Goal: Information Seeking & Learning: Compare options

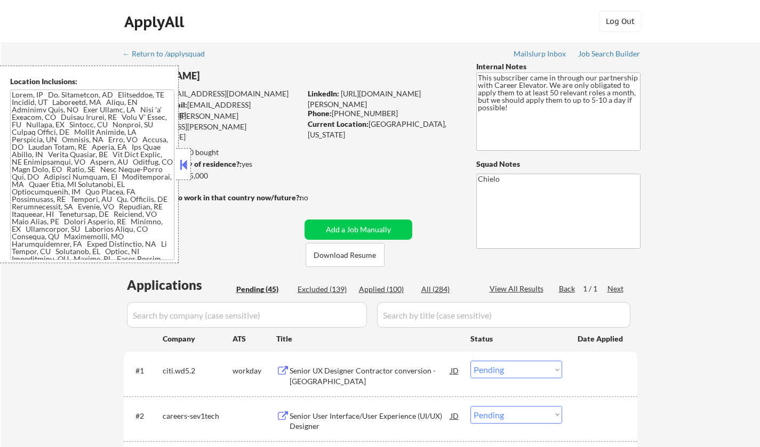
select select ""pending""
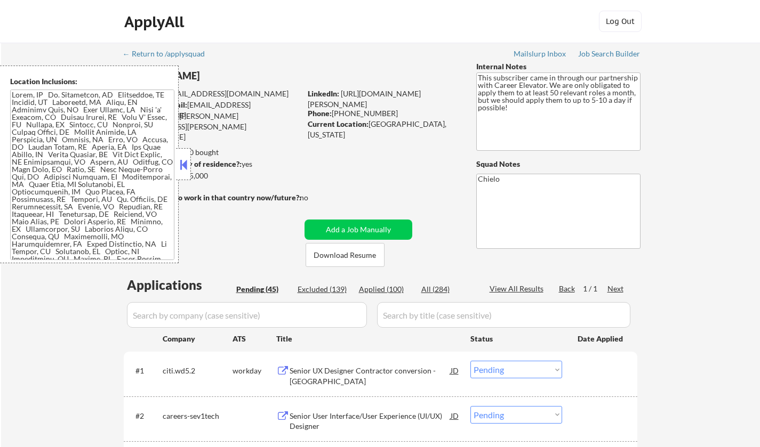
select select ""pending""
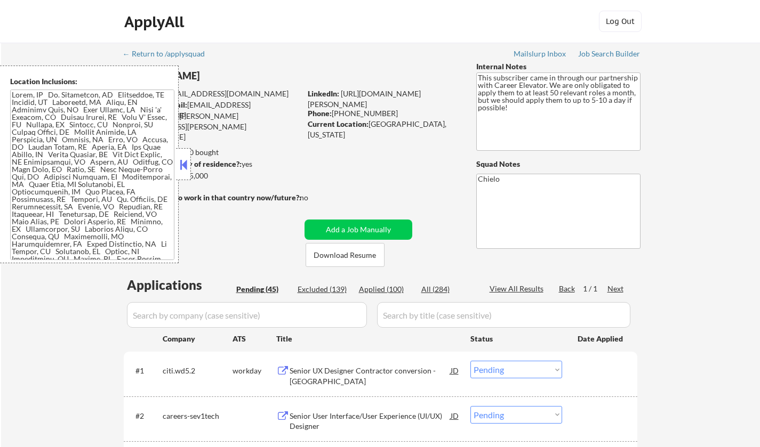
select select ""pending""
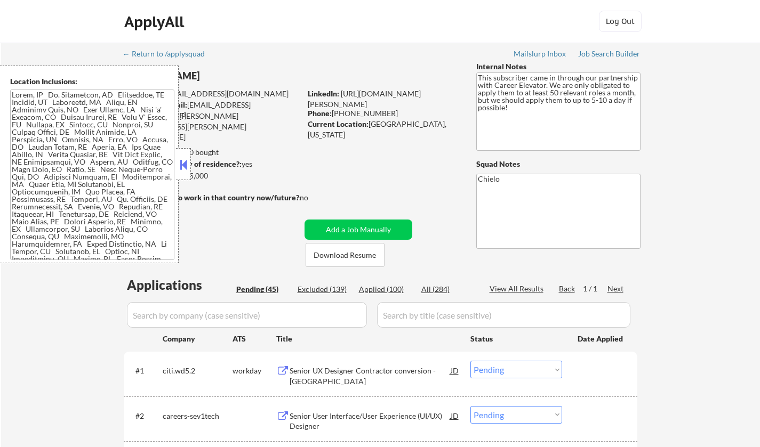
select select ""pending""
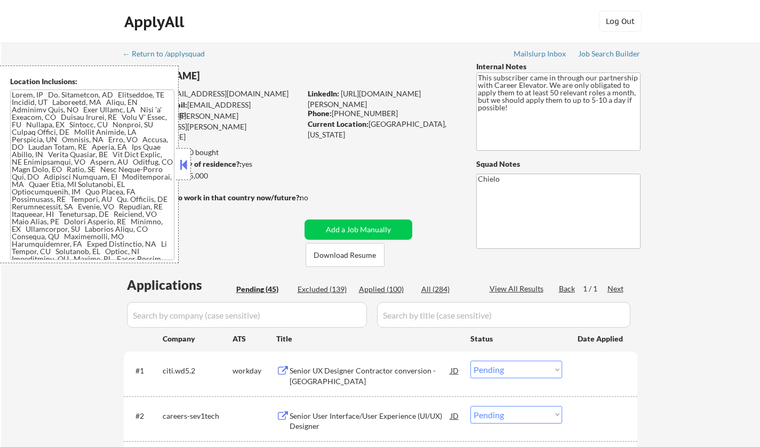
select select ""pending""
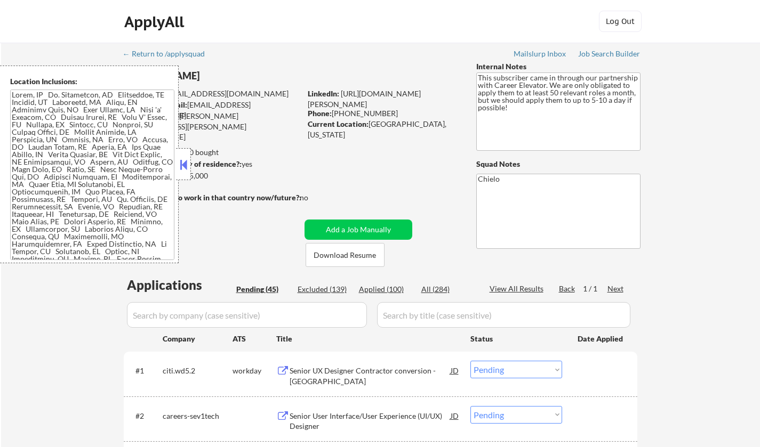
select select ""pending""
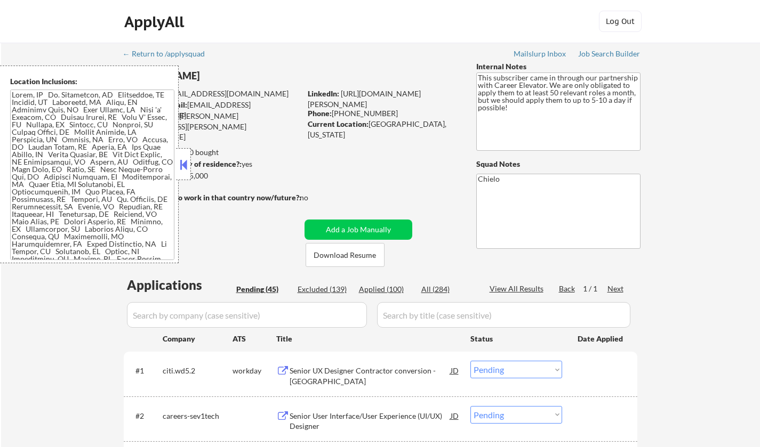
select select ""pending""
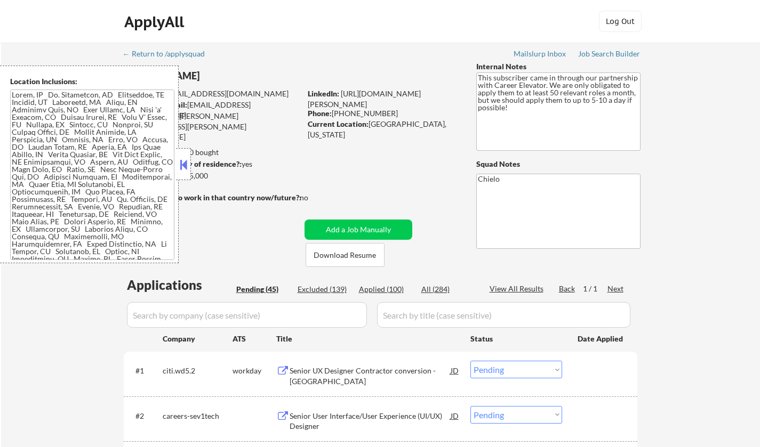
select select ""pending""
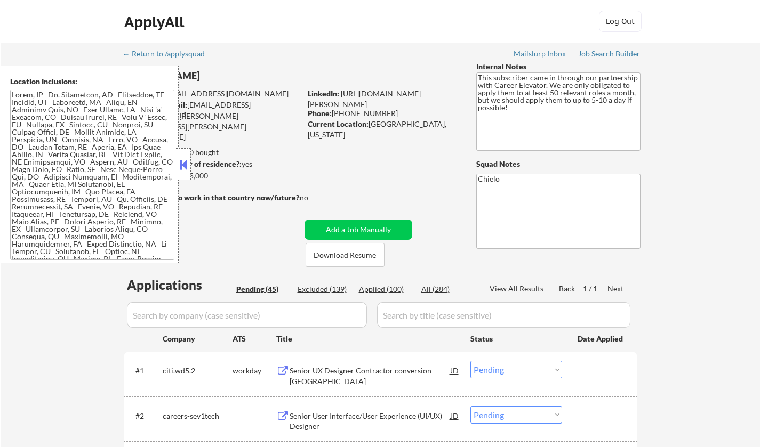
select select ""pending""
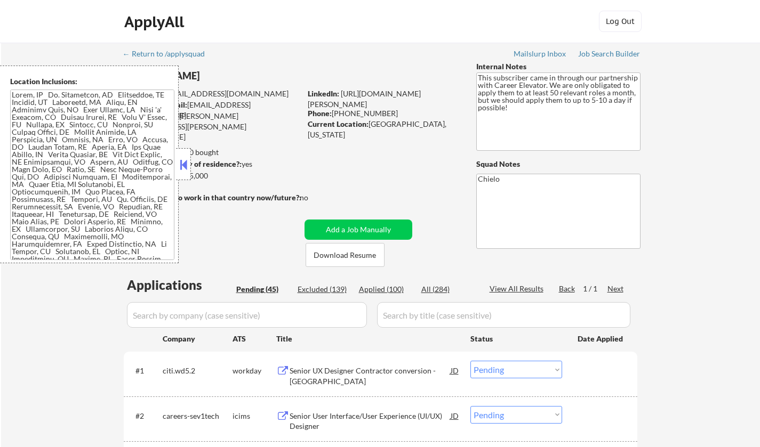
click at [180, 158] on button at bounding box center [184, 165] width 12 height 16
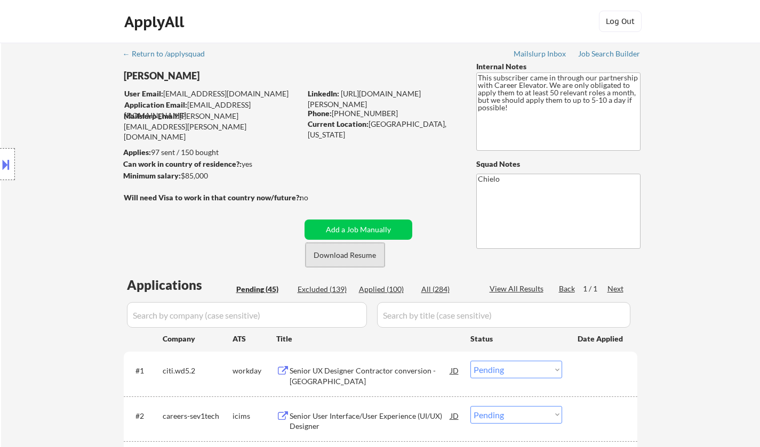
click at [351, 258] on button "Download Resume" at bounding box center [344, 255] width 79 height 24
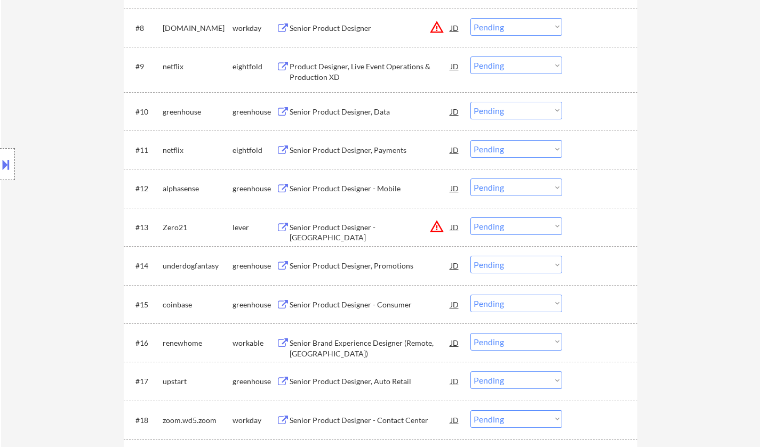
scroll to position [640, 0]
click at [352, 342] on div "Senior Brand Experience Designer (Remote, US)" at bounding box center [369, 347] width 161 height 21
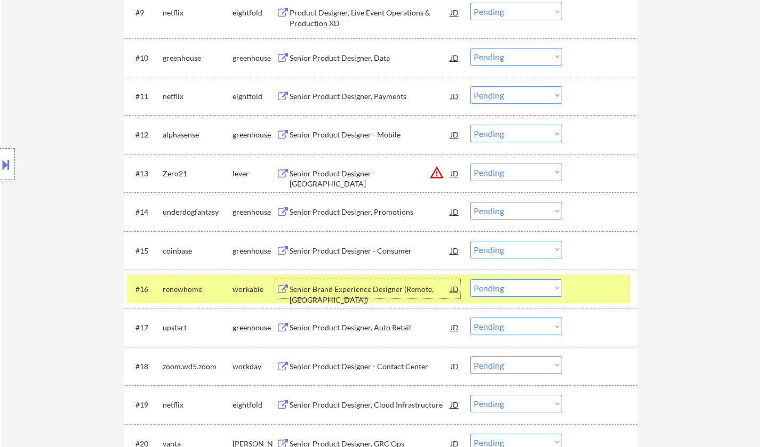
scroll to position [746, 0]
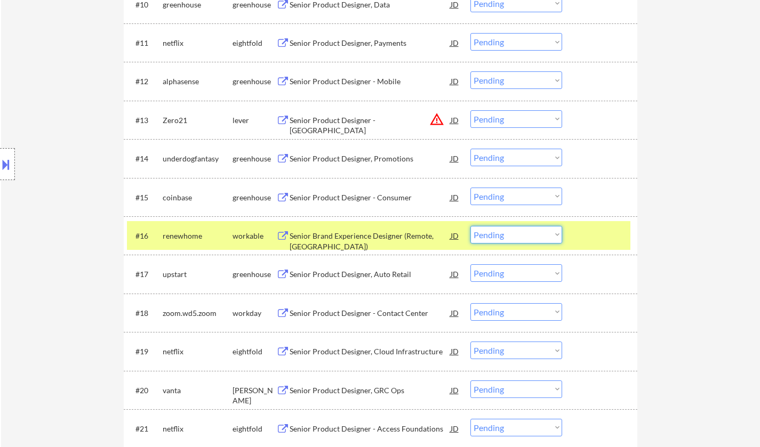
click at [509, 239] on select "Choose an option... Pending Applied Excluded (Questions) Excluded (Expired) Exc…" at bounding box center [516, 235] width 92 height 18
click at [470, 226] on select "Choose an option... Pending Applied Excluded (Questions) Excluded (Expired) Exc…" at bounding box center [516, 235] width 92 height 18
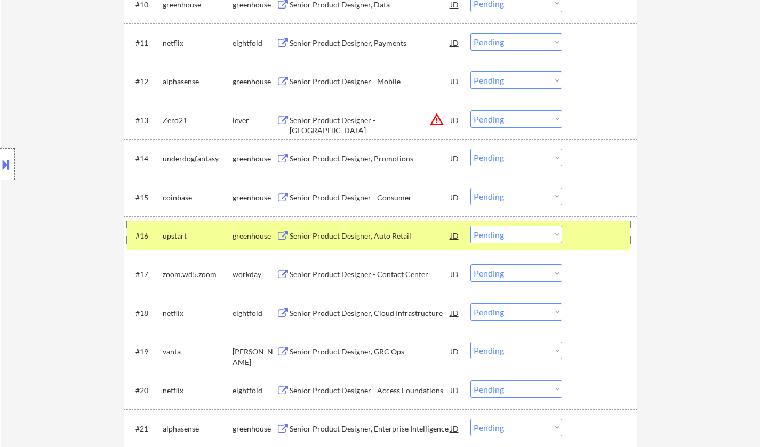
click at [346, 225] on div "#16 upstart greenhouse Senior Product Designer, Auto Retail JD Choose an option…" at bounding box center [378, 235] width 503 height 29
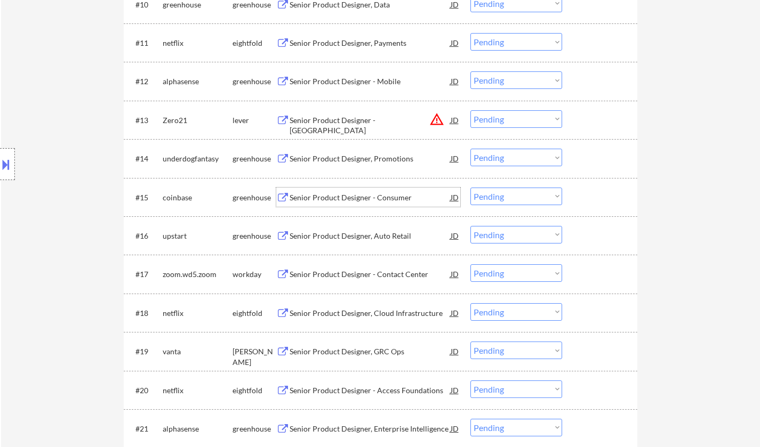
click at [351, 194] on div "Senior Product Designer - Consumer" at bounding box center [369, 197] width 161 height 11
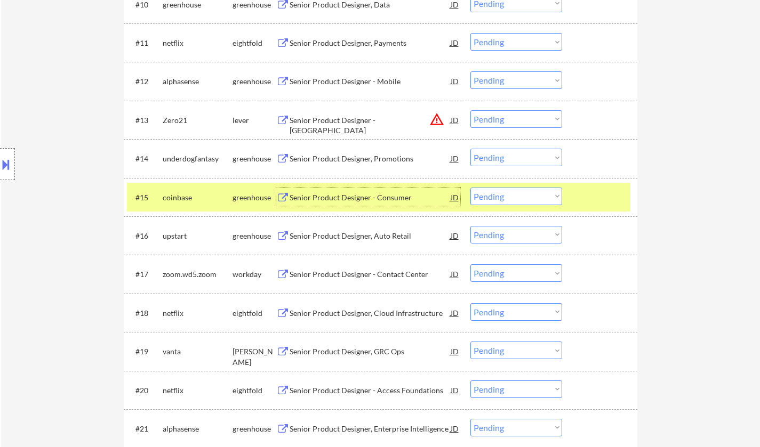
click at [340, 235] on div "Senior Product Designer, Auto Retail" at bounding box center [369, 236] width 161 height 11
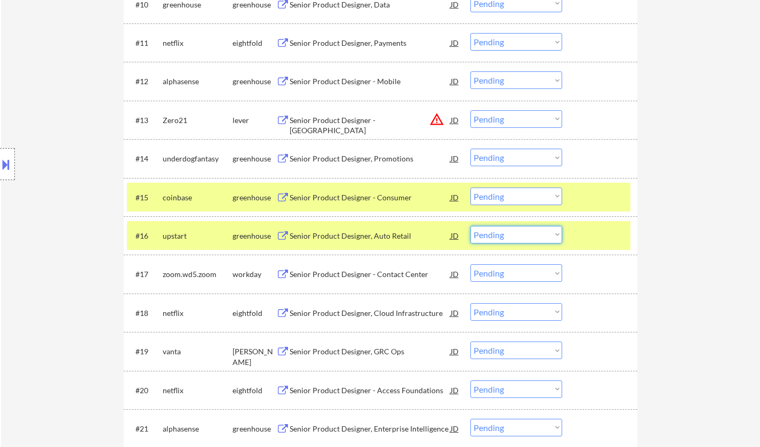
click at [508, 238] on select "Choose an option... Pending Applied Excluded (Questions) Excluded (Expired) Exc…" at bounding box center [516, 235] width 92 height 18
click at [470, 226] on select "Choose an option... Pending Applied Excluded (Questions) Excluded (Expired) Exc…" at bounding box center [516, 235] width 92 height 18
select select ""pending""
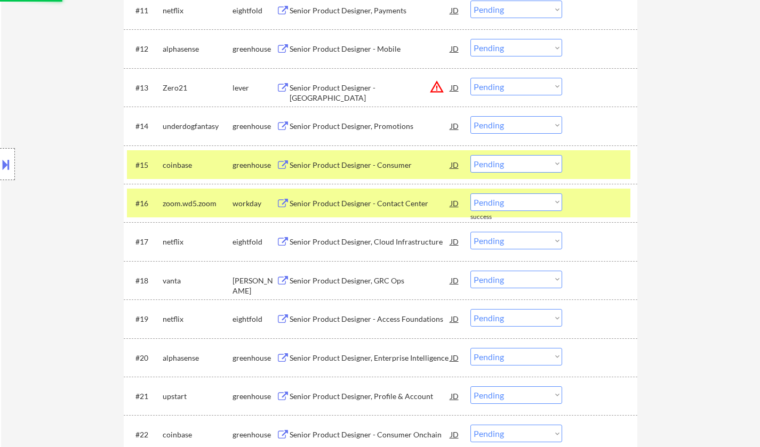
scroll to position [800, 0]
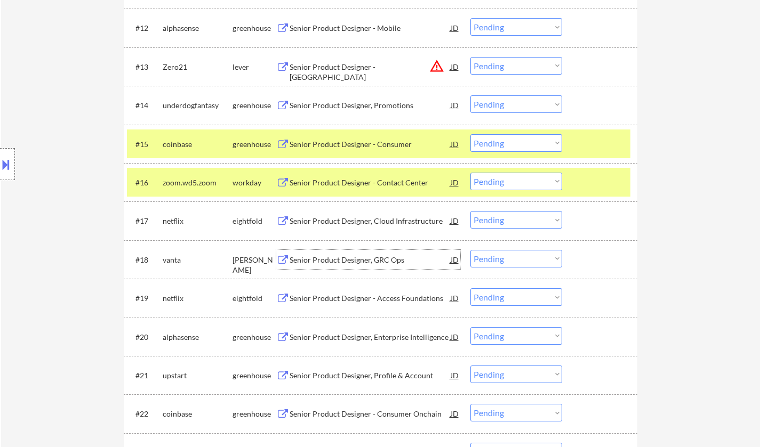
click at [353, 265] on div "Senior Product Designer, GRC Ops" at bounding box center [369, 259] width 161 height 19
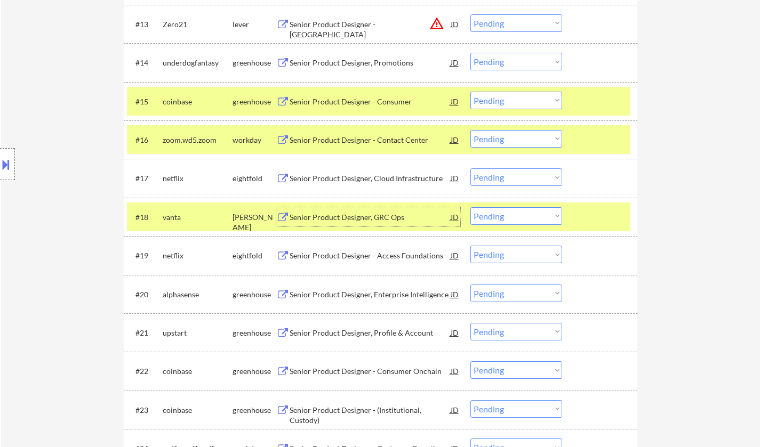
scroll to position [853, 0]
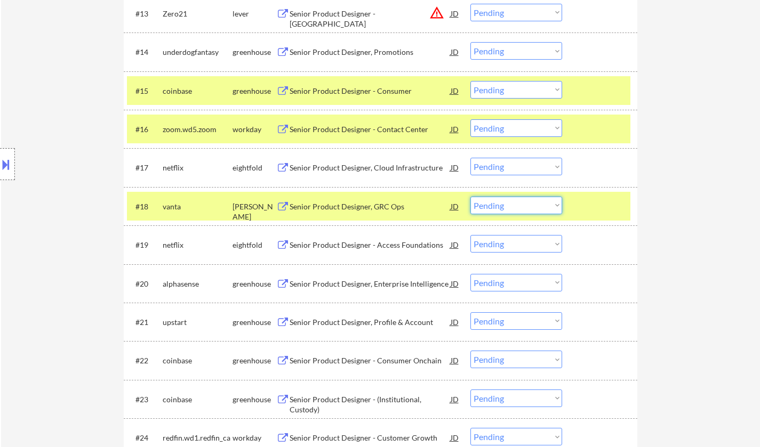
drag, startPoint x: 523, startPoint y: 203, endPoint x: 531, endPoint y: 212, distance: 12.2
click at [523, 203] on select "Choose an option... Pending Applied Excluded (Questions) Excluded (Expired) Exc…" at bounding box center [516, 206] width 92 height 18
click at [470, 197] on select "Choose an option... Pending Applied Excluded (Questions) Excluded (Expired) Exc…" at bounding box center [516, 206] width 92 height 18
select select ""pending""
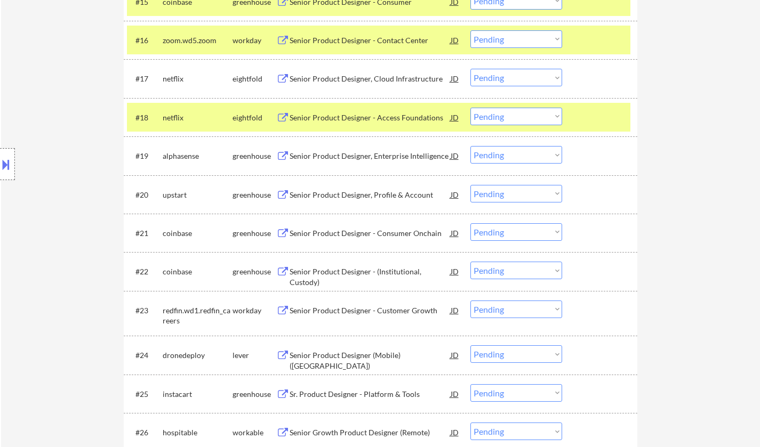
scroll to position [960, 0]
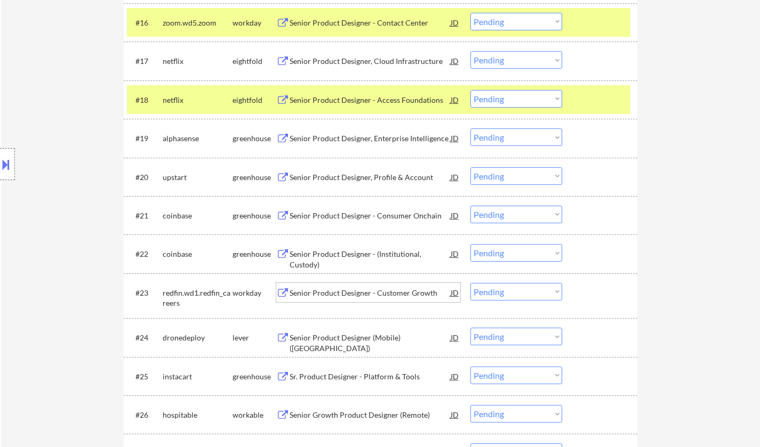
click at [365, 292] on div "Senior Product Designer - Customer Growth" at bounding box center [369, 293] width 161 height 11
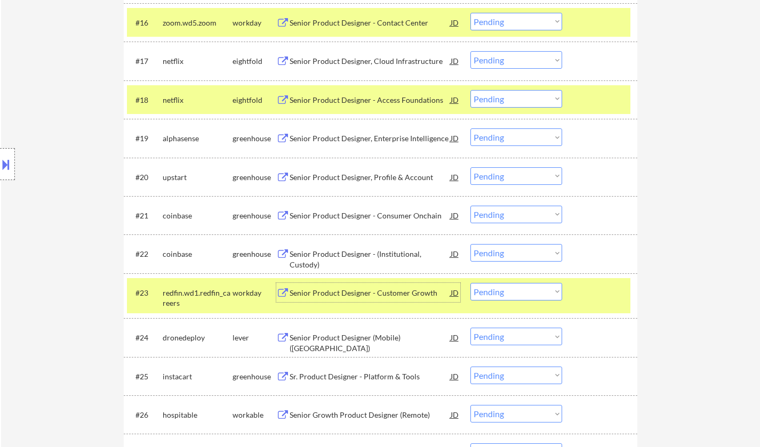
click at [517, 297] on select "Choose an option... Pending Applied Excluded (Questions) Excluded (Expired) Exc…" at bounding box center [516, 292] width 92 height 18
click at [470, 283] on select "Choose an option... Pending Applied Excluded (Questions) Excluded (Expired) Exc…" at bounding box center [516, 292] width 92 height 18
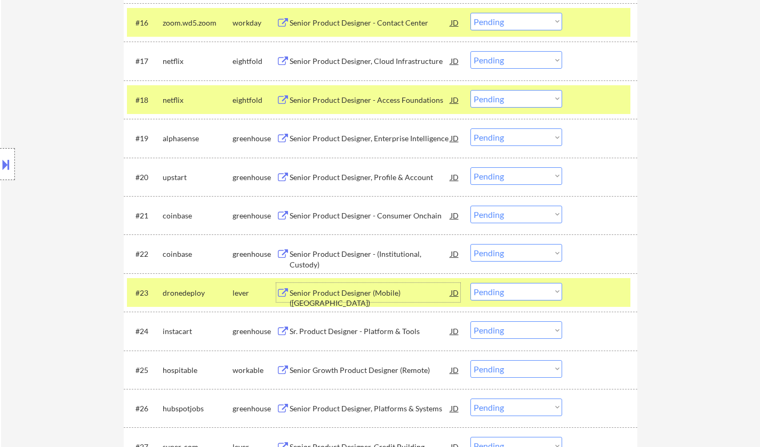
click at [329, 289] on div "Senior Product Designer (Mobile) (USA)" at bounding box center [369, 298] width 161 height 21
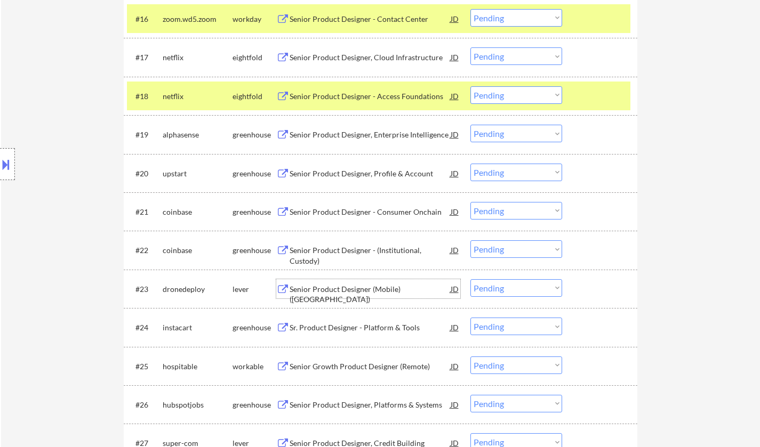
scroll to position [1066, 0]
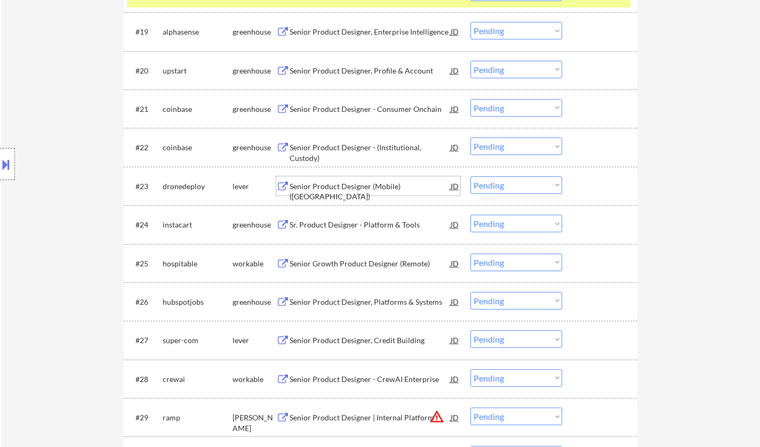
drag, startPoint x: 509, startPoint y: 188, endPoint x: 512, endPoint y: 192, distance: 5.7
click at [509, 188] on select "Choose an option... Pending Applied Excluded (Questions) Excluded (Expired) Exc…" at bounding box center [516, 185] width 92 height 18
click at [470, 176] on select "Choose an option... Pending Applied Excluded (Questions) Excluded (Expired) Exc…" at bounding box center [516, 185] width 92 height 18
select select ""pending""
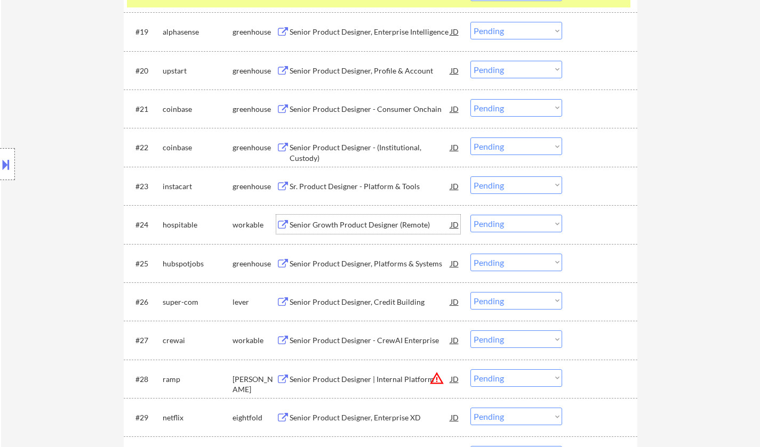
click at [358, 223] on div "Senior Growth Product Designer (Remote)" at bounding box center [369, 225] width 161 height 11
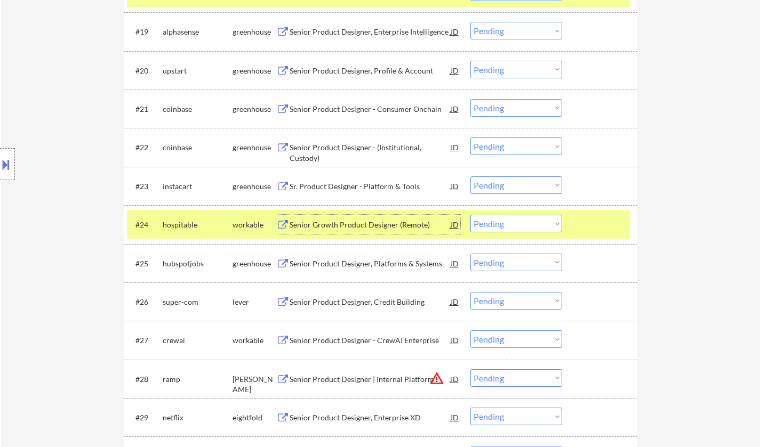
click at [518, 221] on select "Choose an option... Pending Applied Excluded (Questions) Excluded (Expired) Exc…" at bounding box center [516, 224] width 92 height 18
click at [470, 215] on select "Choose an option... Pending Applied Excluded (Questions) Excluded (Expired) Exc…" at bounding box center [516, 224] width 92 height 18
select select ""pending""
click at [367, 262] on div "Senior Product Designer, Credit Building" at bounding box center [369, 264] width 161 height 11
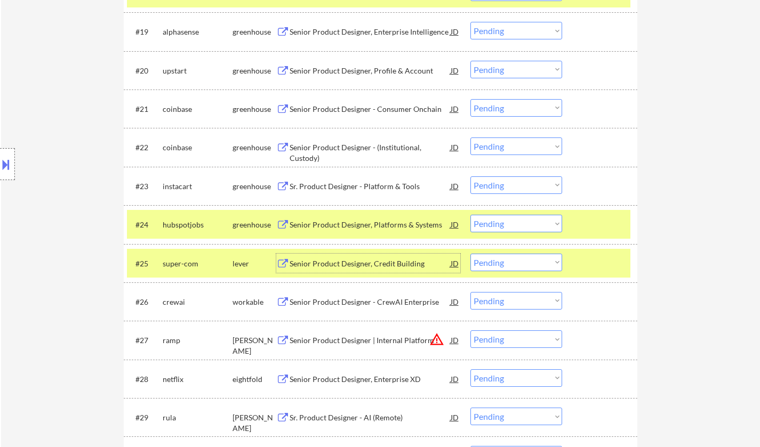
click at [493, 263] on select "Choose an option... Pending Applied Excluded (Questions) Excluded (Expired) Exc…" at bounding box center [516, 263] width 92 height 18
click at [470, 254] on select "Choose an option... Pending Applied Excluded (Questions) Excluded (Expired) Exc…" at bounding box center [516, 263] width 92 height 18
click at [340, 265] on div "Senior Product Designer - CrewAI Enterprise" at bounding box center [369, 264] width 161 height 11
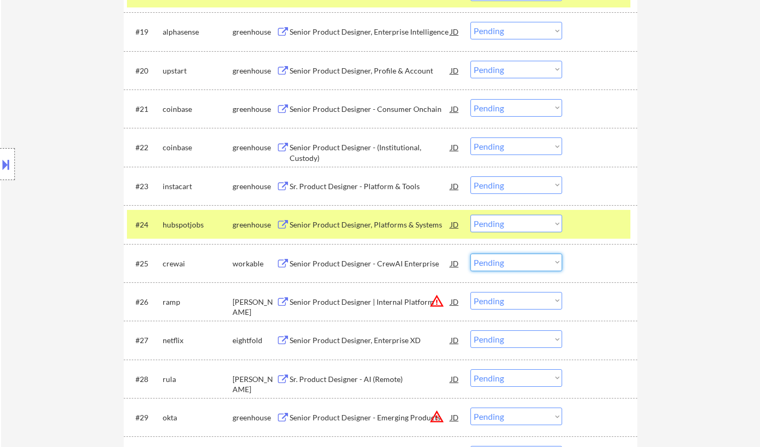
click at [539, 268] on select "Choose an option... Pending Applied Excluded (Questions) Excluded (Expired) Exc…" at bounding box center [516, 263] width 92 height 18
click at [470, 254] on select "Choose an option... Pending Applied Excluded (Questions) Excluded (Expired) Exc…" at bounding box center [516, 263] width 92 height 18
select select ""pending""
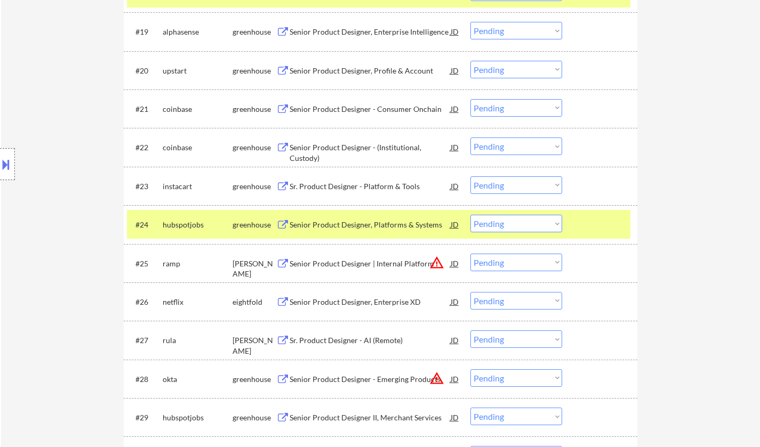
click at [353, 188] on div "Sr. Product Designer - Platform & Tools" at bounding box center [369, 186] width 161 height 11
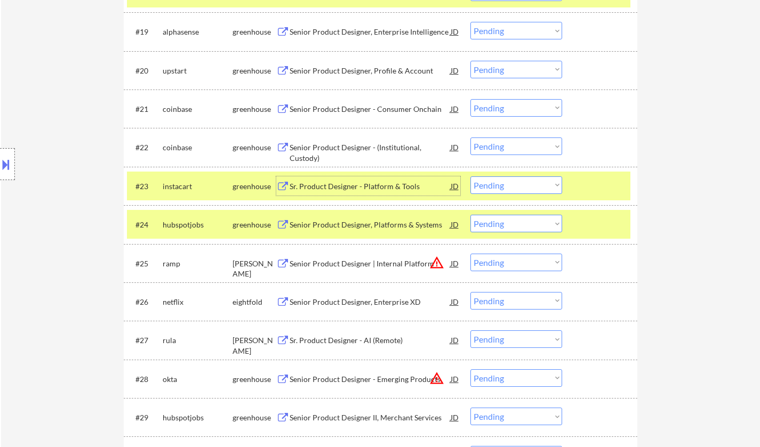
click at [507, 183] on select "Choose an option... Pending Applied Excluded (Questions) Excluded (Expired) Exc…" at bounding box center [516, 185] width 92 height 18
click at [470, 176] on select "Choose an option... Pending Applied Excluded (Questions) Excluded (Expired) Exc…" at bounding box center [516, 185] width 92 height 18
select select ""pending""
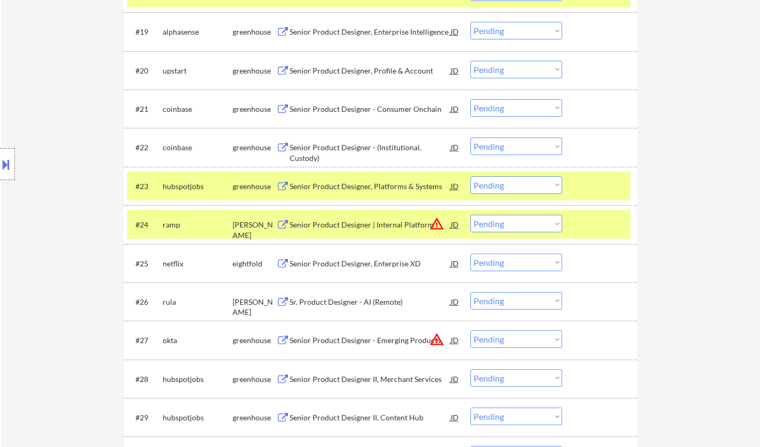
click at [455, 223] on div "JD" at bounding box center [454, 224] width 11 height 19
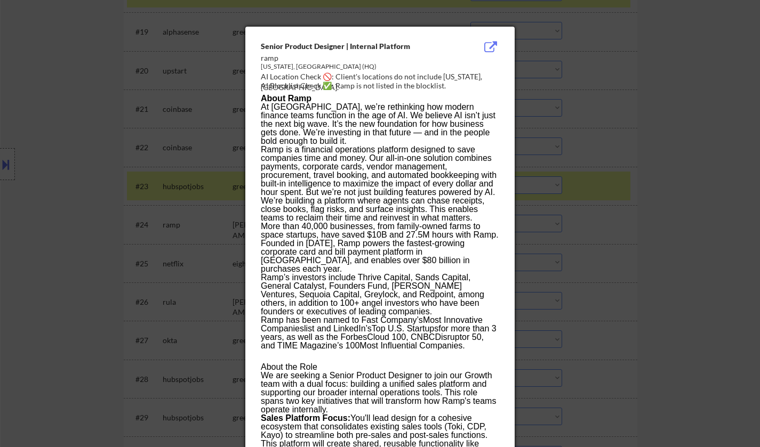
click at [621, 284] on div at bounding box center [380, 223] width 760 height 447
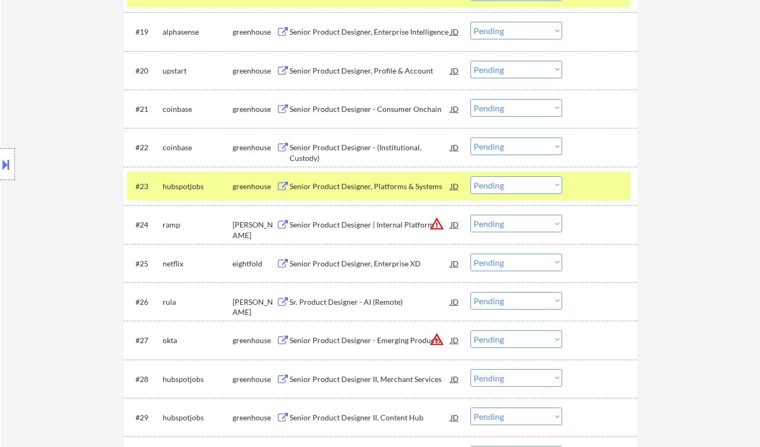
click at [501, 223] on select "Choose an option... Pending Applied Excluded (Questions) Excluded (Expired) Exc…" at bounding box center [516, 224] width 92 height 18
click at [470, 215] on select "Choose an option... Pending Applied Excluded (Questions) Excluded (Expired) Exc…" at bounding box center [516, 224] width 92 height 18
select select ""pending""
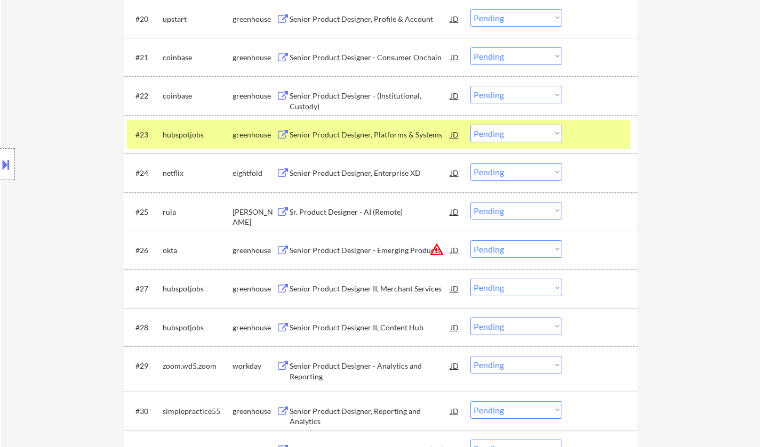
scroll to position [1119, 0]
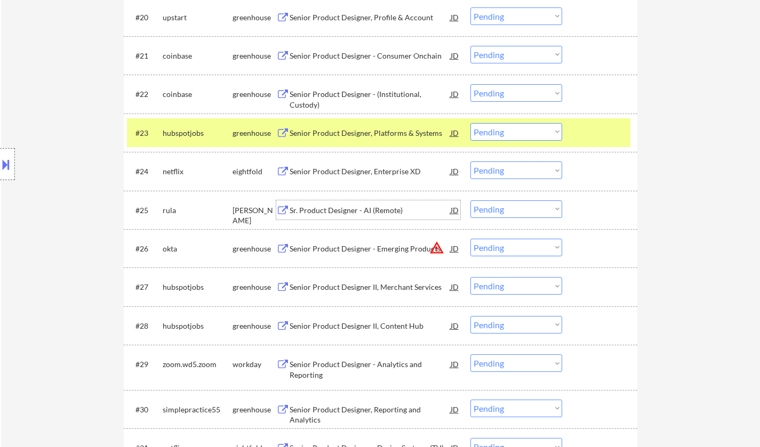
click at [353, 206] on div "Sr. Product Designer - AI (Remote)" at bounding box center [369, 210] width 161 height 11
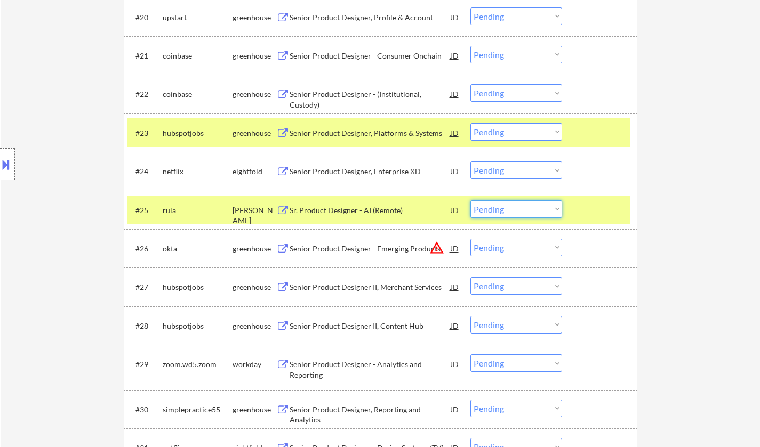
click at [507, 211] on select "Choose an option... Pending Applied Excluded (Questions) Excluded (Expired) Exc…" at bounding box center [516, 209] width 92 height 18
click at [470, 200] on select "Choose an option... Pending Applied Excluded (Questions) Excluded (Expired) Exc…" at bounding box center [516, 209] width 92 height 18
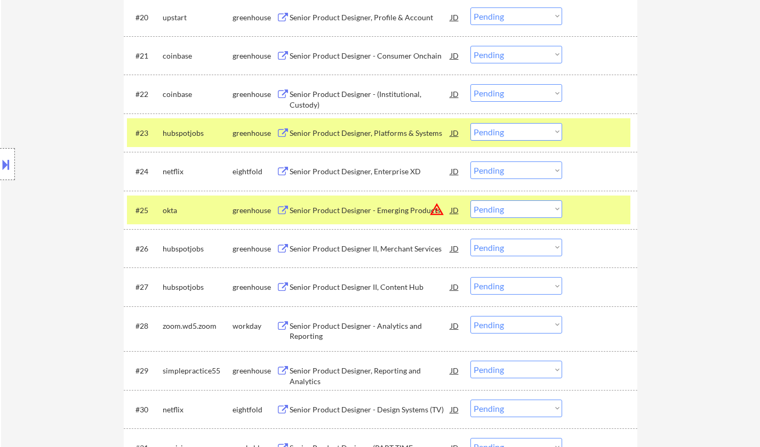
click at [517, 211] on select "Choose an option... Pending Applied Excluded (Questions) Excluded (Expired) Exc…" at bounding box center [516, 209] width 92 height 18
click at [470, 200] on select "Choose an option... Pending Applied Excluded (Questions) Excluded (Expired) Exc…" at bounding box center [516, 209] width 92 height 18
select select ""pending""
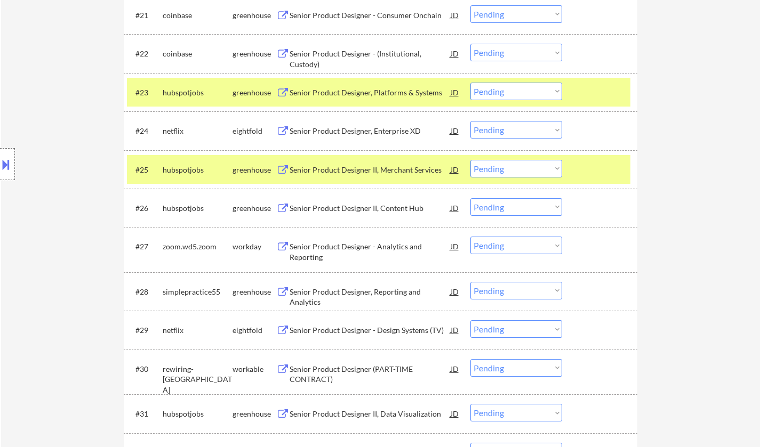
scroll to position [1173, 0]
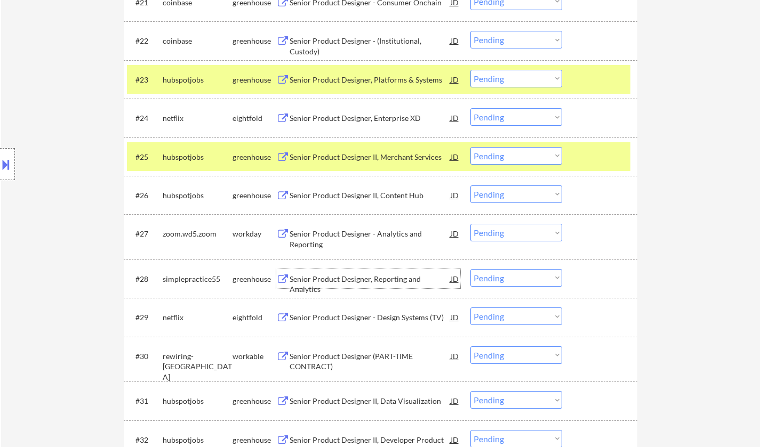
click at [356, 276] on div "Senior Product Designer, Reporting and Analytics" at bounding box center [369, 284] width 161 height 21
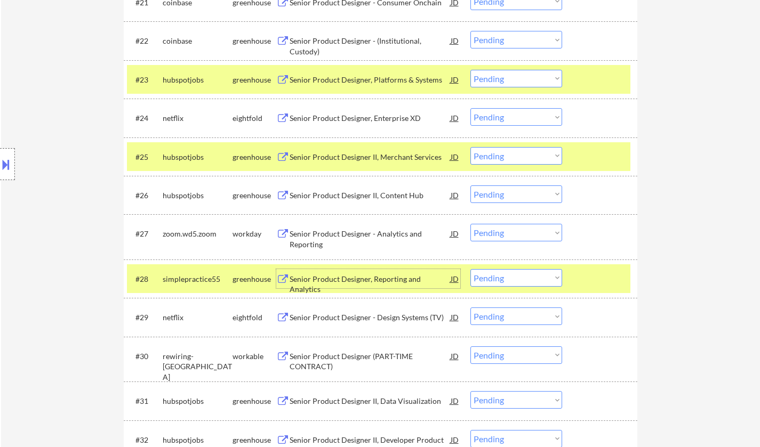
click at [518, 287] on div "#28 simplepractice55 greenhouse Senior Product Designer, Reporting and Analytic…" at bounding box center [378, 278] width 503 height 29
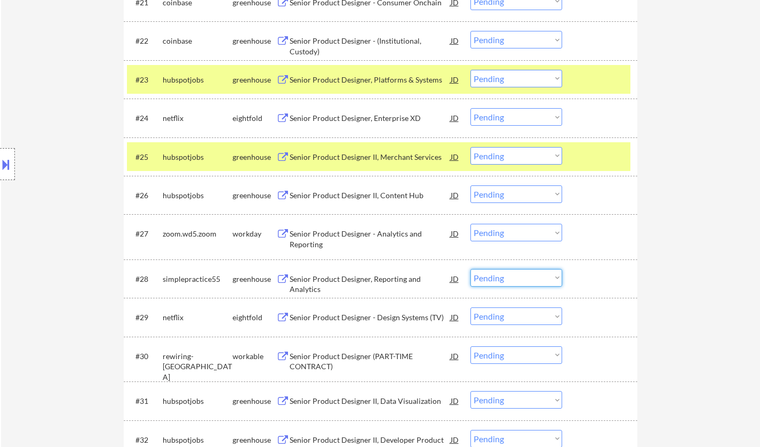
drag, startPoint x: 517, startPoint y: 277, endPoint x: 526, endPoint y: 286, distance: 12.4
click at [517, 277] on select "Choose an option... Pending Applied Excluded (Questions) Excluded (Expired) Exc…" at bounding box center [516, 278] width 92 height 18
click at [470, 269] on select "Choose an option... Pending Applied Excluded (Questions) Excluded (Expired) Exc…" at bounding box center [516, 278] width 92 height 18
select select ""pending""
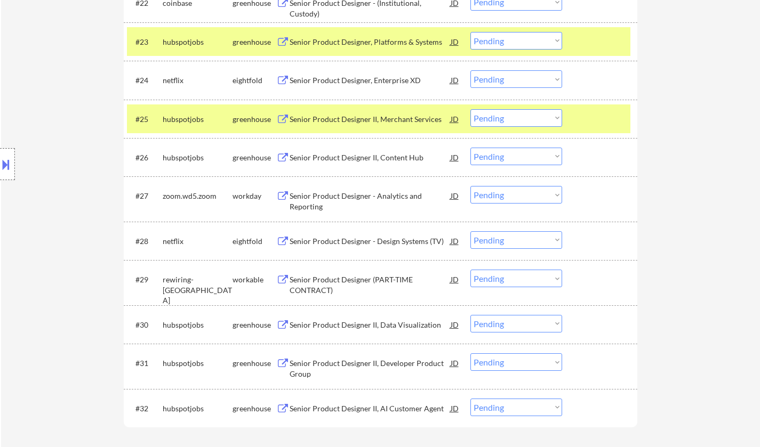
scroll to position [1279, 0]
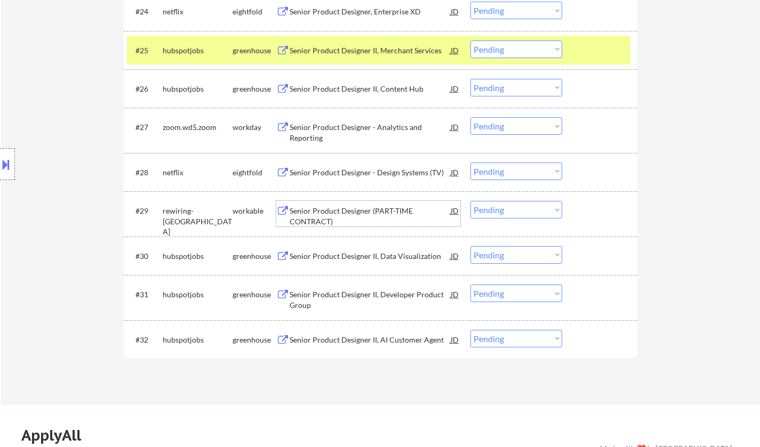
click at [352, 204] on div "Senior Product Designer (PART-TIME CONTRACT)" at bounding box center [369, 214] width 161 height 26
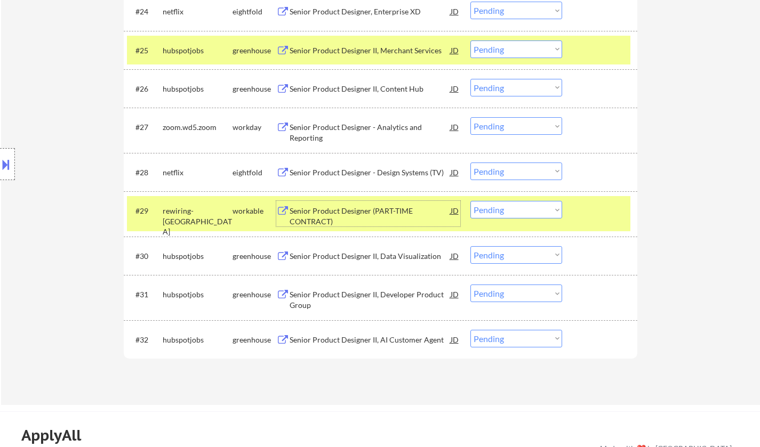
click at [518, 212] on select "Choose an option... Pending Applied Excluded (Questions) Excluded (Expired) Exc…" at bounding box center [516, 210] width 92 height 18
click at [470, 201] on select "Choose an option... Pending Applied Excluded (Questions) Excluded (Expired) Exc…" at bounding box center [516, 210] width 92 height 18
select select ""pending""
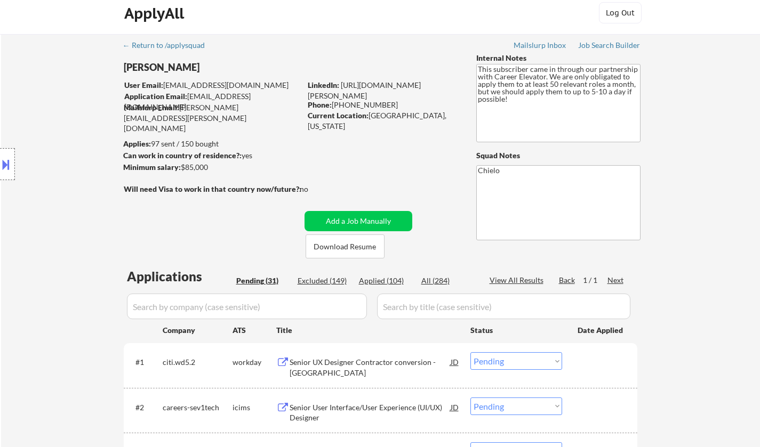
scroll to position [53, 0]
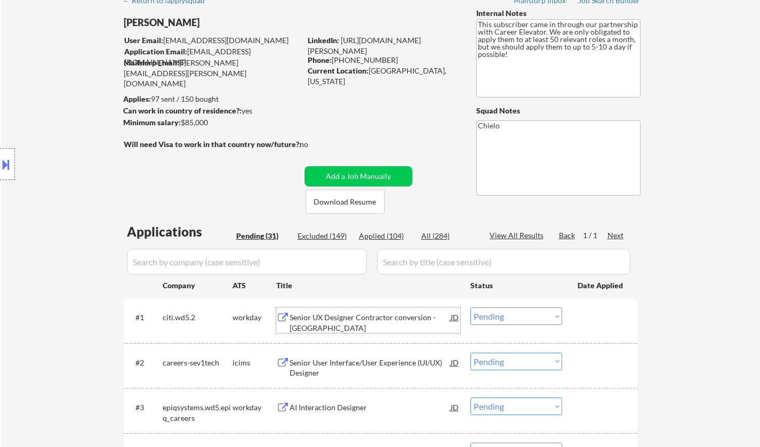
click at [352, 317] on div "Senior UX Designer Contractor conversion - Tampa" at bounding box center [369, 322] width 161 height 21
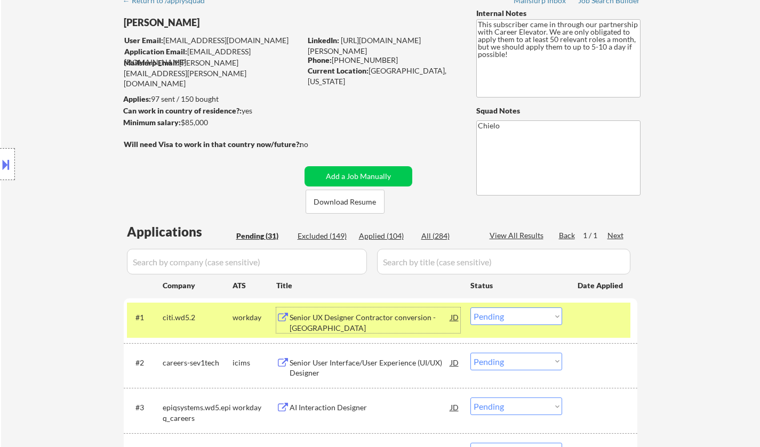
drag, startPoint x: 519, startPoint y: 321, endPoint x: 530, endPoint y: 321, distance: 11.7
click at [519, 321] on select "Choose an option... Pending Applied Excluded (Questions) Excluded (Expired) Exc…" at bounding box center [516, 317] width 92 height 18
click at [470, 308] on select "Choose an option... Pending Applied Excluded (Questions) Excluded (Expired) Exc…" at bounding box center [516, 317] width 92 height 18
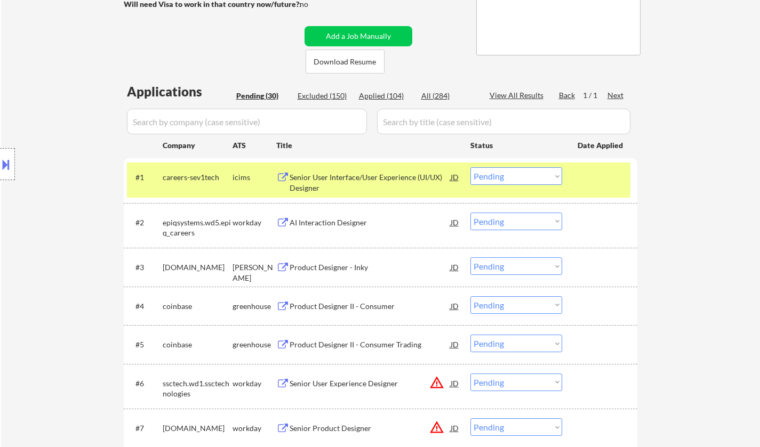
scroll to position [213, 0]
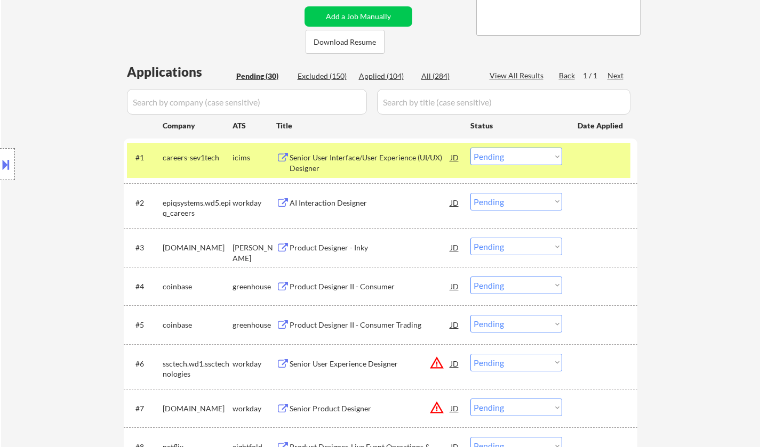
click at [344, 162] on div "Senior User Interface/User Experience (UI/UX) Designer" at bounding box center [369, 162] width 161 height 21
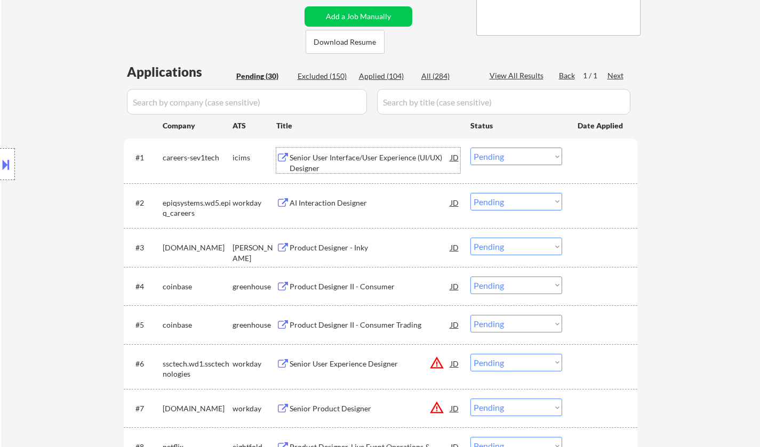
click at [522, 151] on select "Choose an option... Pending Applied Excluded (Questions) Excluded (Expired) Exc…" at bounding box center [516, 157] width 92 height 18
click at [470, 148] on select "Choose an option... Pending Applied Excluded (Questions) Excluded (Expired) Exc…" at bounding box center [516, 157] width 92 height 18
select select ""pending""
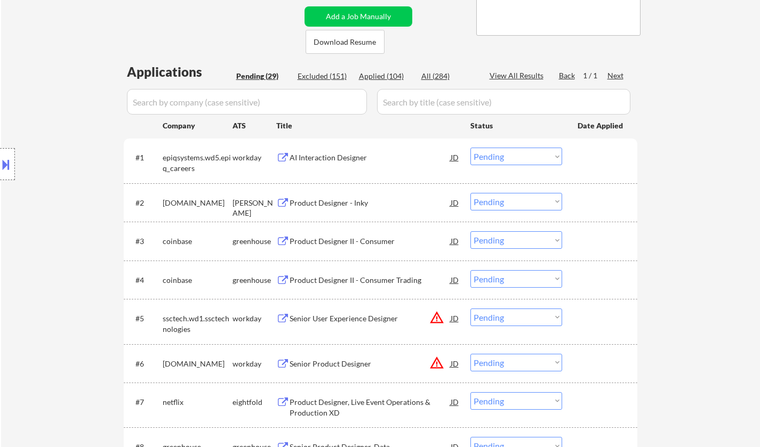
click at [336, 160] on div "AI Interaction Designer" at bounding box center [369, 157] width 161 height 11
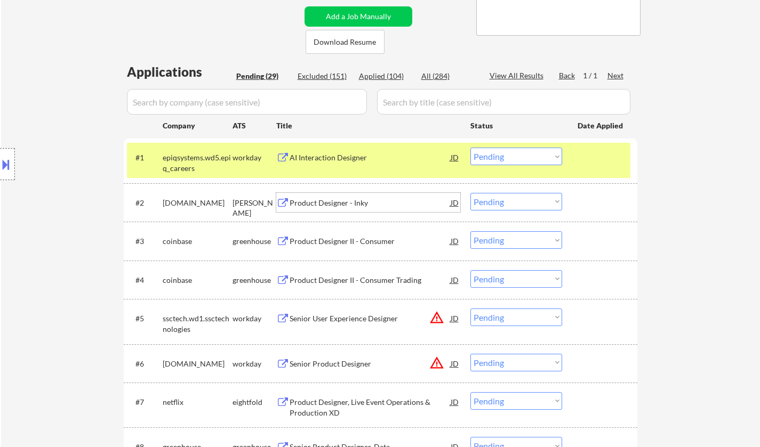
click at [338, 206] on div "Product Designer - Inky" at bounding box center [369, 203] width 161 height 11
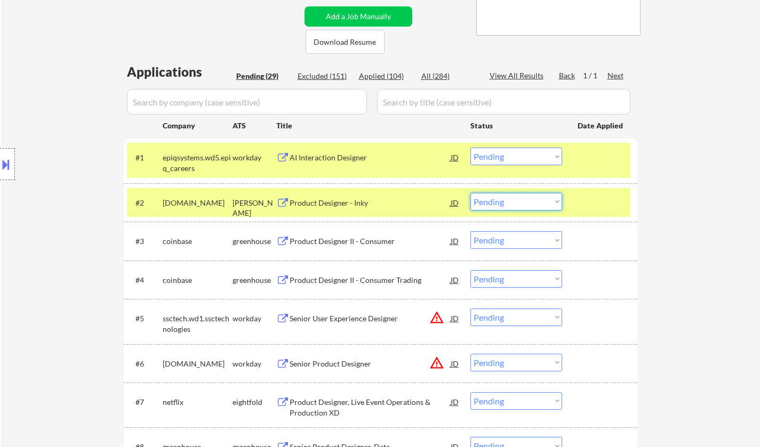
drag, startPoint x: 540, startPoint y: 196, endPoint x: 543, endPoint y: 208, distance: 12.7
click at [539, 198] on select "Choose an option... Pending Applied Excluded (Questions) Excluded (Expired) Exc…" at bounding box center [516, 202] width 92 height 18
click at [470, 193] on select "Choose an option... Pending Applied Excluded (Questions) Excluded (Expired) Exc…" at bounding box center [516, 202] width 92 height 18
select select ""pending""
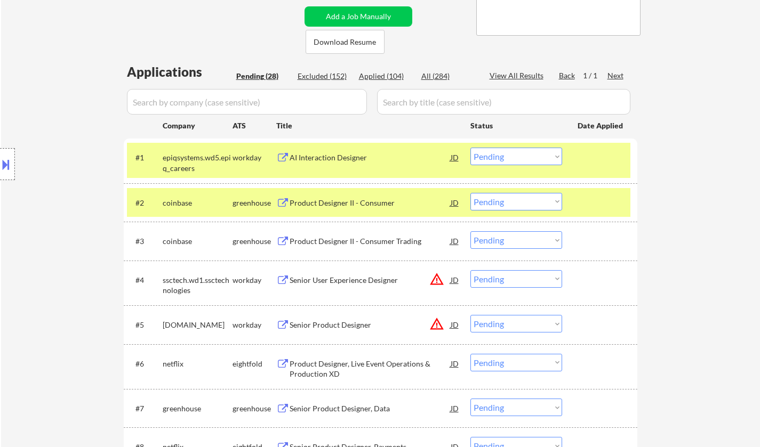
click at [455, 279] on div "JD" at bounding box center [454, 279] width 11 height 19
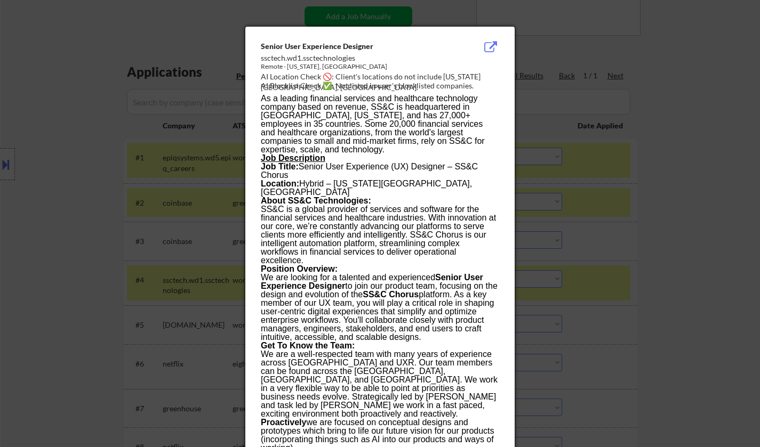
click at [625, 290] on div at bounding box center [380, 223] width 760 height 447
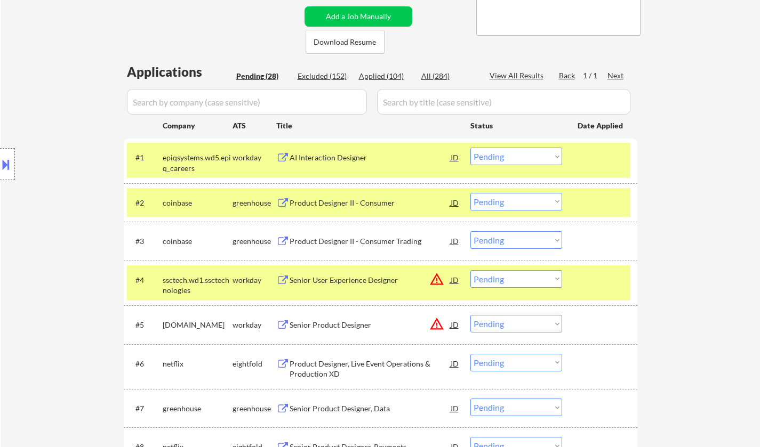
click at [539, 241] on select "Choose an option... Pending Applied Excluded (Questions) Excluded (Expired) Exc…" at bounding box center [516, 240] width 92 height 18
drag, startPoint x: 539, startPoint y: 279, endPoint x: 543, endPoint y: 287, distance: 8.3
click at [539, 279] on select "Choose an option... Pending Applied Excluded (Questions) Excluded (Expired) Exc…" at bounding box center [516, 279] width 92 height 18
click at [470, 270] on select "Choose an option... Pending Applied Excluded (Questions) Excluded (Expired) Exc…" at bounding box center [516, 279] width 92 height 18
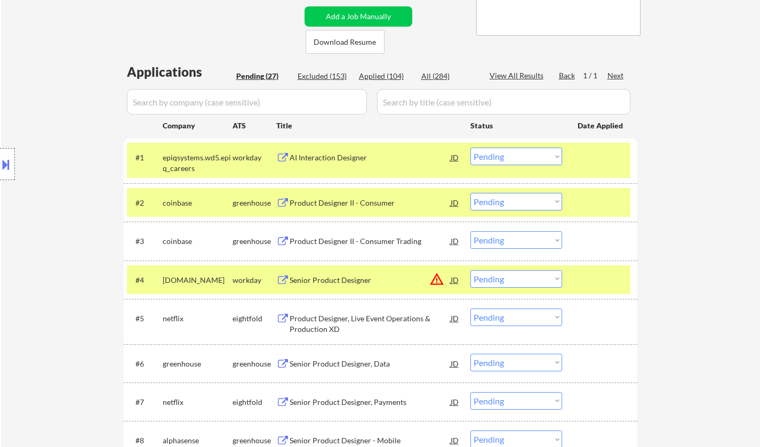
click at [457, 280] on div "JD" at bounding box center [454, 279] width 11 height 19
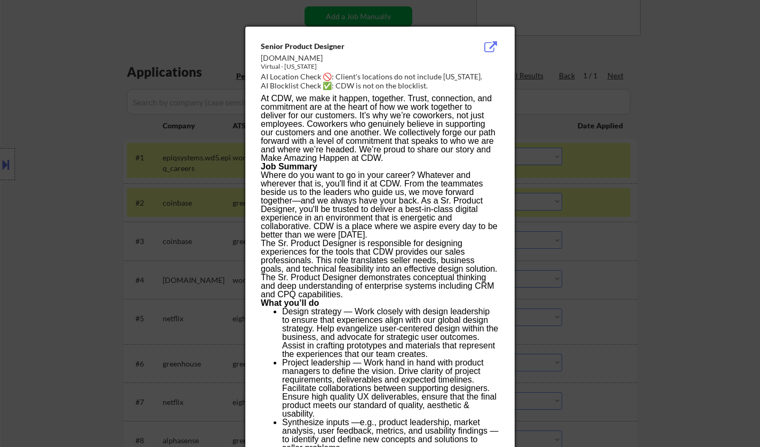
click at [699, 307] on div at bounding box center [380, 223] width 760 height 447
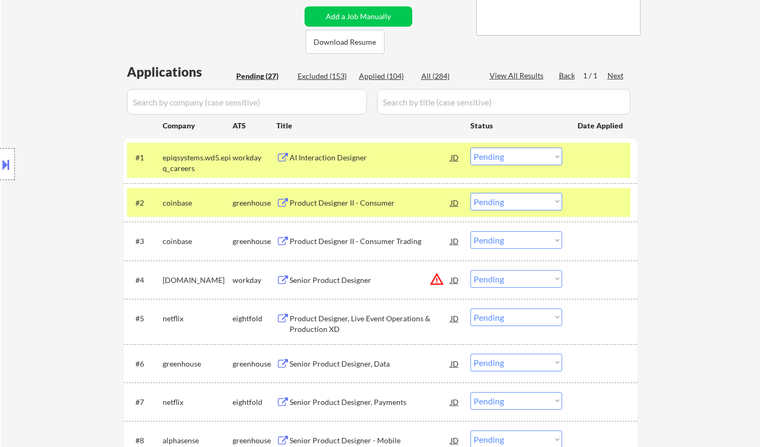
click at [530, 284] on select "Choose an option... Pending Applied Excluded (Questions) Excluded (Expired) Exc…" at bounding box center [516, 279] width 92 height 18
click at [470, 270] on select "Choose an option... Pending Applied Excluded (Questions) Excluded (Expired) Exc…" at bounding box center [516, 279] width 92 height 18
select select ""pending""
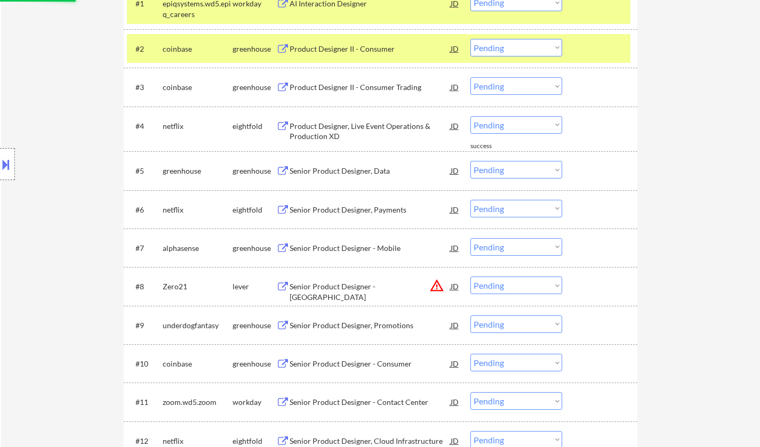
scroll to position [373, 0]
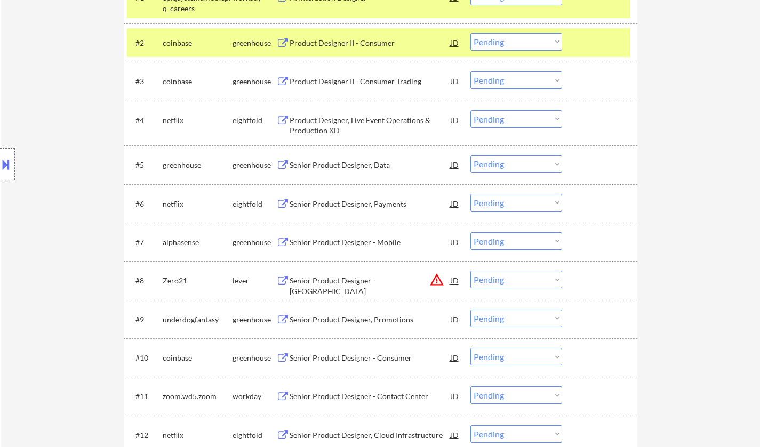
click at [330, 169] on div "Senior Product Designer, Data" at bounding box center [369, 165] width 161 height 11
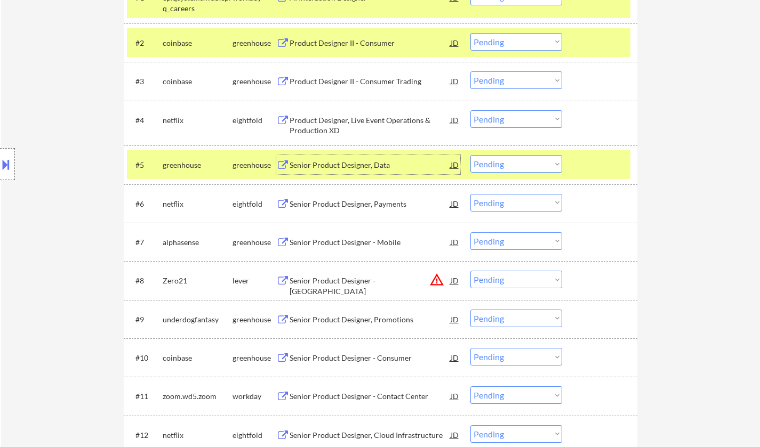
click at [525, 167] on select "Choose an option... Pending Applied Excluded (Questions) Excluded (Expired) Exc…" at bounding box center [516, 164] width 92 height 18
click at [470, 155] on select "Choose an option... Pending Applied Excluded (Questions) Excluded (Expired) Exc…" at bounding box center [516, 164] width 92 height 18
select select ""pending""
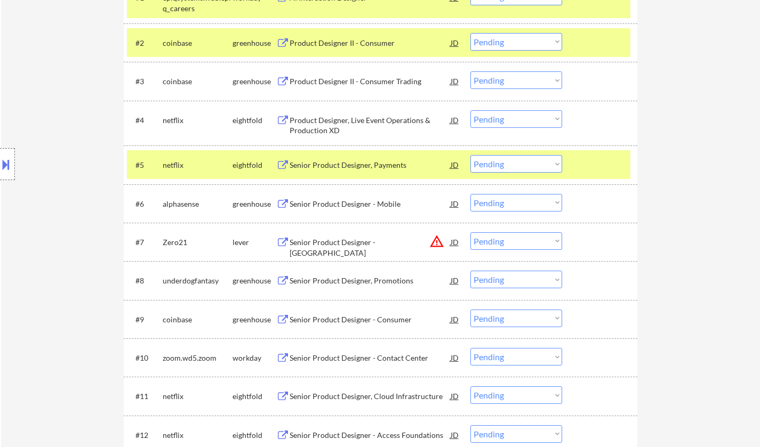
drag, startPoint x: 516, startPoint y: 243, endPoint x: 521, endPoint y: 247, distance: 7.2
click at [516, 243] on select "Choose an option... Pending Applied Excluded (Questions) Excluded (Expired) Exc…" at bounding box center [516, 241] width 92 height 18
click at [470, 232] on select "Choose an option... Pending Applied Excluded (Questions) Excluded (Expired) Exc…" at bounding box center [516, 241] width 92 height 18
select select ""pending""
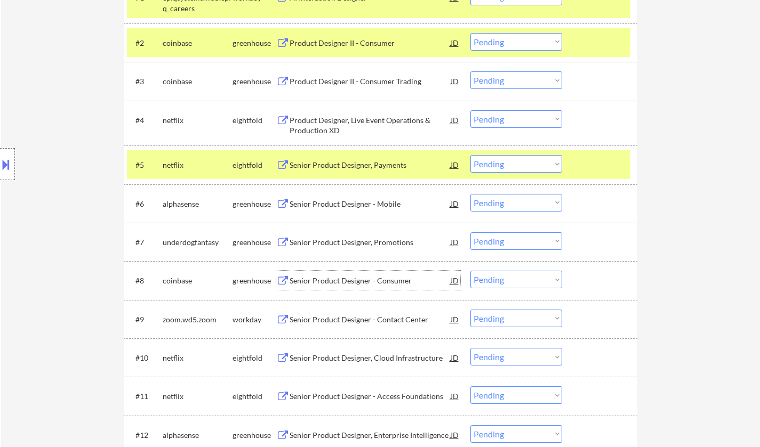
click at [369, 286] on div "Senior Product Designer - Consumer" at bounding box center [369, 280] width 161 height 19
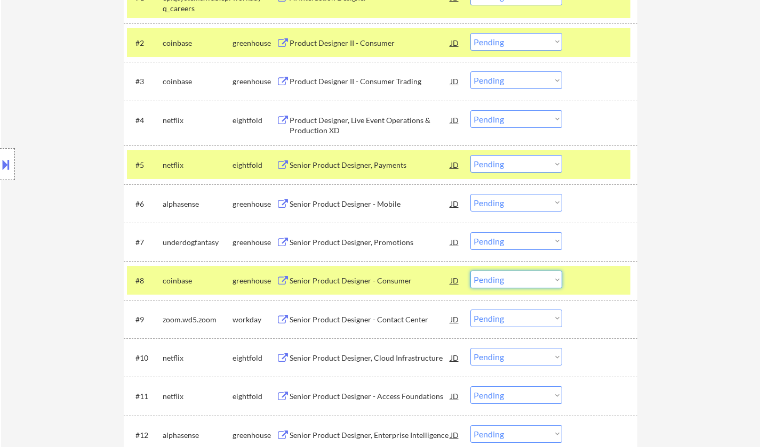
click at [518, 285] on select "Choose an option... Pending Applied Excluded (Questions) Excluded (Expired) Exc…" at bounding box center [516, 280] width 92 height 18
click at [470, 271] on select "Choose an option... Pending Applied Excluded (Questions) Excluded (Expired) Exc…" at bounding box center [516, 280] width 92 height 18
select select ""pending""
click at [380, 249] on div "Senior Product Designer, Promotions" at bounding box center [369, 241] width 161 height 19
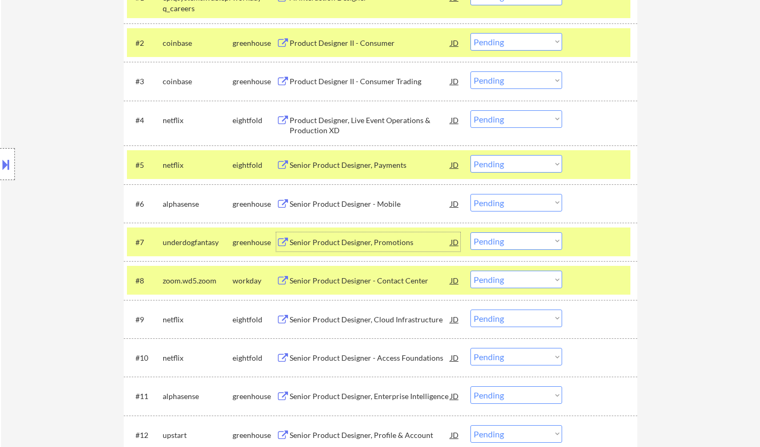
drag, startPoint x: 504, startPoint y: 243, endPoint x: 509, endPoint y: 246, distance: 6.2
click at [504, 243] on select "Choose an option... Pending Applied Excluded (Questions) Excluded (Expired) Exc…" at bounding box center [516, 241] width 92 height 18
click at [470, 232] on select "Choose an option... Pending Applied Excluded (Questions) Excluded (Expired) Exc…" at bounding box center [516, 241] width 92 height 18
select select ""pending""
click at [353, 199] on div "Senior Product Designer - Mobile" at bounding box center [369, 204] width 161 height 11
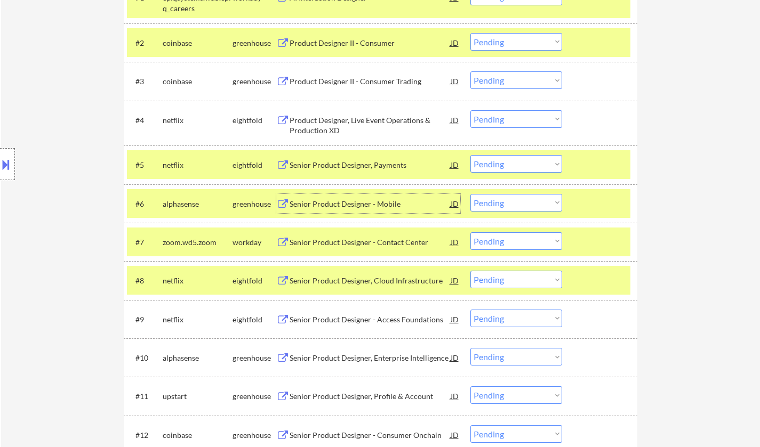
click at [510, 206] on select "Choose an option... Pending Applied Excluded (Questions) Excluded (Expired) Exc…" at bounding box center [516, 203] width 92 height 18
click at [470, 194] on select "Choose an option... Pending Applied Excluded (Questions) Excluded (Expired) Exc…" at bounding box center [516, 203] width 92 height 18
click at [353, 203] on div "Senior Product Designer - Contact Center" at bounding box center [369, 204] width 161 height 11
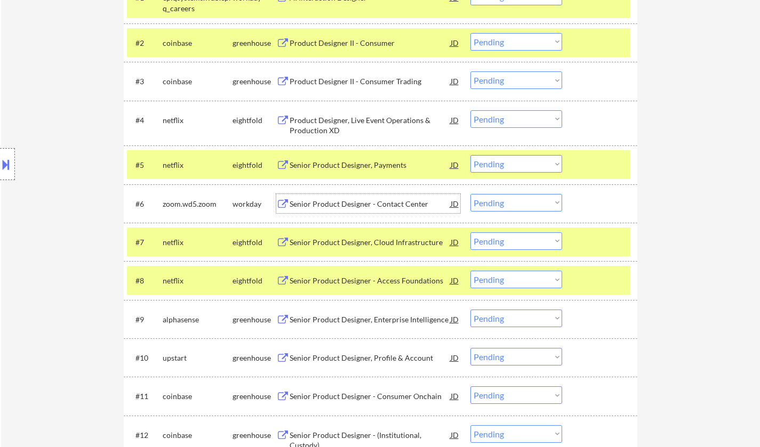
click at [542, 204] on select "Choose an option... Pending Applied Excluded (Questions) Excluded (Expired) Exc…" at bounding box center [516, 203] width 92 height 18
click at [470, 194] on select "Choose an option... Pending Applied Excluded (Questions) Excluded (Expired) Exc…" at bounding box center [516, 203] width 92 height 18
select select ""pending""
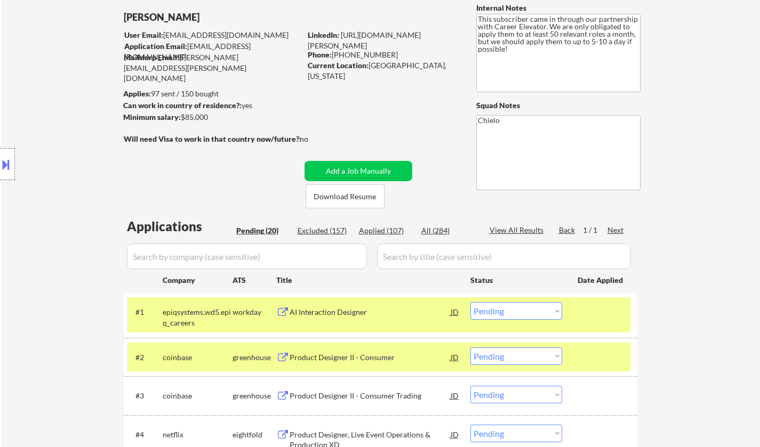
scroll to position [0, 0]
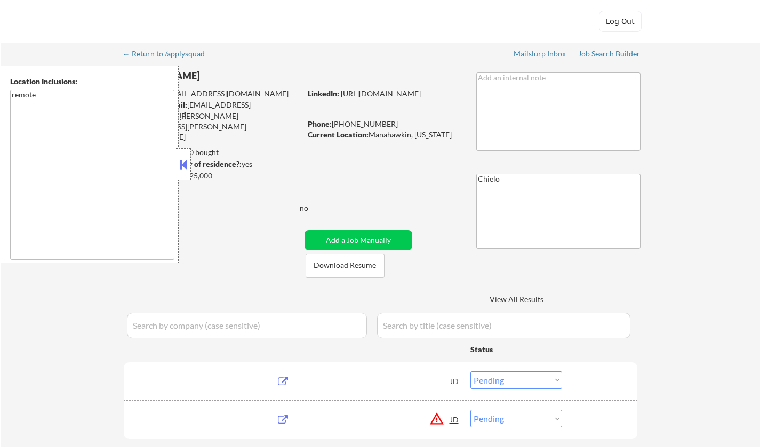
select select ""pending""
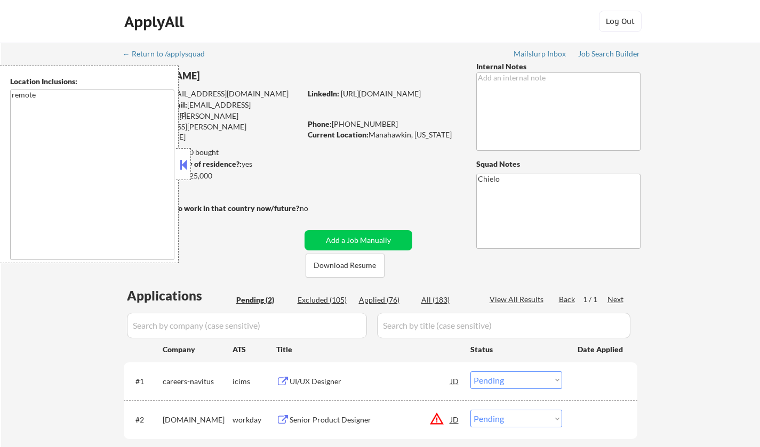
click at [183, 159] on button at bounding box center [184, 165] width 12 height 16
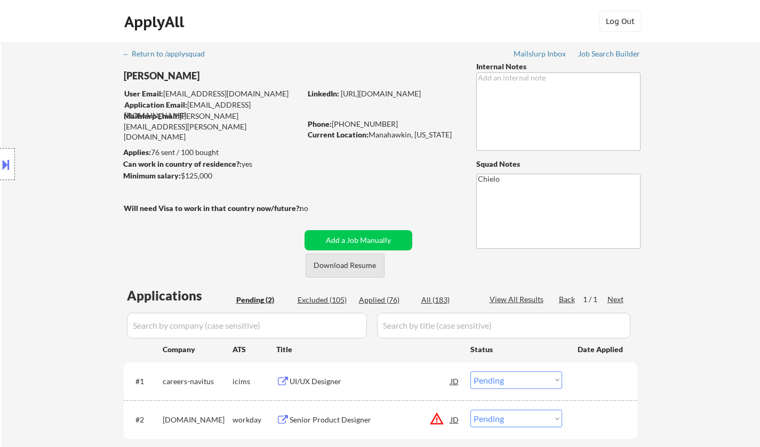
click at [342, 268] on button "Download Resume" at bounding box center [344, 266] width 79 height 24
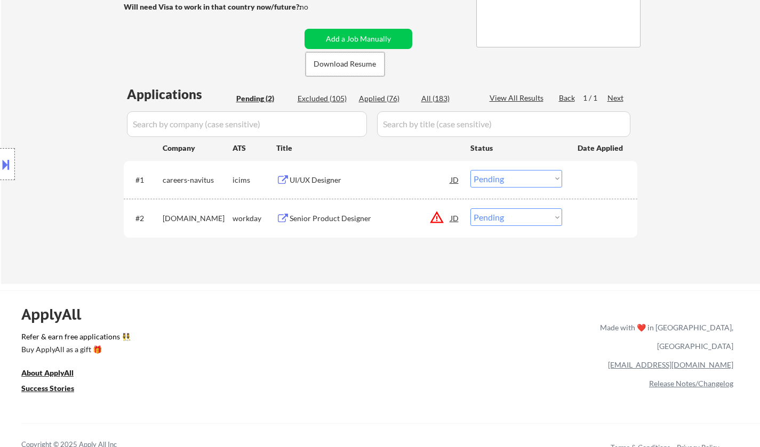
scroll to position [107, 0]
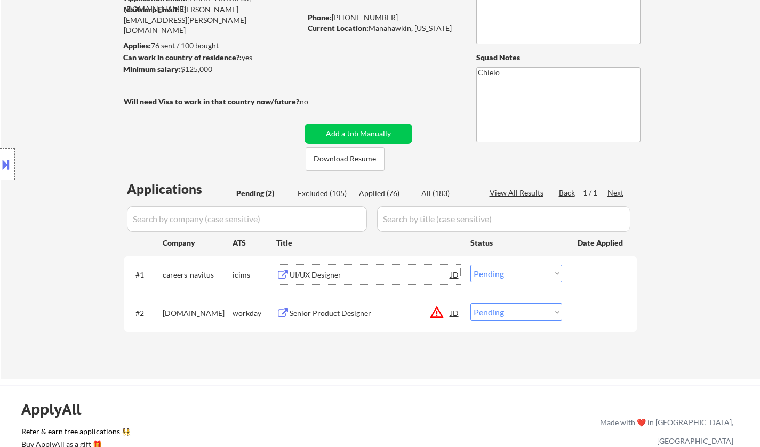
click at [314, 275] on div "UI/UX Designer" at bounding box center [369, 275] width 161 height 11
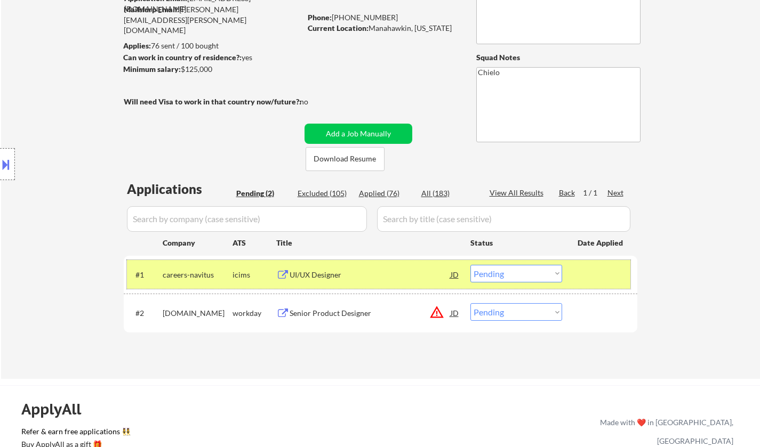
click at [495, 283] on div "#1 careers-navitus icims UI/UX Designer JD Choose an option... Pending Applied …" at bounding box center [378, 274] width 503 height 29
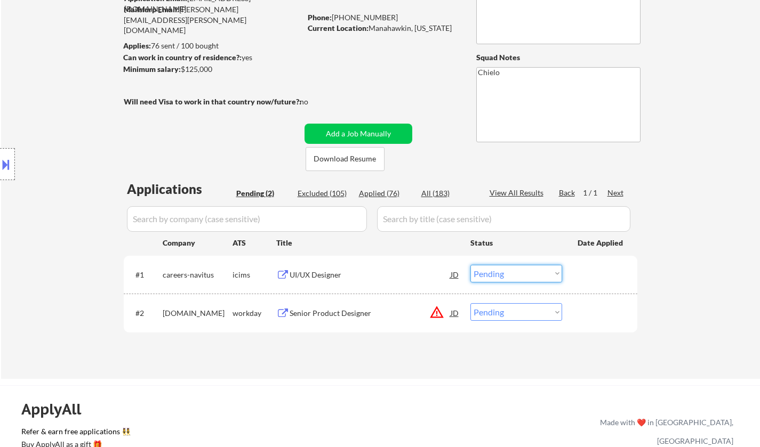
drag, startPoint x: 503, startPoint y: 271, endPoint x: 510, endPoint y: 276, distance: 8.3
click at [503, 271] on select "Choose an option... Pending Applied Excluded (Questions) Excluded (Expired) Exc…" at bounding box center [516, 274] width 92 height 18
click at [470, 265] on select "Choose an option... Pending Applied Excluded (Questions) Excluded (Expired) Exc…" at bounding box center [516, 274] width 92 height 18
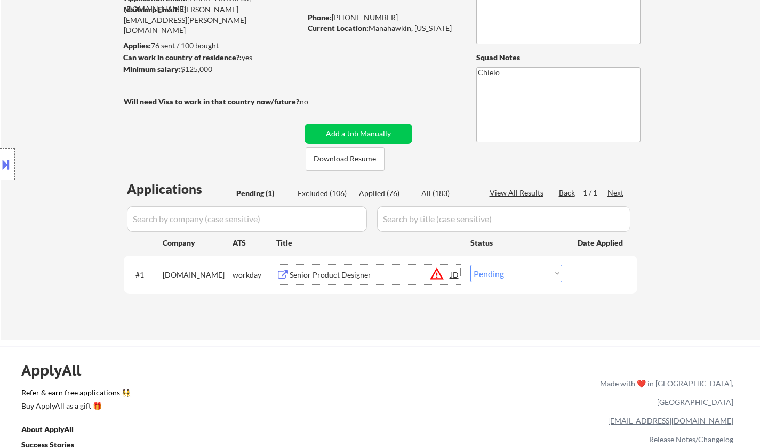
click at [331, 271] on div "Senior Product Designer" at bounding box center [369, 275] width 161 height 11
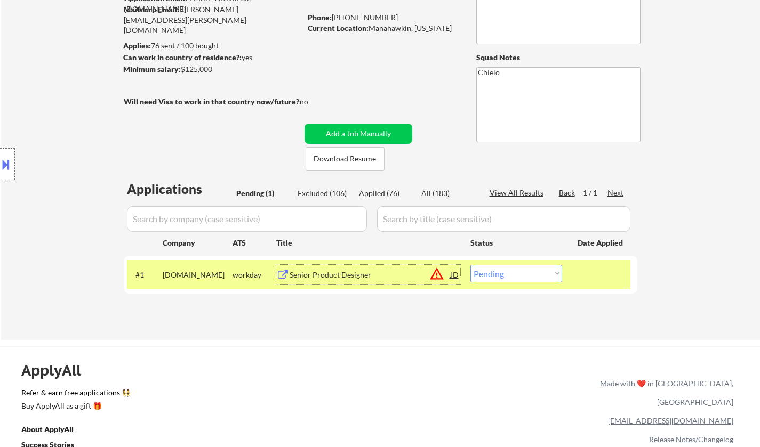
click at [514, 278] on select "Choose an option... Pending Applied Excluded (Questions) Excluded (Expired) Exc…" at bounding box center [516, 274] width 92 height 18
select select ""excluded__location_""
click at [470, 265] on select "Choose an option... Pending Applied Excluded (Questions) Excluded (Expired) Exc…" at bounding box center [516, 274] width 92 height 18
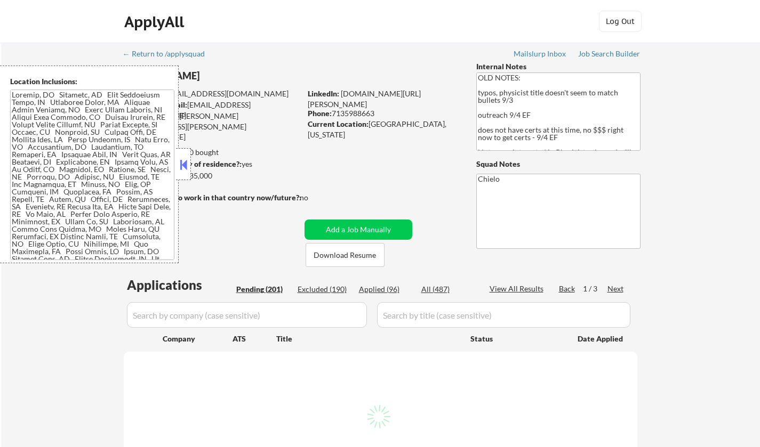
click at [182, 158] on button at bounding box center [184, 165] width 12 height 16
select select ""pending""
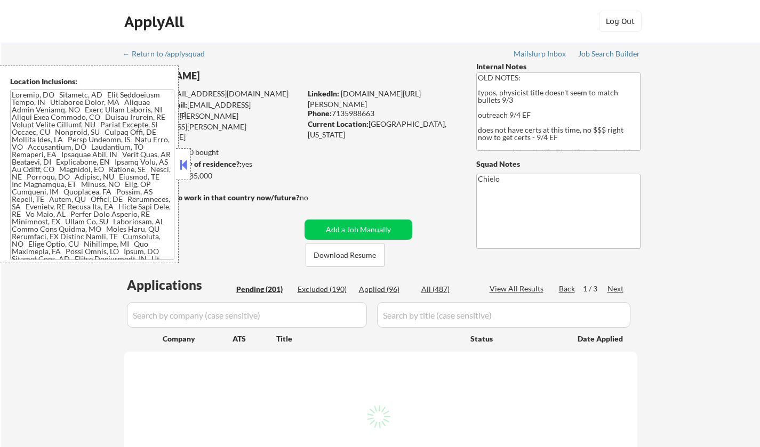
select select ""pending""
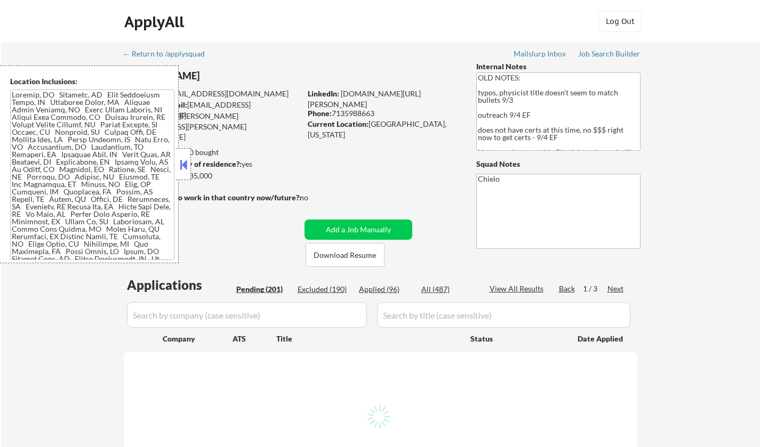
select select ""pending""
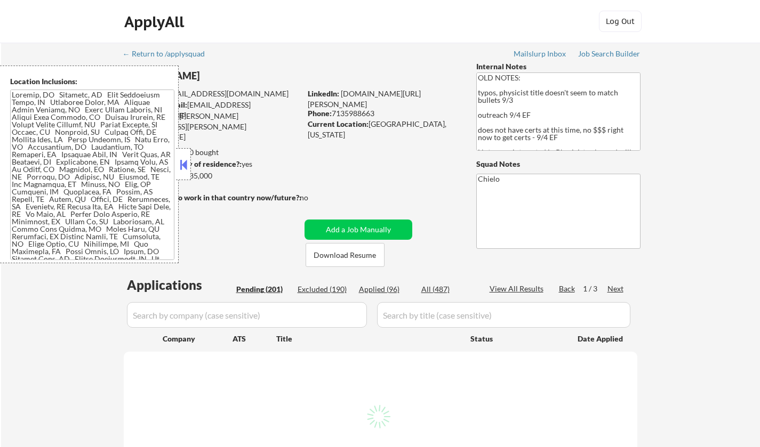
select select ""pending""
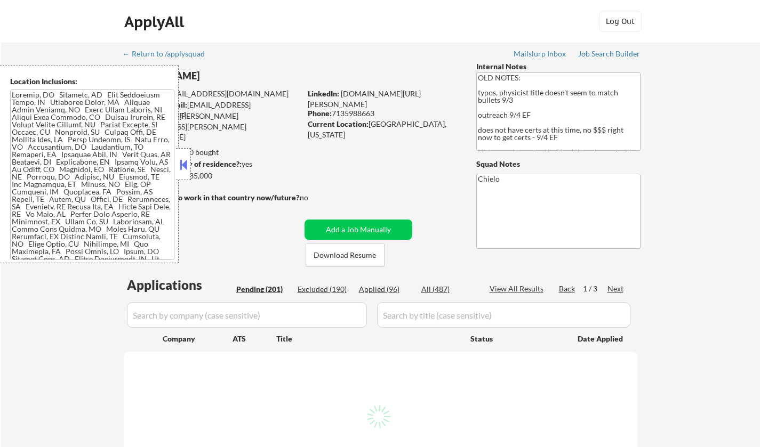
select select ""pending""
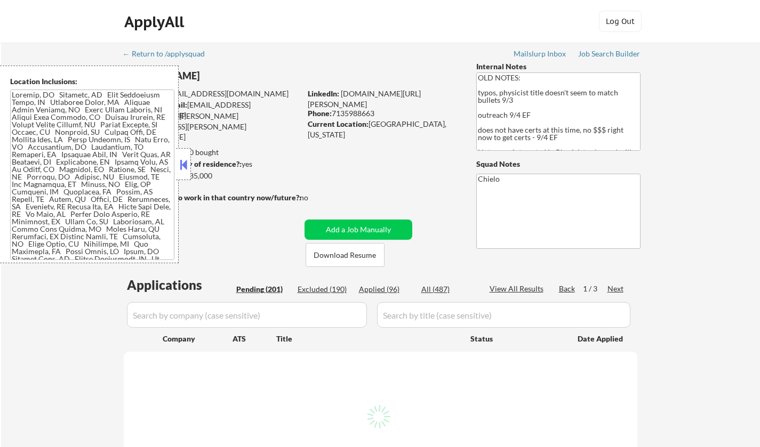
select select ""pending""
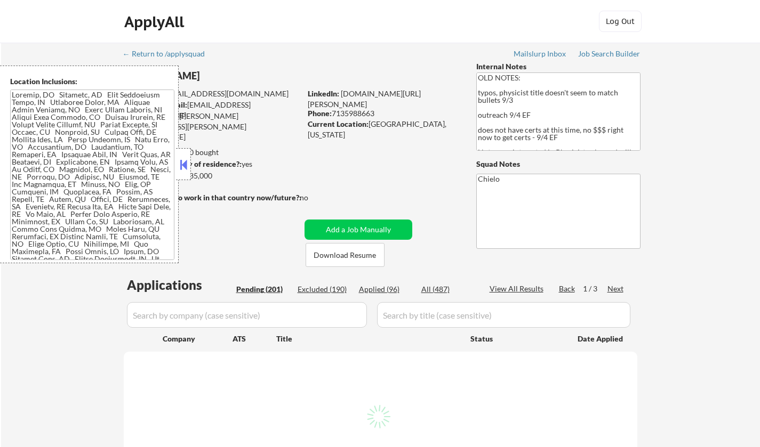
select select ""pending""
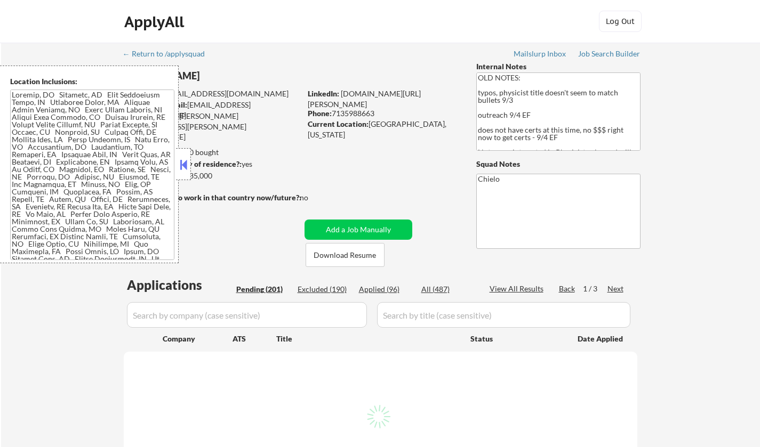
select select ""pending""
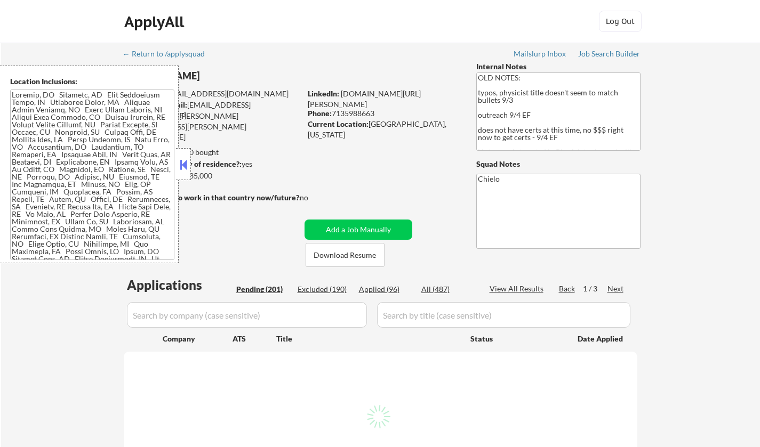
select select ""pending""
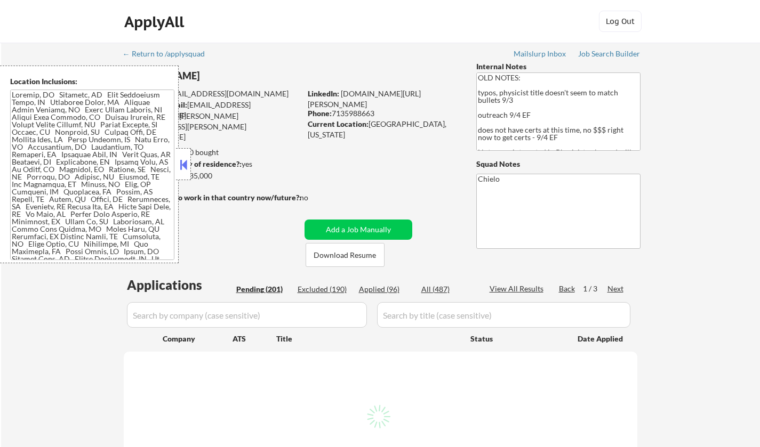
select select ""pending""
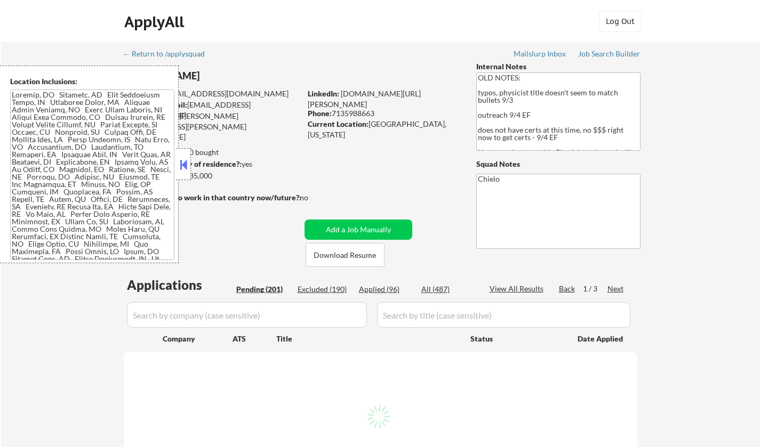
select select ""pending""
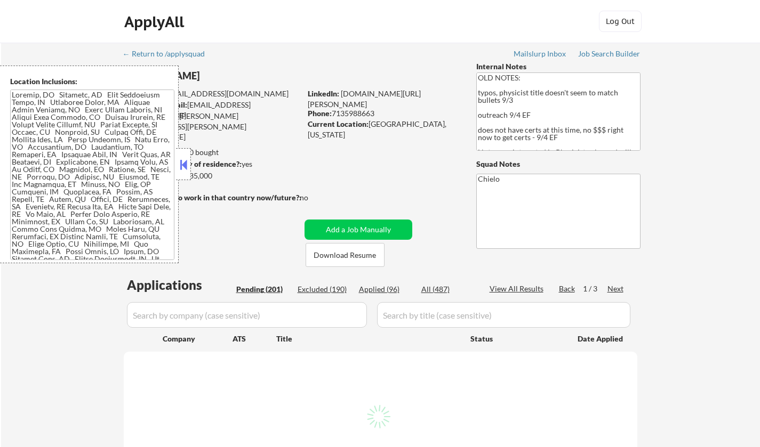
select select ""pending""
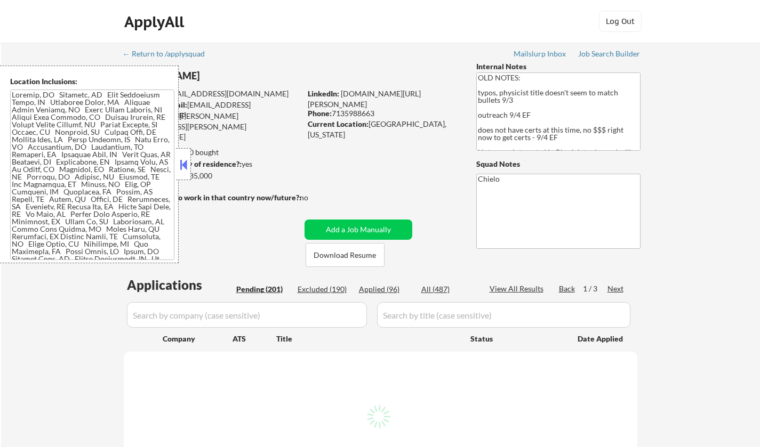
select select ""pending""
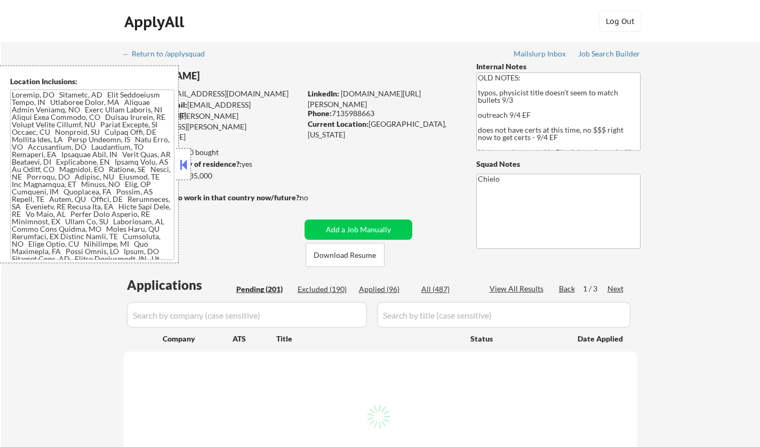
select select ""pending""
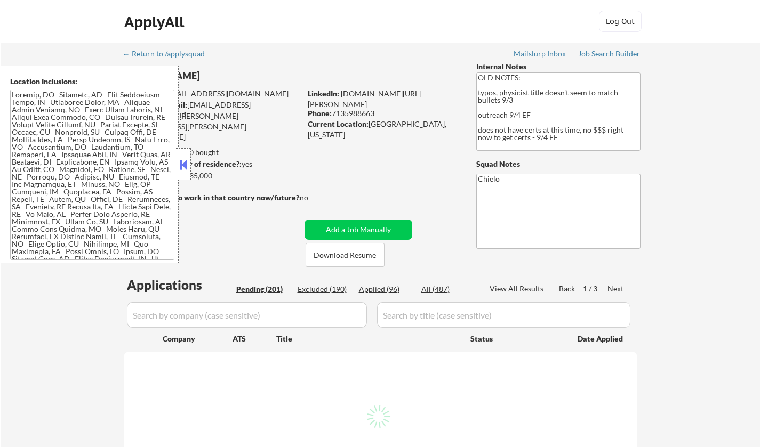
select select ""pending""
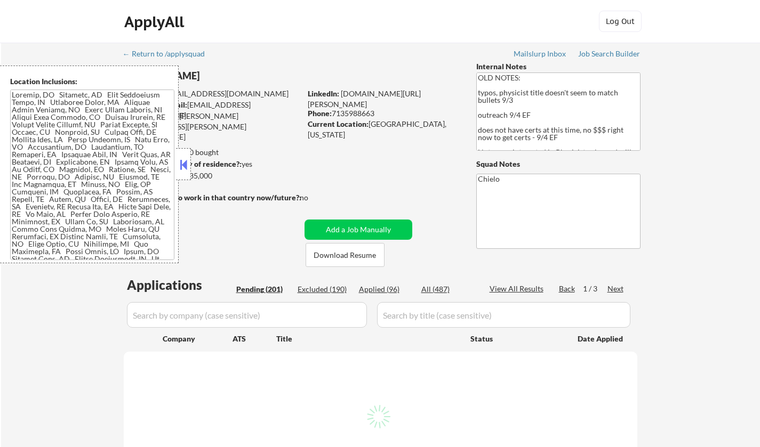
select select ""pending""
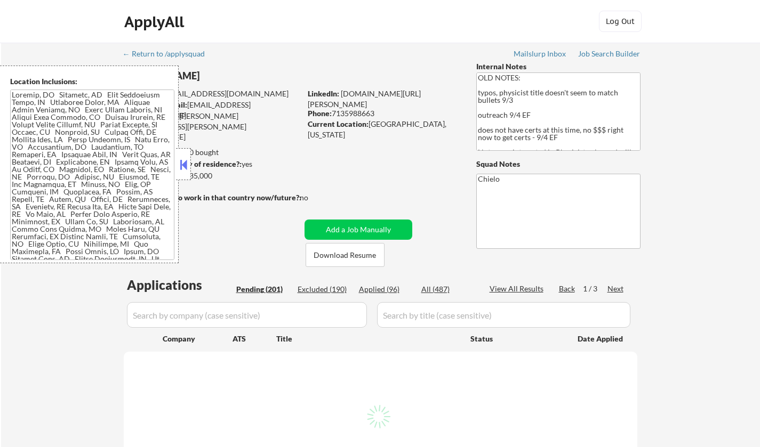
select select ""pending""
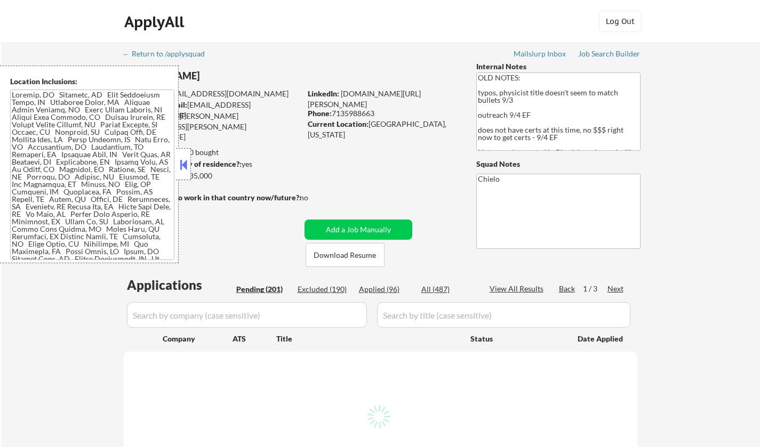
select select ""pending""
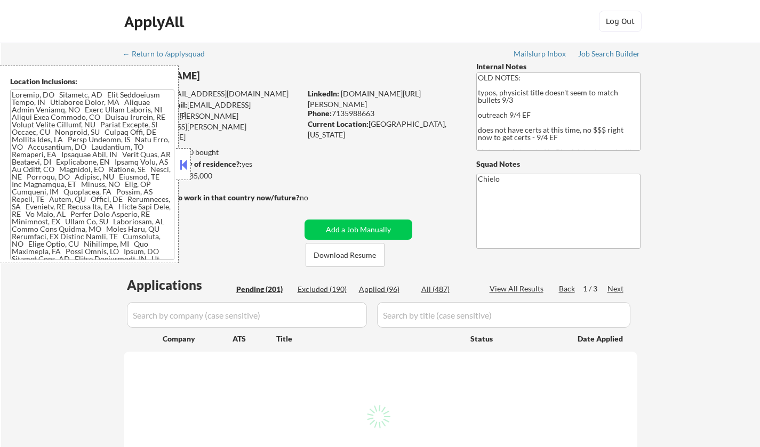
select select ""pending""
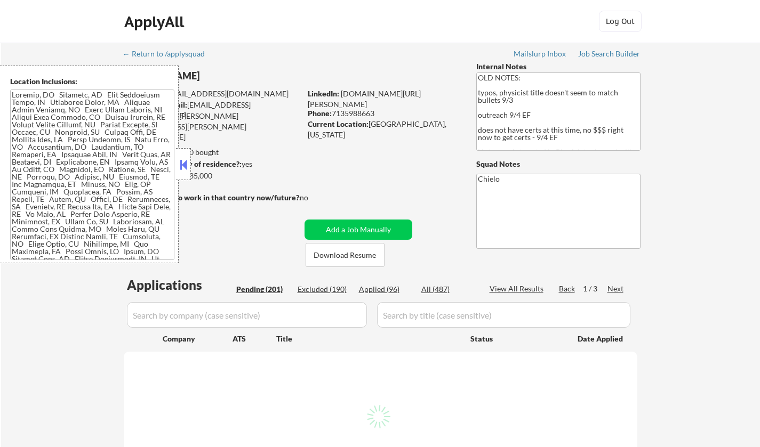
select select ""pending""
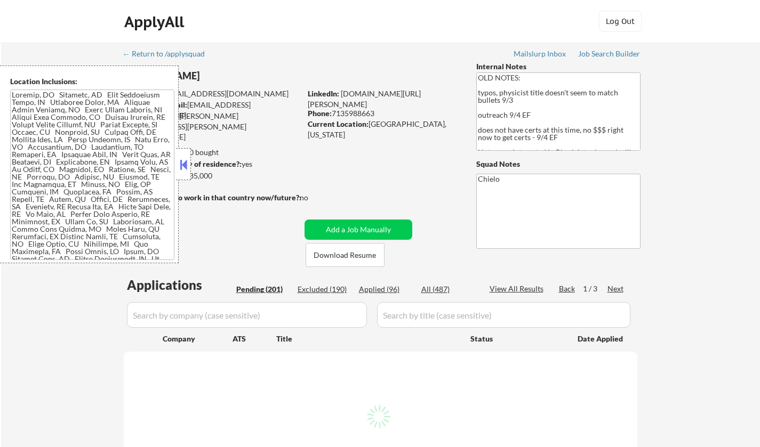
select select ""pending""
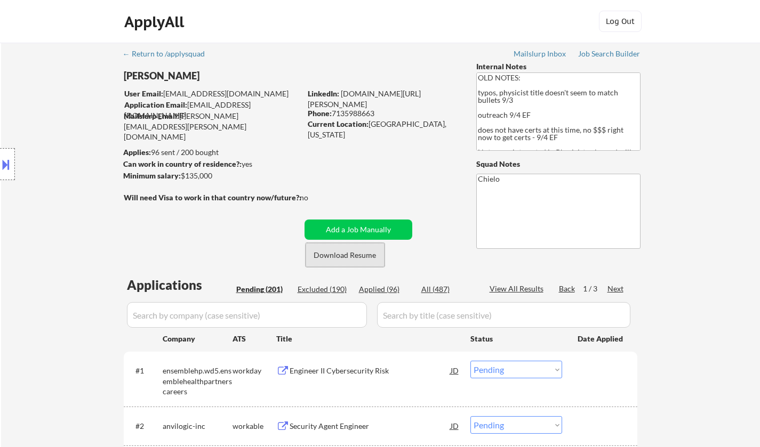
click at [361, 255] on button "Download Resume" at bounding box center [344, 255] width 79 height 24
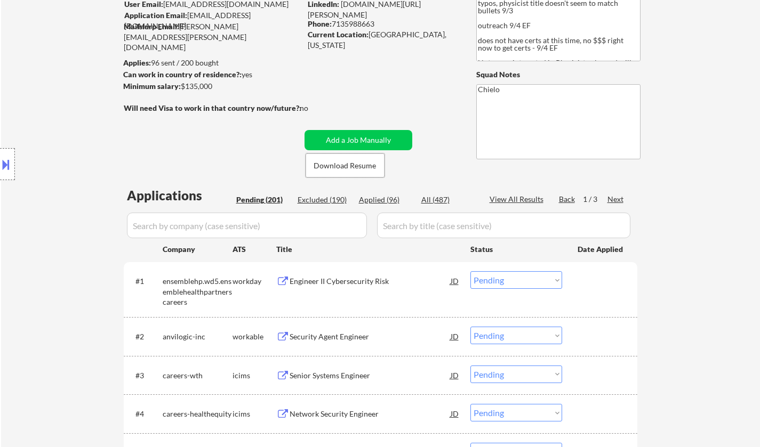
scroll to position [160, 0]
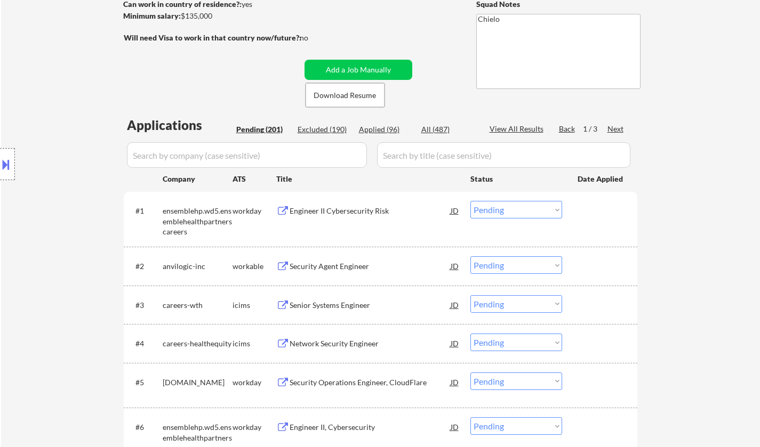
click at [319, 269] on div "Security Agent Engineer" at bounding box center [369, 266] width 161 height 11
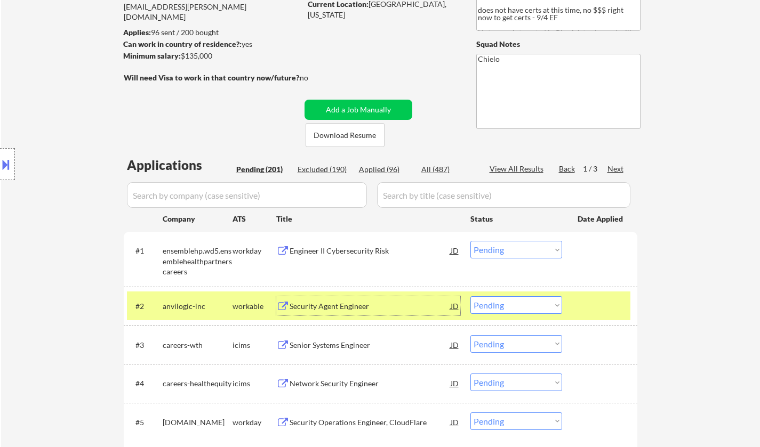
scroll to position [213, 0]
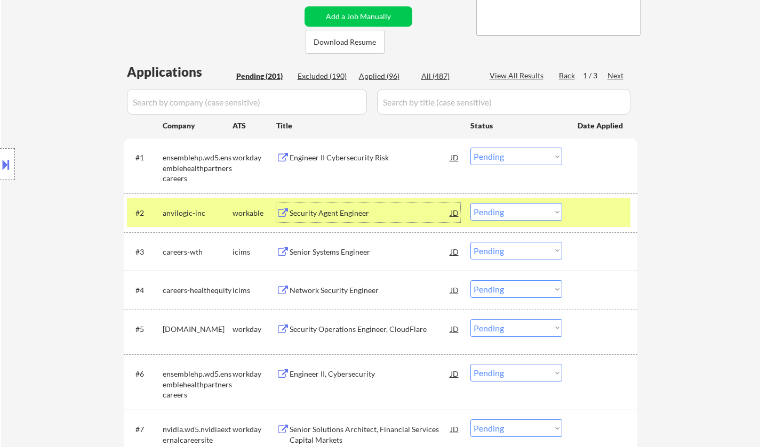
drag, startPoint x: 499, startPoint y: 211, endPoint x: 502, endPoint y: 217, distance: 6.7
click at [500, 211] on select "Choose an option... Pending Applied Excluded (Questions) Excluded (Expired) Exc…" at bounding box center [516, 212] width 92 height 18
click at [470, 203] on select "Choose an option... Pending Applied Excluded (Questions) Excluded (Expired) Exc…" at bounding box center [516, 212] width 92 height 18
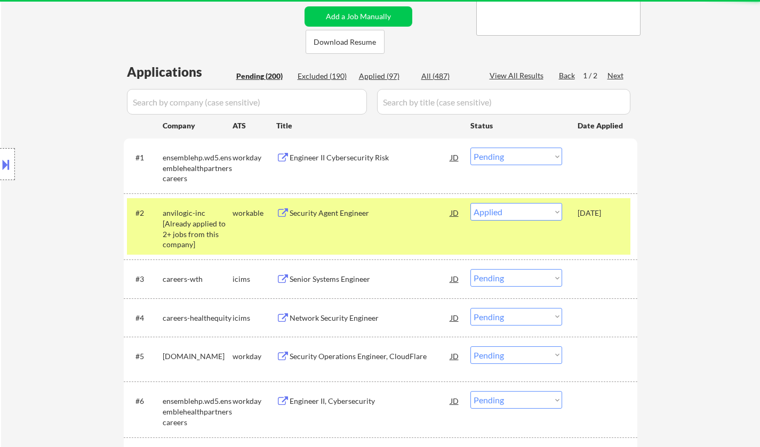
select select ""pending""
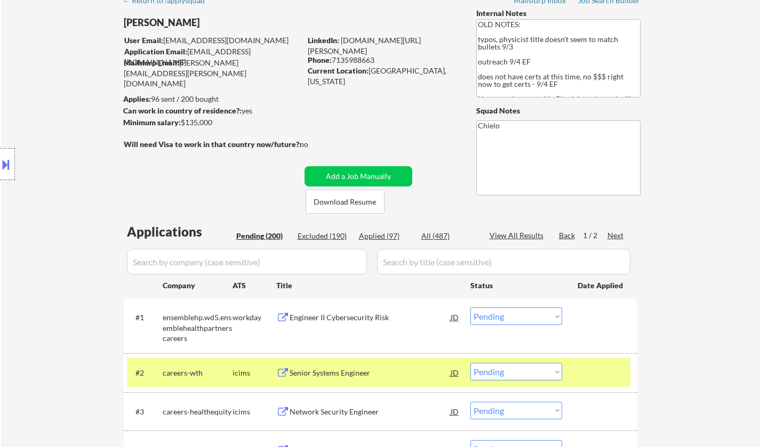
scroll to position [2616, 0]
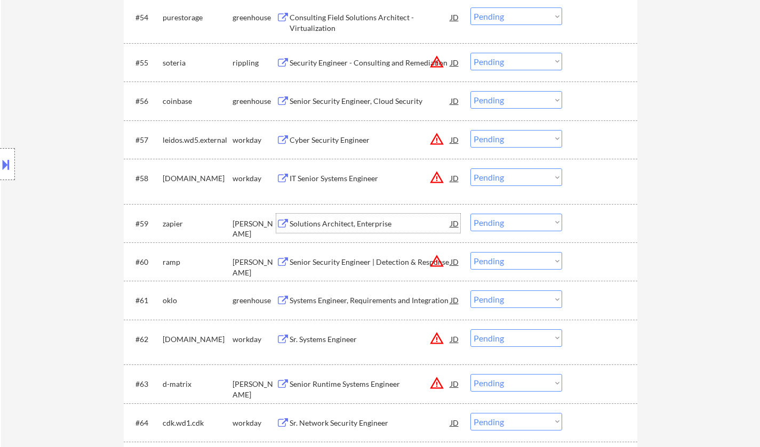
click at [361, 223] on div "Solutions Architect, Enterprise" at bounding box center [369, 224] width 161 height 11
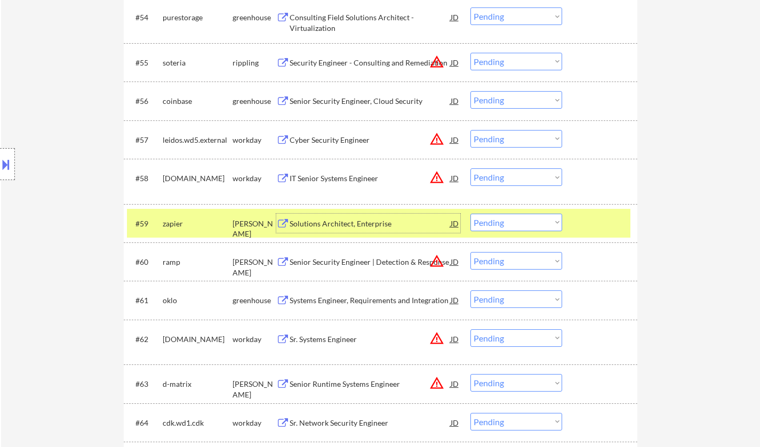
click at [527, 229] on select "Choose an option... Pending Applied Excluded (Questions) Excluded (Expired) Exc…" at bounding box center [516, 223] width 92 height 18
click at [470, 214] on select "Choose an option... Pending Applied Excluded (Questions) Excluded (Expired) Exc…" at bounding box center [516, 223] width 92 height 18
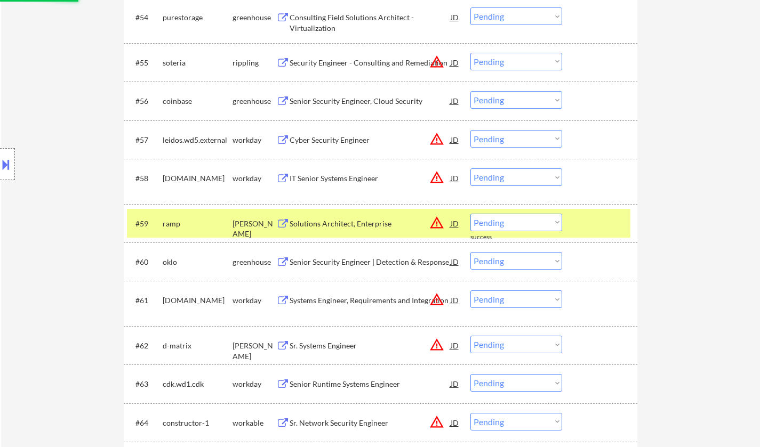
click at [516, 218] on select "Choose an option... Pending Applied Excluded (Questions) Excluded (Expired) Exc…" at bounding box center [516, 223] width 92 height 18
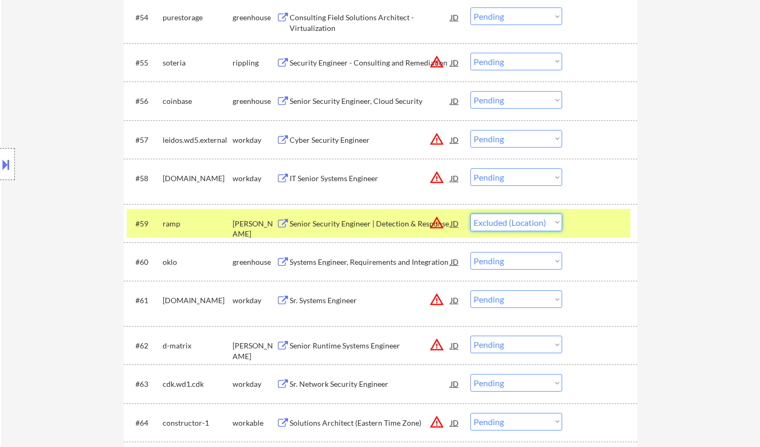
click at [470, 214] on select "Choose an option... Pending Applied Excluded (Questions) Excluded (Expired) Exc…" at bounding box center [516, 223] width 92 height 18
select select ""pending""
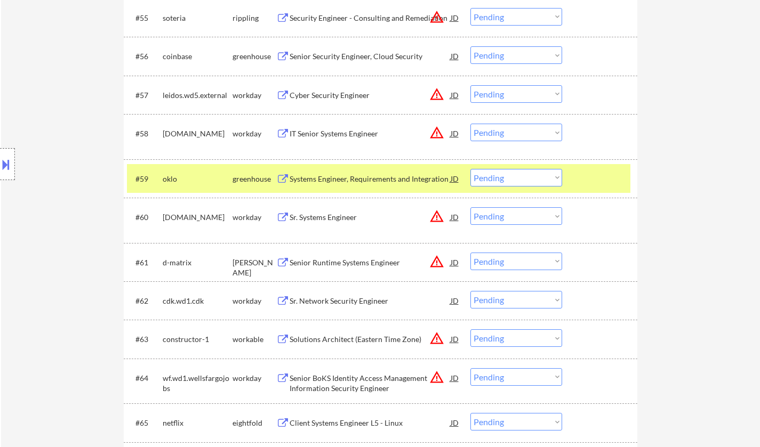
scroll to position [2723, 0]
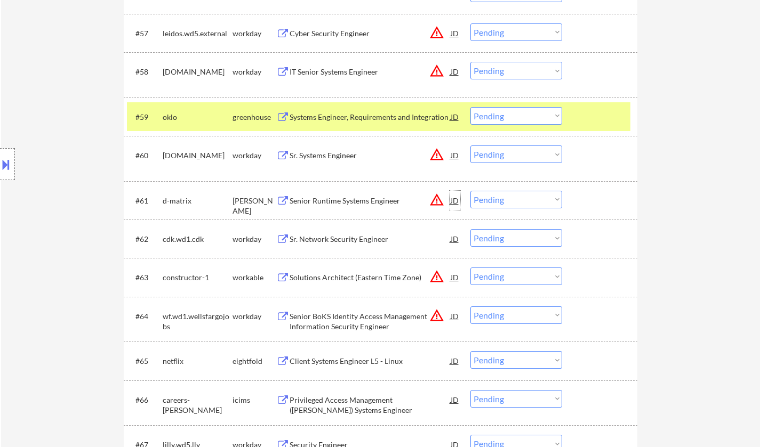
click at [455, 202] on div "JD" at bounding box center [454, 200] width 11 height 19
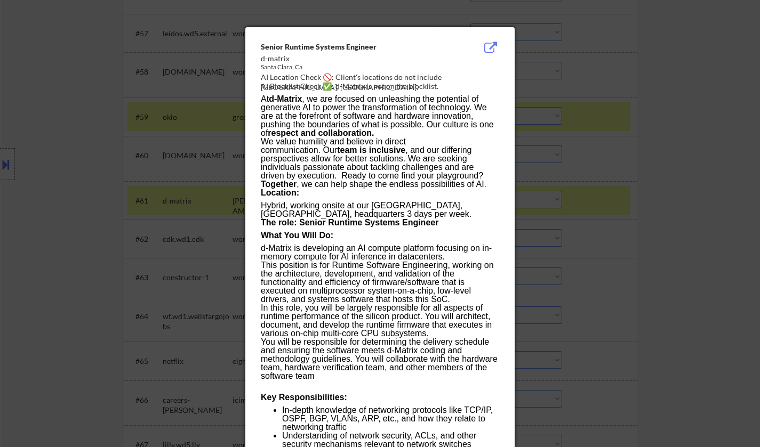
click at [610, 261] on div at bounding box center [380, 223] width 760 height 447
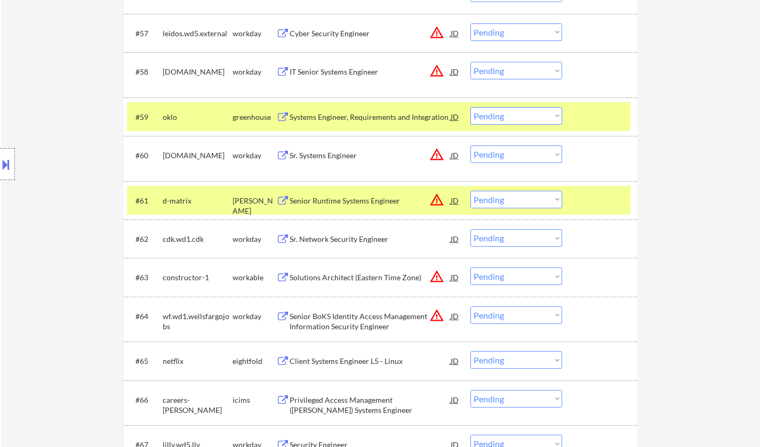
click at [511, 200] on select "Choose an option... Pending Applied Excluded (Questions) Excluded (Expired) Exc…" at bounding box center [516, 200] width 92 height 18
click at [470, 191] on select "Choose an option... Pending Applied Excluded (Questions) Excluded (Expired) Exc…" at bounding box center [516, 200] width 92 height 18
click at [2, 149] on div at bounding box center [7, 164] width 15 height 32
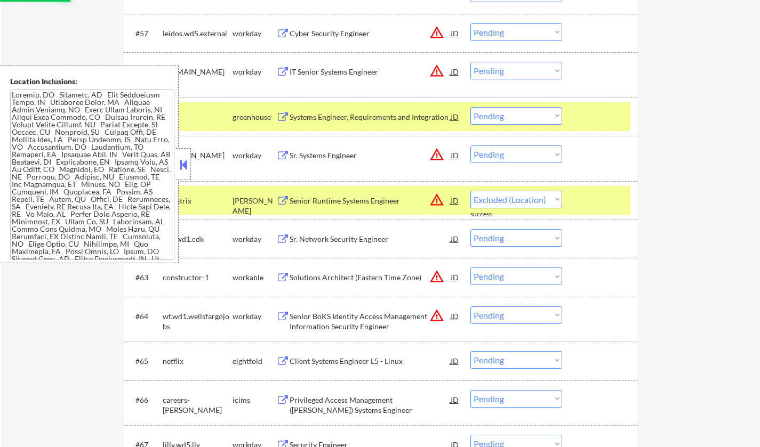
select select ""pending""
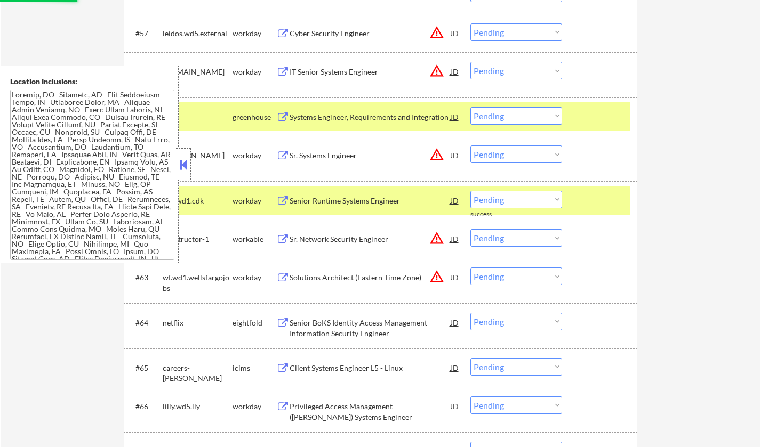
click at [184, 166] on button at bounding box center [184, 165] width 12 height 16
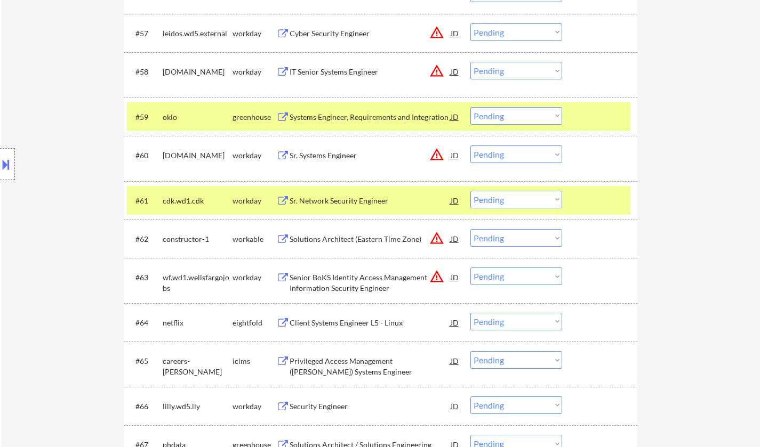
scroll to position [3118, 0]
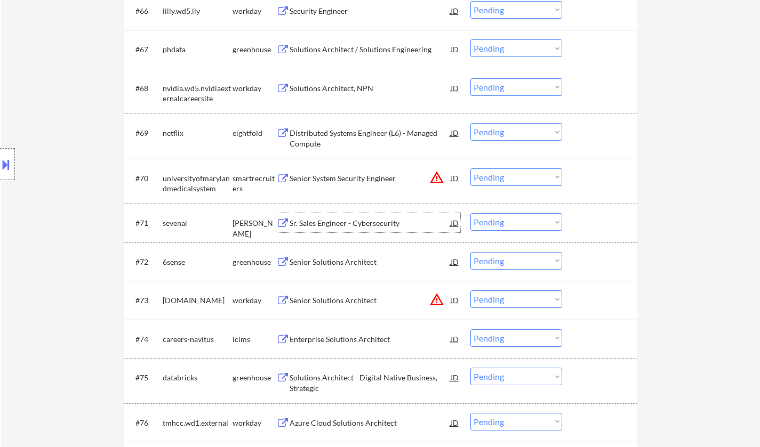
click at [367, 223] on div "Sr. Sales Engineer - Cybersecurity" at bounding box center [369, 223] width 161 height 11
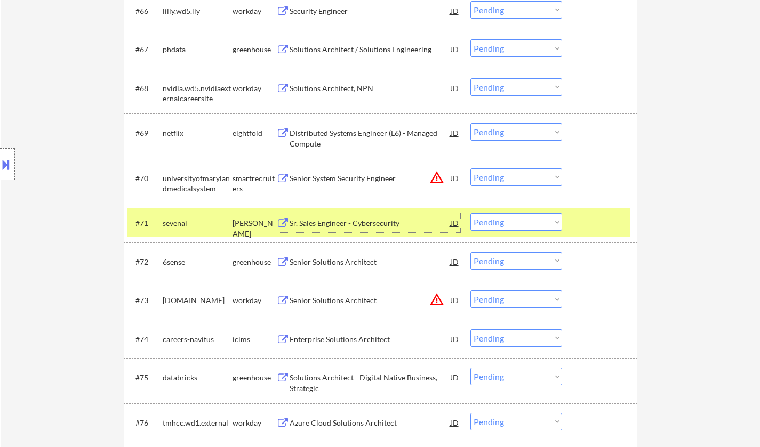
click at [522, 220] on select "Choose an option... Pending Applied Excluded (Questions) Excluded (Expired) Exc…" at bounding box center [516, 222] width 92 height 18
click at [539, 219] on select "Choose an option... Pending Applied Excluded (Questions) Excluded (Expired) Exc…" at bounding box center [516, 222] width 92 height 18
click at [470, 213] on select "Choose an option... Pending Applied Excluded (Questions) Excluded (Expired) Exc…" at bounding box center [516, 222] width 92 height 18
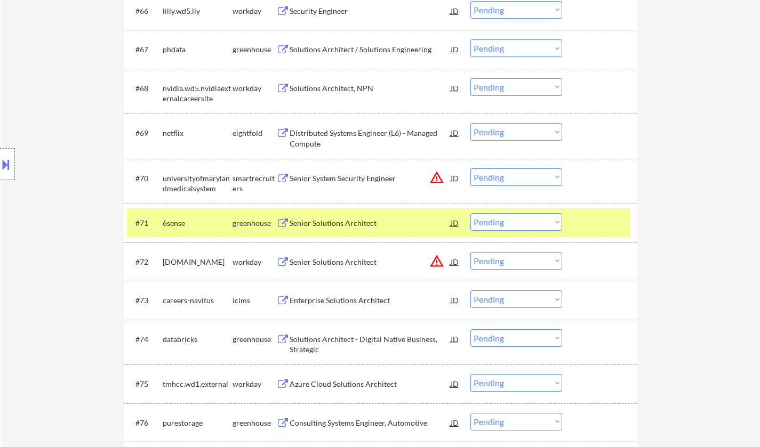
click at [333, 223] on div "Senior Solutions Architect" at bounding box center [369, 223] width 161 height 11
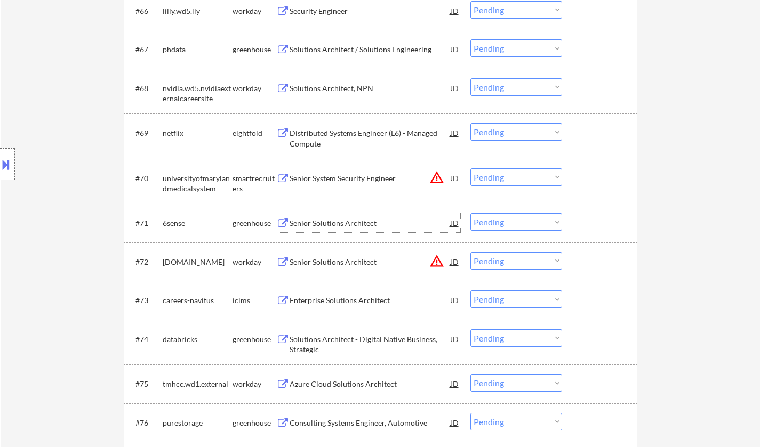
click at [510, 215] on select "Choose an option... Pending Applied Excluded (Questions) Excluded (Expired) Exc…" at bounding box center [516, 222] width 92 height 18
click at [470, 213] on select "Choose an option... Pending Applied Excluded (Questions) Excluded (Expired) Exc…" at bounding box center [516, 222] width 92 height 18
select select ""pending""
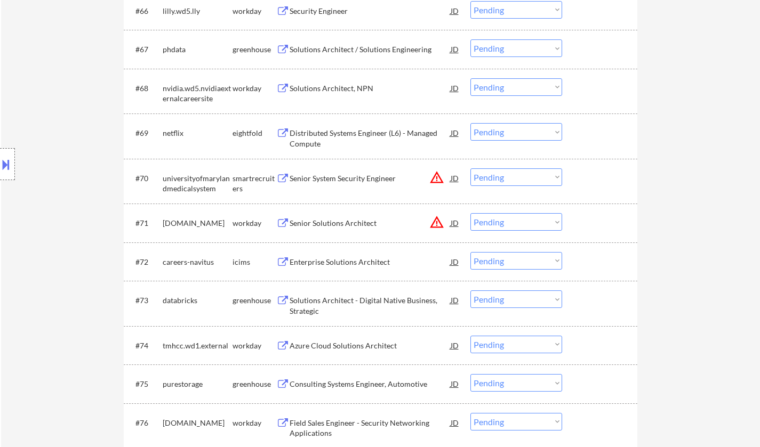
click at [528, 175] on select "Choose an option... Pending Applied Excluded (Questions) Excluded (Expired) Exc…" at bounding box center [516, 177] width 92 height 18
click at [470, 168] on select "Choose an option... Pending Applied Excluded (Questions) Excluded (Expired) Exc…" at bounding box center [516, 177] width 92 height 18
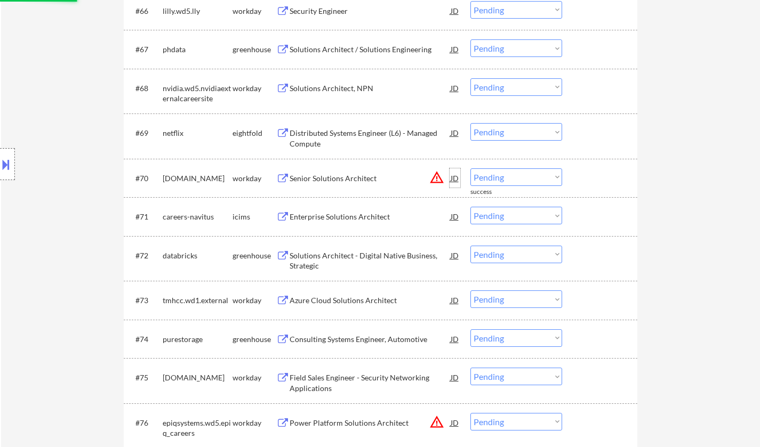
click at [453, 178] on div "JD" at bounding box center [454, 177] width 11 height 19
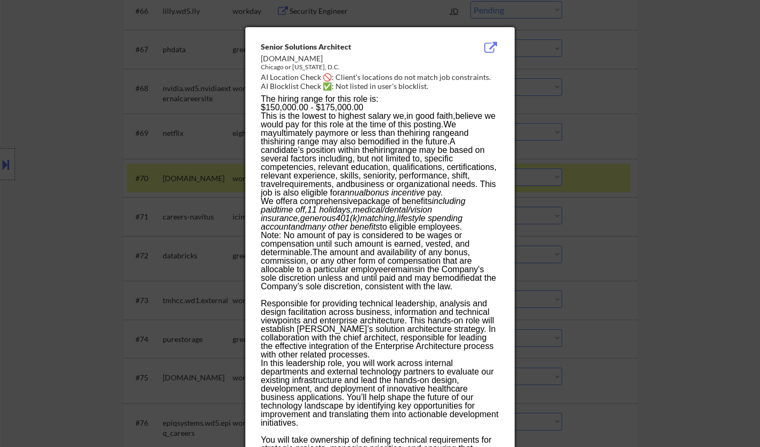
click at [591, 206] on div at bounding box center [380, 223] width 760 height 447
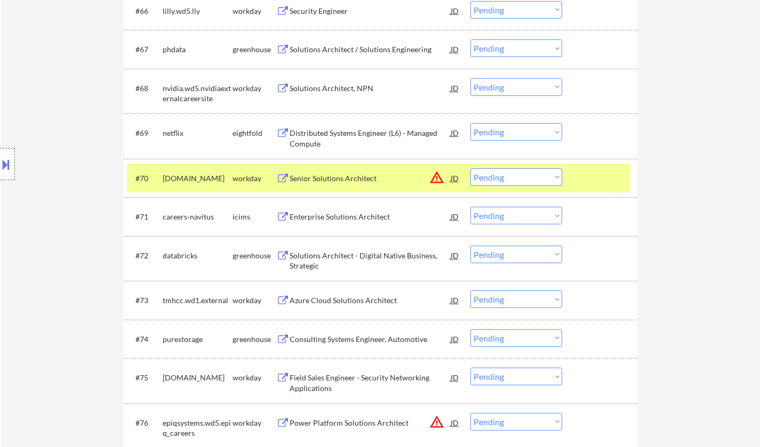
drag, startPoint x: 521, startPoint y: 174, endPoint x: 529, endPoint y: 183, distance: 12.1
click at [521, 174] on select "Choose an option... Pending Applied Excluded (Questions) Excluded (Expired) Exc…" at bounding box center [516, 177] width 92 height 18
click at [470, 168] on select "Choose an option... Pending Applied Excluded (Questions) Excluded (Expired) Exc…" at bounding box center [516, 177] width 92 height 18
select select ""pending""
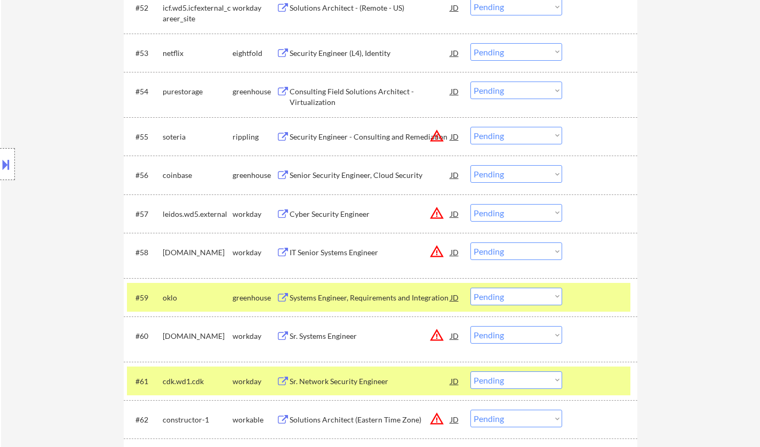
scroll to position [2638, 0]
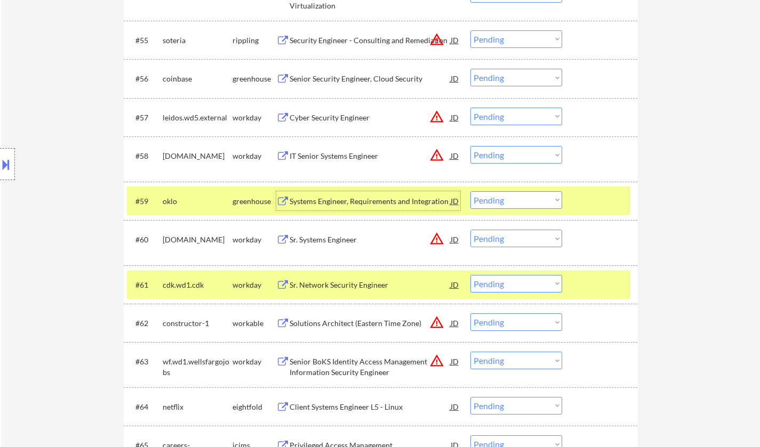
click at [358, 200] on div "Systems Engineer, Requirements and Integration" at bounding box center [369, 201] width 161 height 11
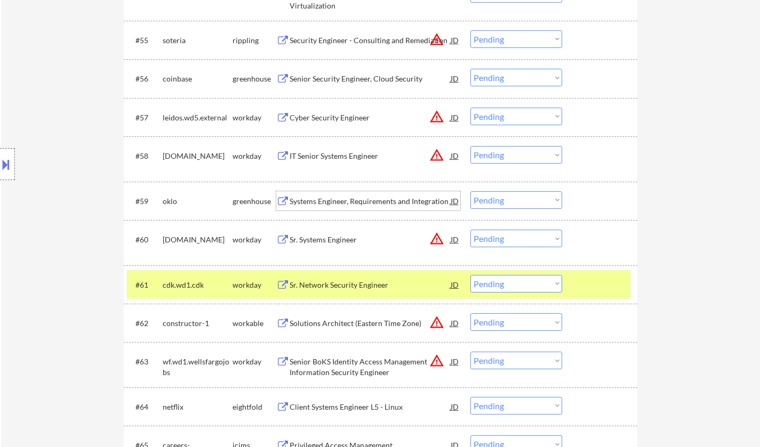
click at [497, 199] on select "Choose an option... Pending Applied Excluded (Questions) Excluded (Expired) Exc…" at bounding box center [516, 200] width 92 height 18
click at [470, 191] on select "Choose an option... Pending Applied Excluded (Questions) Excluded (Expired) Exc…" at bounding box center [516, 200] width 92 height 18
select select ""pending""
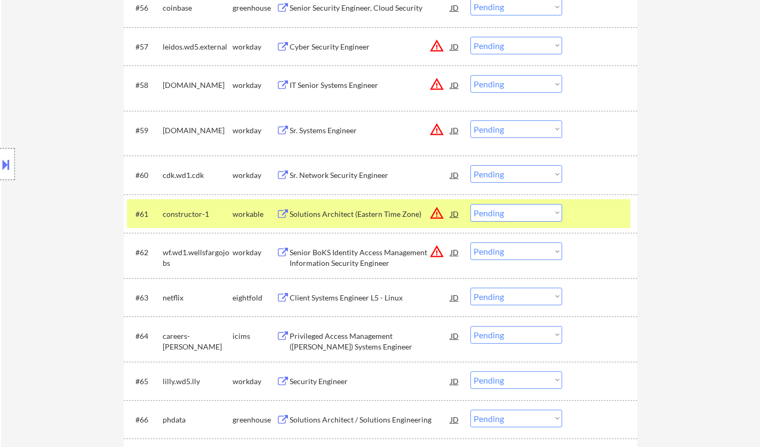
scroll to position [2692, 0]
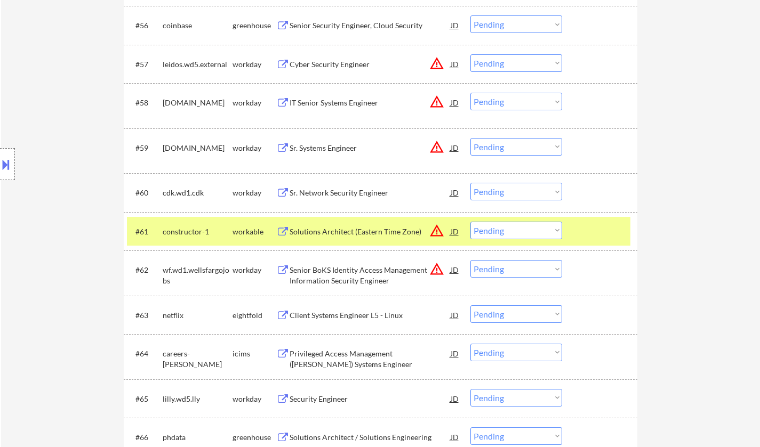
click at [345, 192] on div "Sr. Network Security Engineer" at bounding box center [369, 193] width 161 height 11
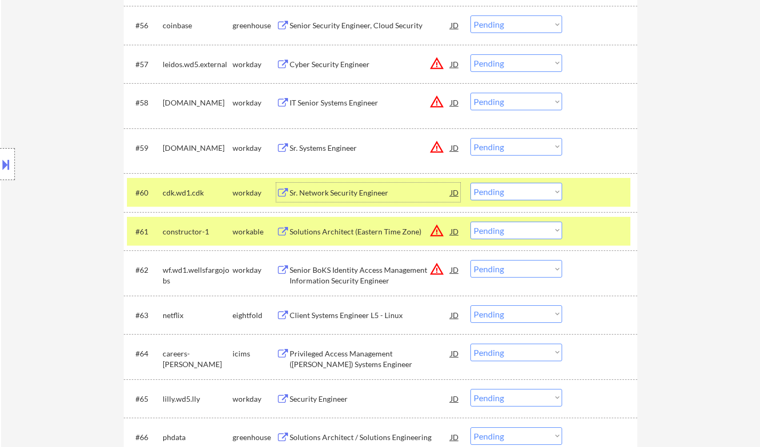
click at [494, 187] on select "Choose an option... Pending Applied Excluded (Questions) Excluded (Expired) Exc…" at bounding box center [516, 192] width 92 height 18
click at [470, 183] on select "Choose an option... Pending Applied Excluded (Questions) Excluded (Expired) Exc…" at bounding box center [516, 192] width 92 height 18
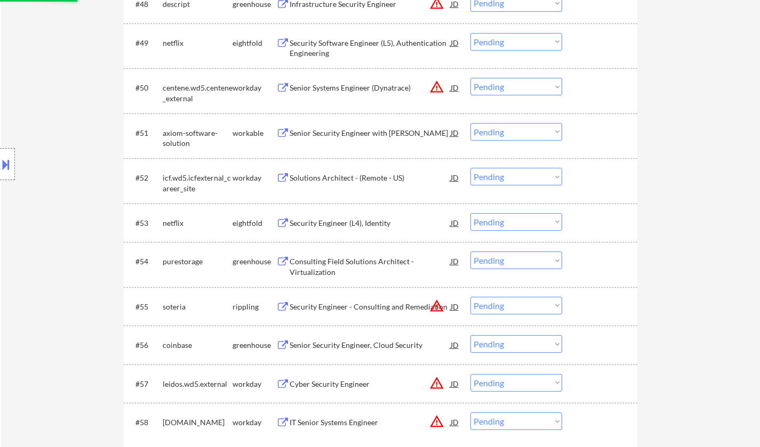
select select ""pending""
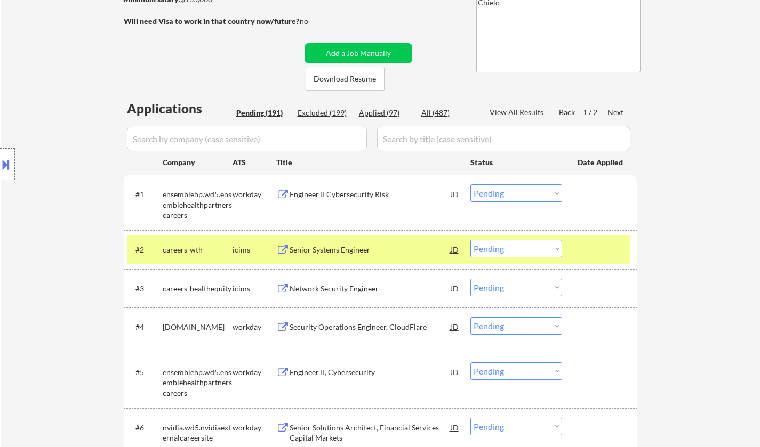
scroll to position [133, 0]
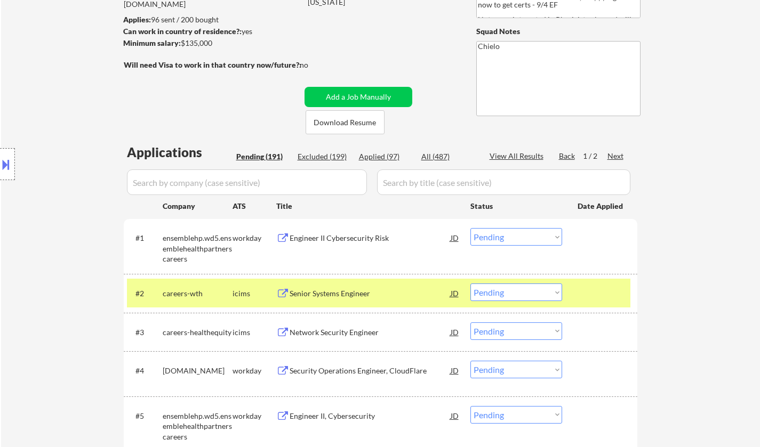
click at [325, 295] on div "Senior Systems Engineer" at bounding box center [369, 293] width 161 height 11
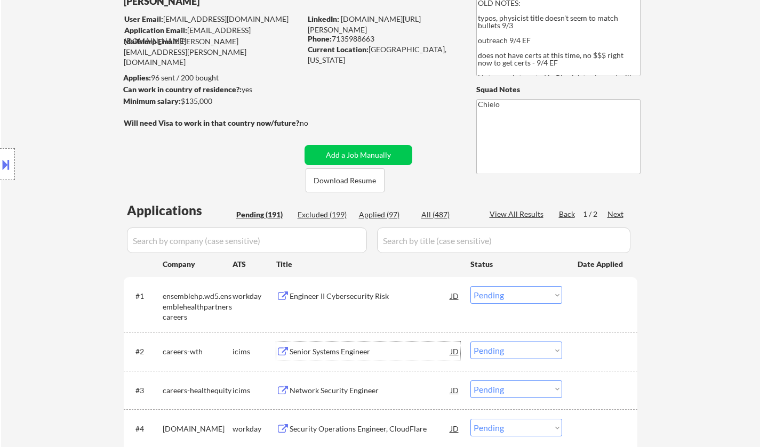
scroll to position [160, 0]
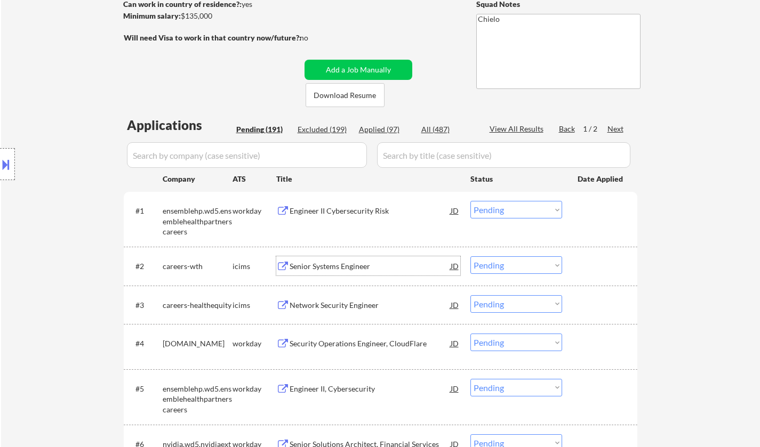
drag, startPoint x: 501, startPoint y: 262, endPoint x: 510, endPoint y: 271, distance: 12.4
click at [501, 262] on select "Choose an option... Pending Applied Excluded (Questions) Excluded (Expired) Exc…" at bounding box center [516, 265] width 92 height 18
click at [470, 256] on select "Choose an option... Pending Applied Excluded (Questions) Excluded (Expired) Exc…" at bounding box center [516, 265] width 92 height 18
select select ""pending""
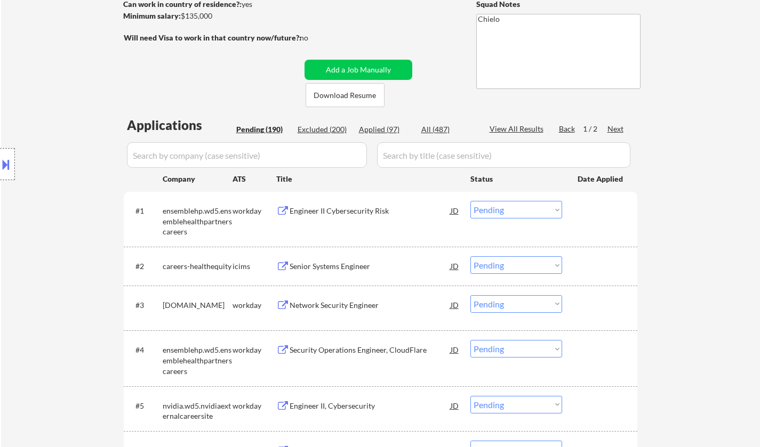
click at [334, 208] on div "Engineer II Cybersecurity Risk" at bounding box center [369, 211] width 161 height 11
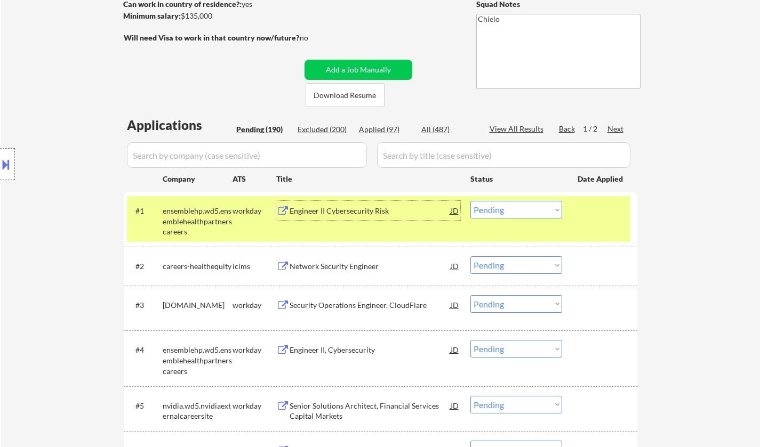
click at [506, 218] on select "Choose an option... Pending Applied Excluded (Questions) Excluded (Expired) Exc…" at bounding box center [516, 210] width 92 height 18
click at [470, 201] on select "Choose an option... Pending Applied Excluded (Questions) Excluded (Expired) Exc…" at bounding box center [516, 210] width 92 height 18
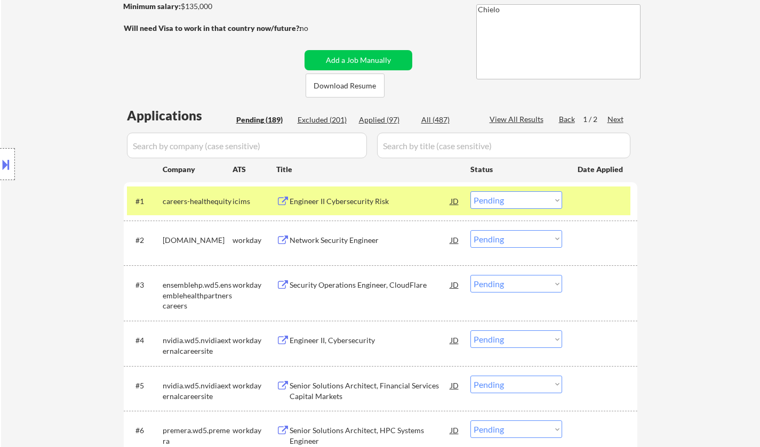
scroll to position [213, 0]
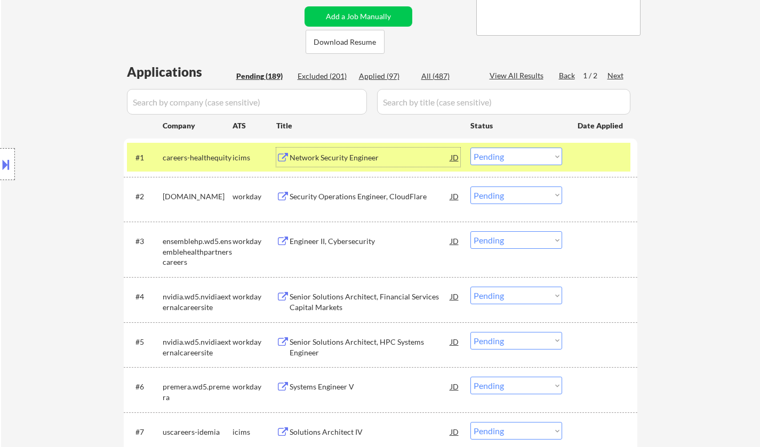
click at [337, 154] on div "Network Security Engineer" at bounding box center [369, 157] width 161 height 11
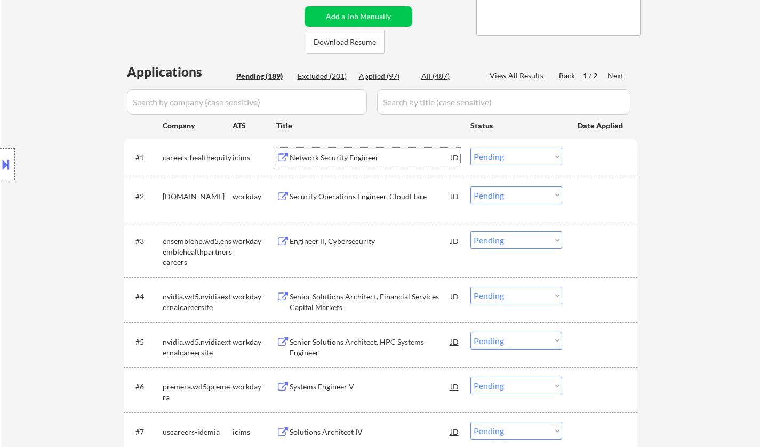
drag, startPoint x: 524, startPoint y: 156, endPoint x: 527, endPoint y: 162, distance: 6.2
click at [524, 156] on select "Choose an option... Pending Applied Excluded (Questions) Excluded (Expired) Exc…" at bounding box center [516, 157] width 92 height 18
click at [470, 148] on select "Choose an option... Pending Applied Excluded (Questions) Excluded (Expired) Exc…" at bounding box center [516, 157] width 92 height 18
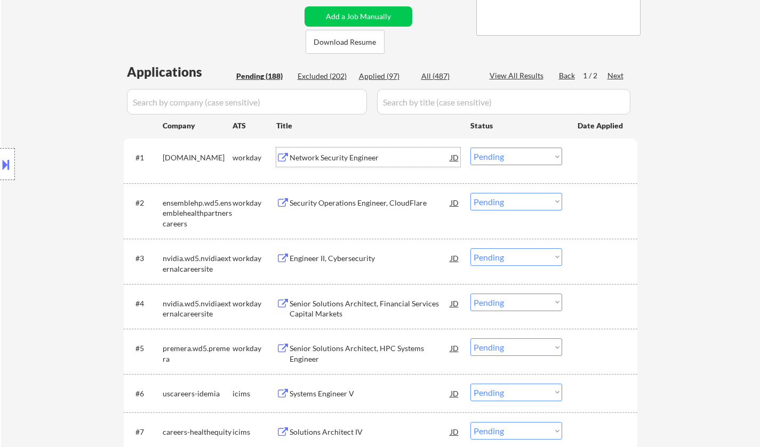
click at [332, 160] on div "Network Security Engineer" at bounding box center [369, 157] width 161 height 11
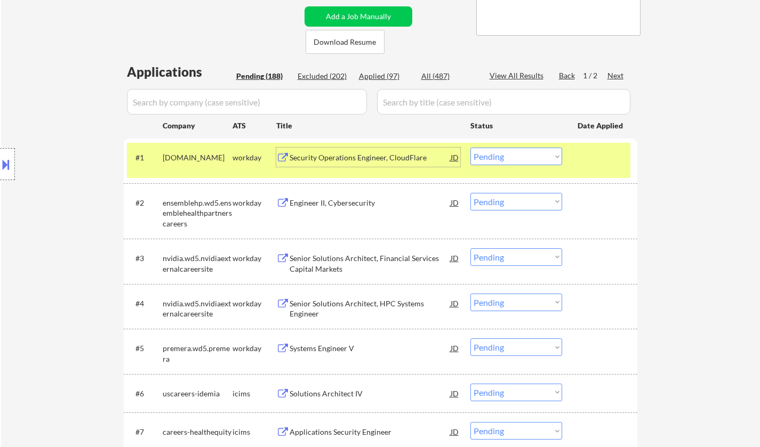
click at [510, 155] on select "Choose an option... Pending Applied Excluded (Questions) Excluded (Expired) Exc…" at bounding box center [516, 157] width 92 height 18
click at [470, 148] on select "Choose an option... Pending Applied Excluded (Questions) Excluded (Expired) Exc…" at bounding box center [516, 157] width 92 height 18
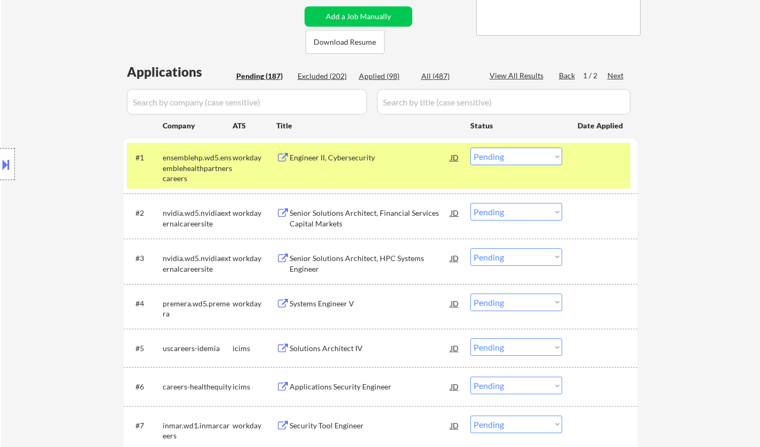
click at [333, 159] on div "Engineer II, Cybersecurity" at bounding box center [369, 157] width 161 height 11
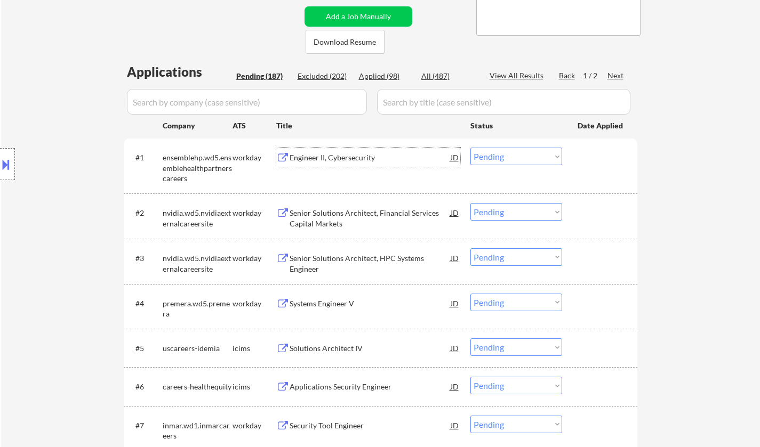
drag, startPoint x: 515, startPoint y: 158, endPoint x: 519, endPoint y: 163, distance: 6.4
click at [515, 158] on select "Choose an option... Pending Applied Excluded (Questions) Excluded (Expired) Exc…" at bounding box center [516, 157] width 92 height 18
click at [470, 148] on select "Choose an option... Pending Applied Excluded (Questions) Excluded (Expired) Exc…" at bounding box center [516, 157] width 92 height 18
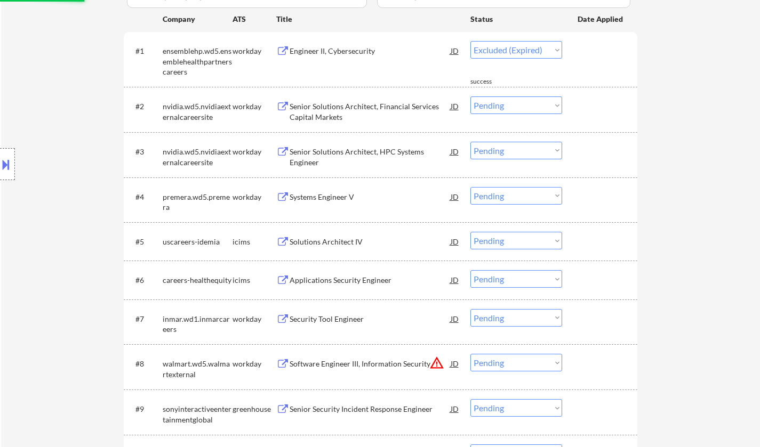
select select ""pending""
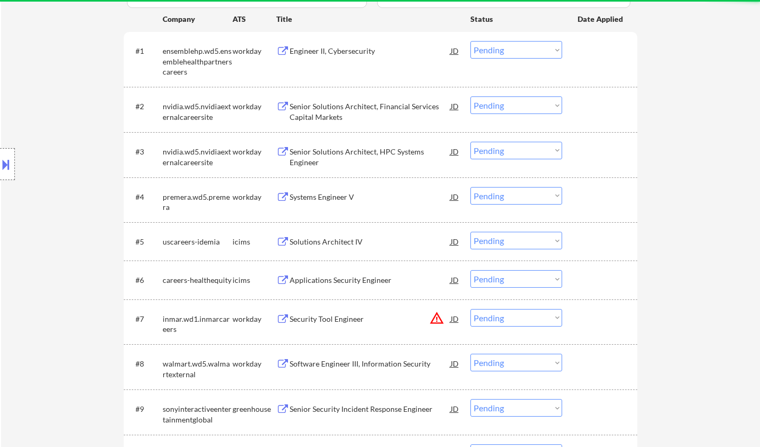
scroll to position [213, 0]
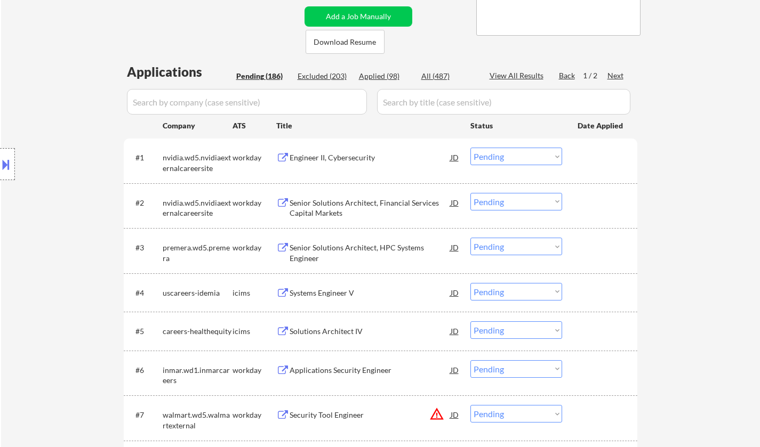
click at [337, 160] on div "Engineer II, Cybersecurity" at bounding box center [369, 157] width 161 height 11
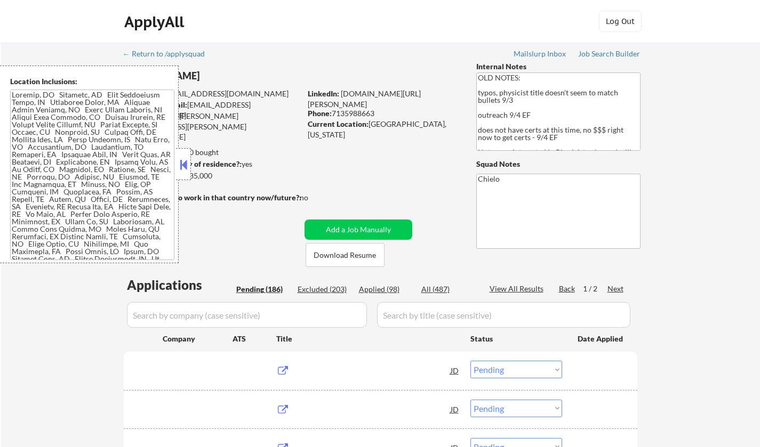
select select ""pending""
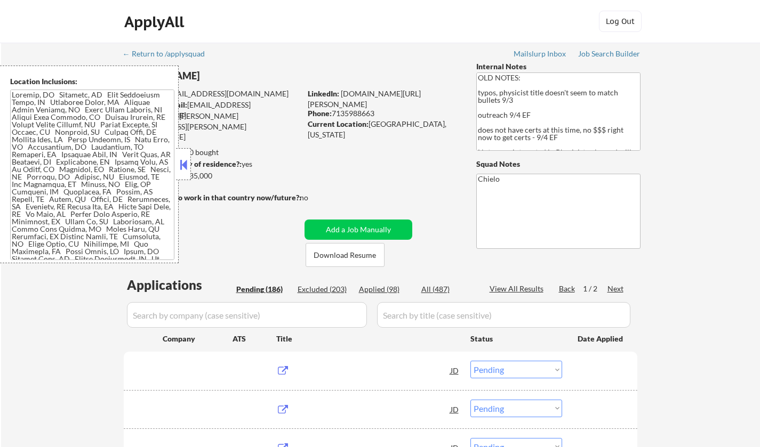
select select ""pending""
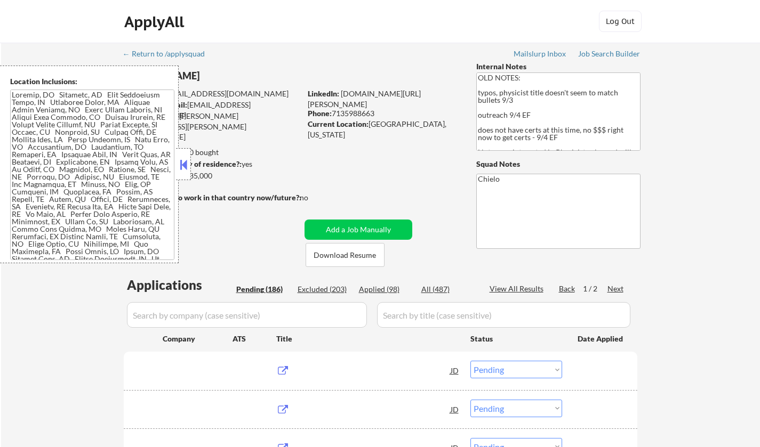
select select ""pending""
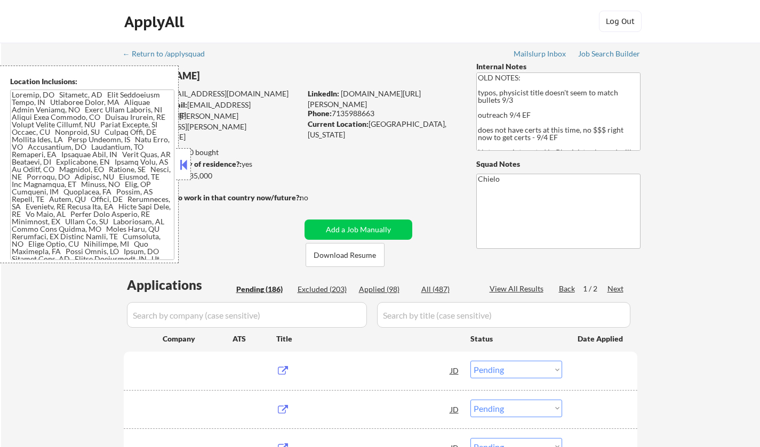
select select ""pending""
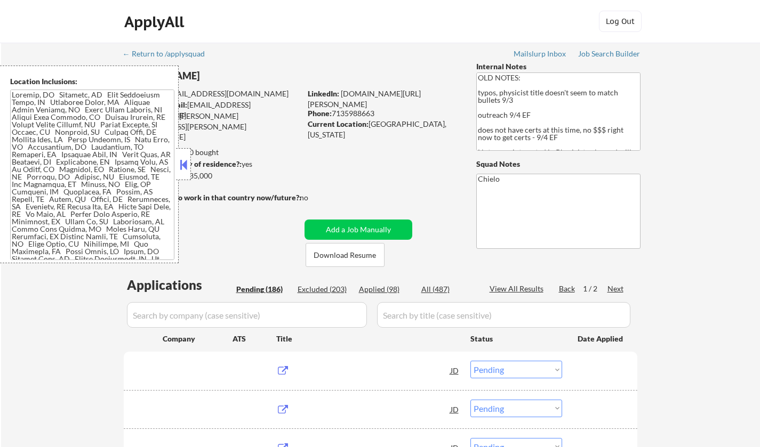
select select ""pending""
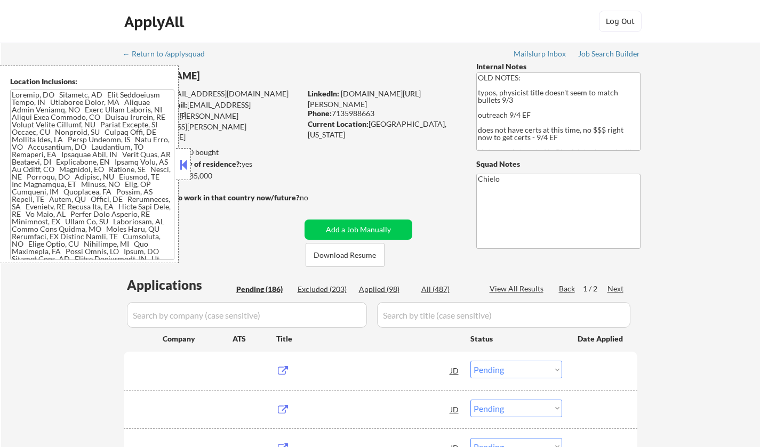
select select ""pending""
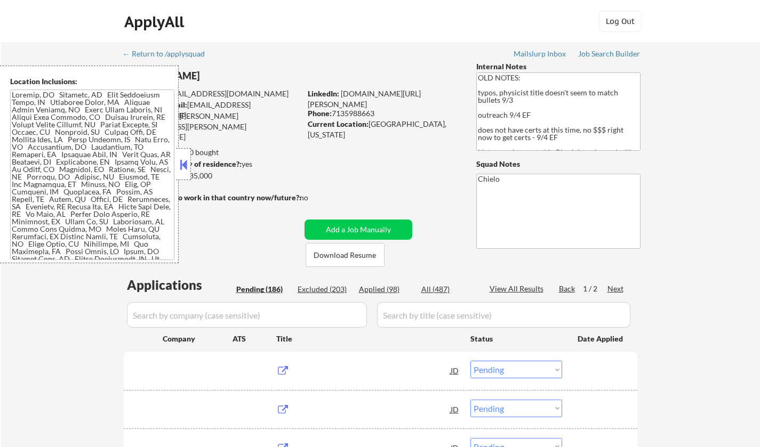
select select ""pending""
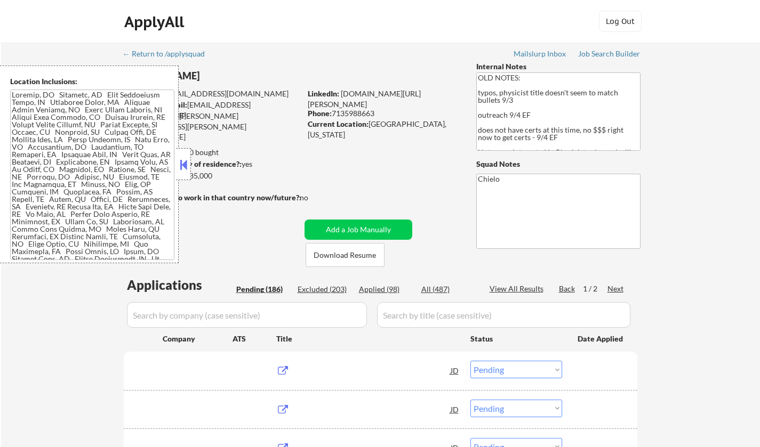
select select ""pending""
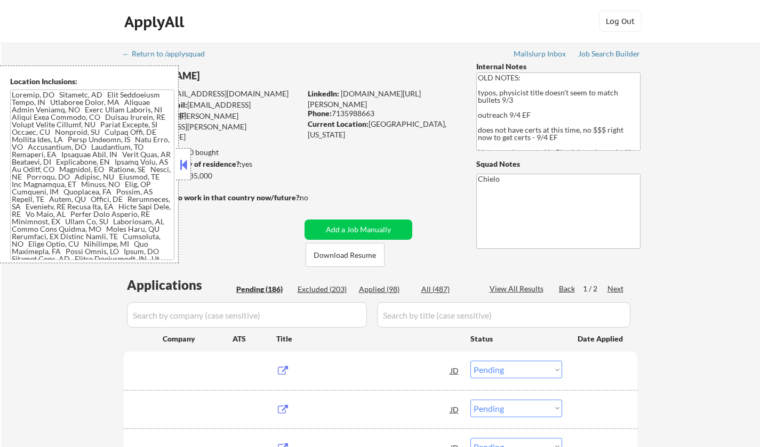
select select ""pending""
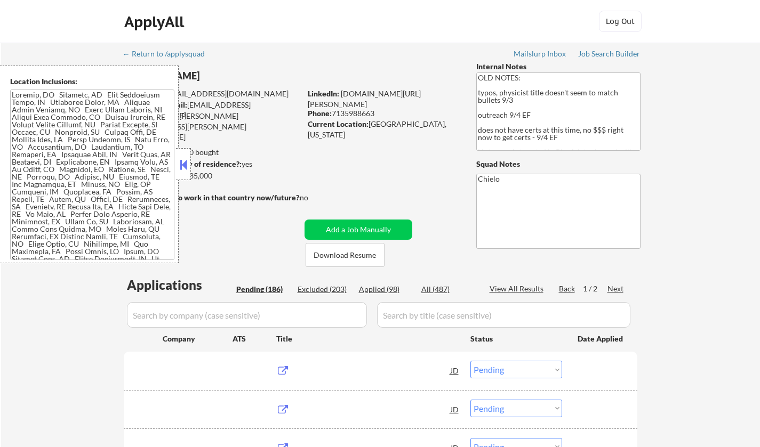
select select ""pending""
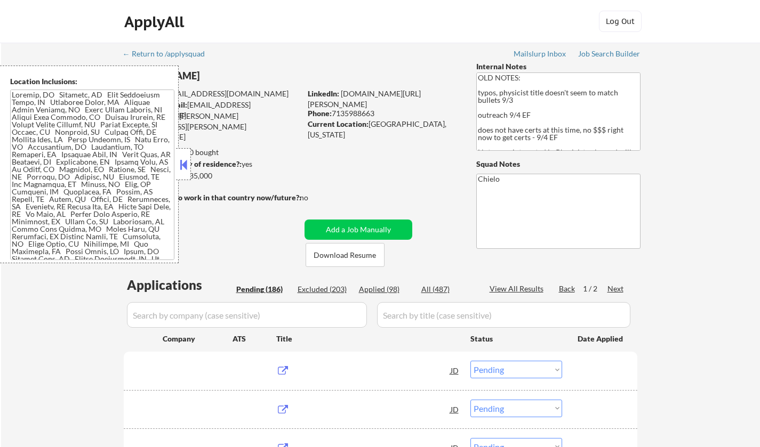
select select ""pending""
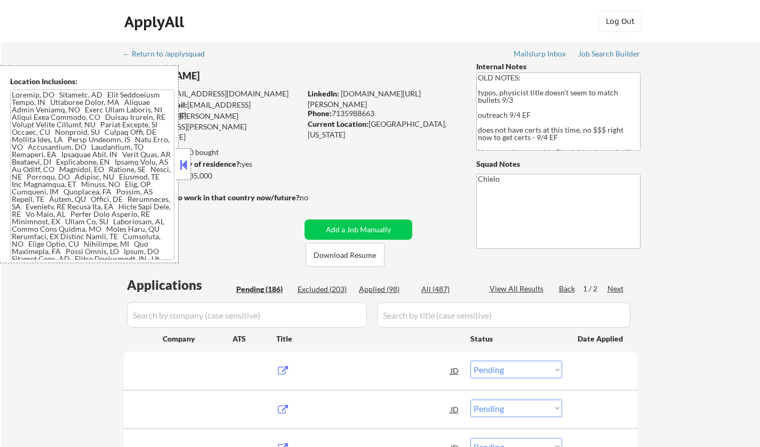
select select ""pending""
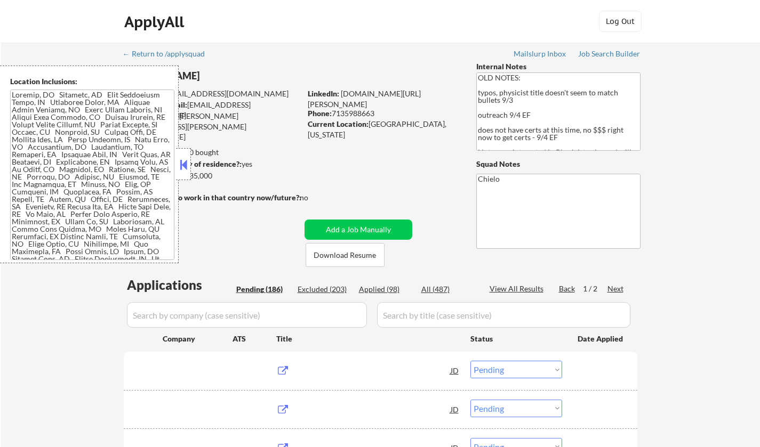
select select ""pending""
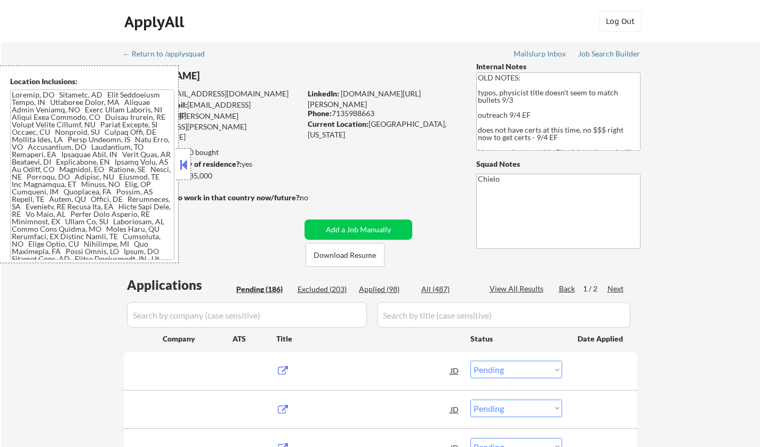
select select ""pending""
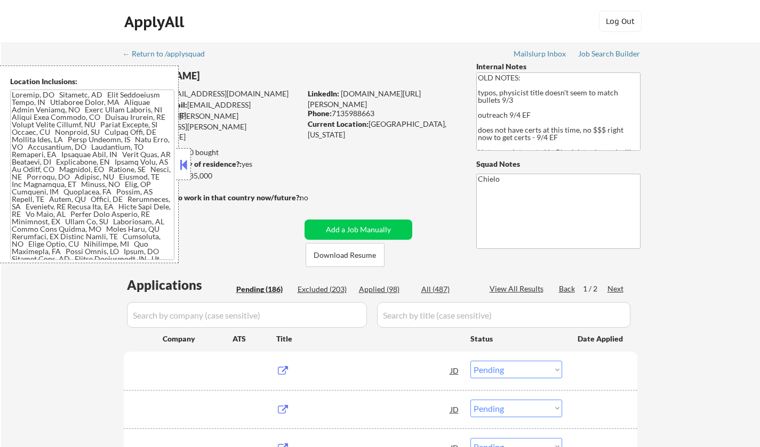
select select ""pending""
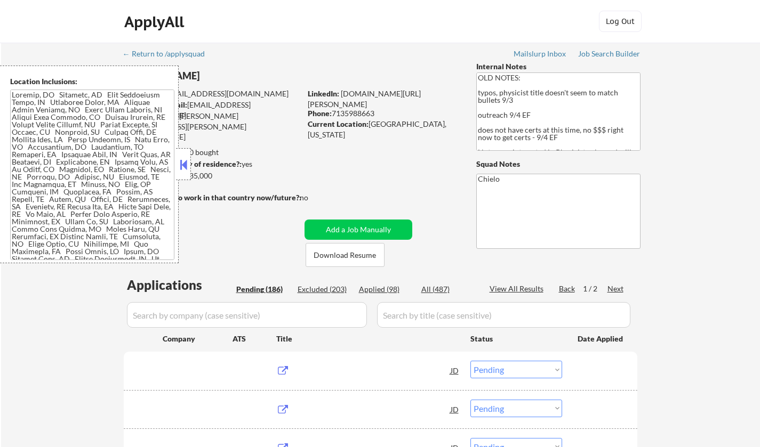
select select ""pending""
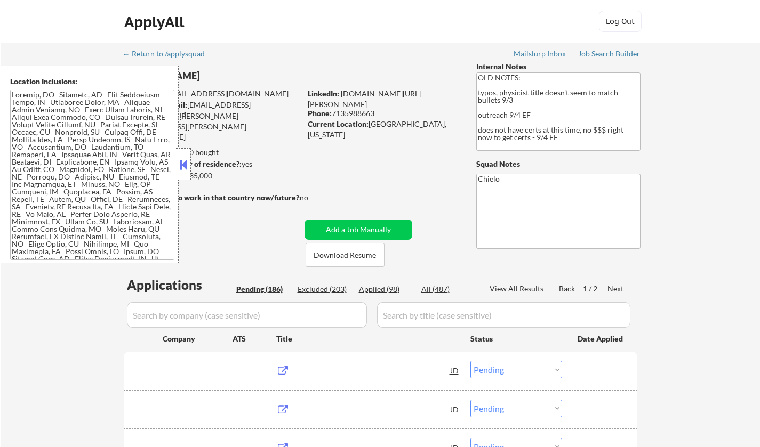
select select ""pending""
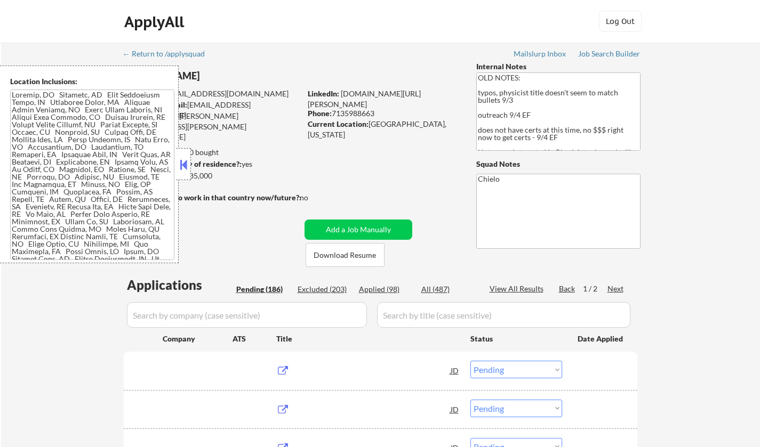
select select ""pending""
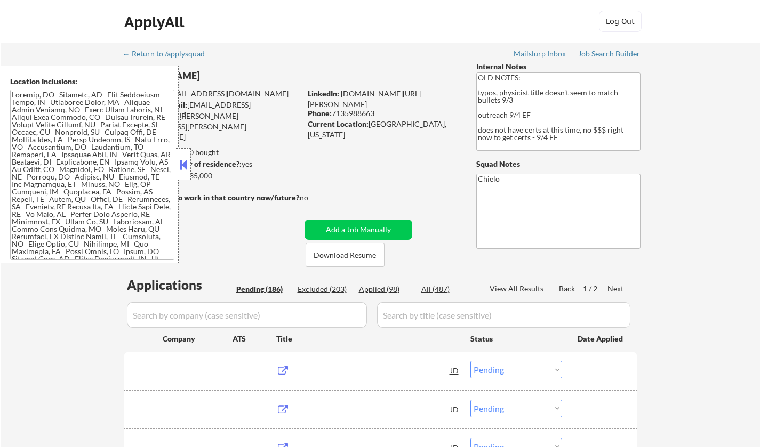
select select ""pending""
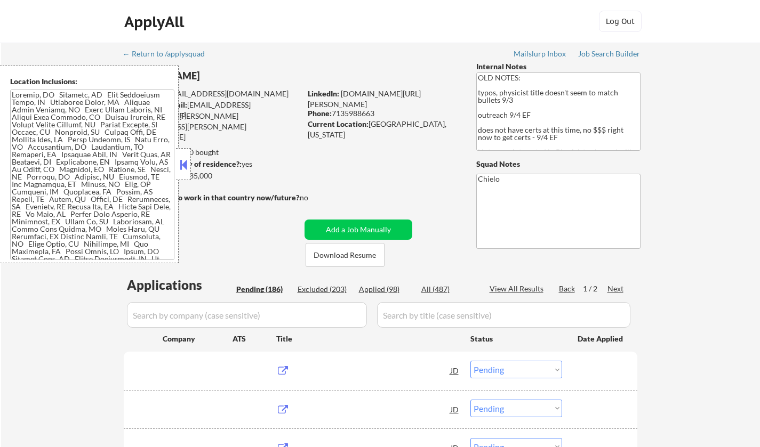
select select ""pending""
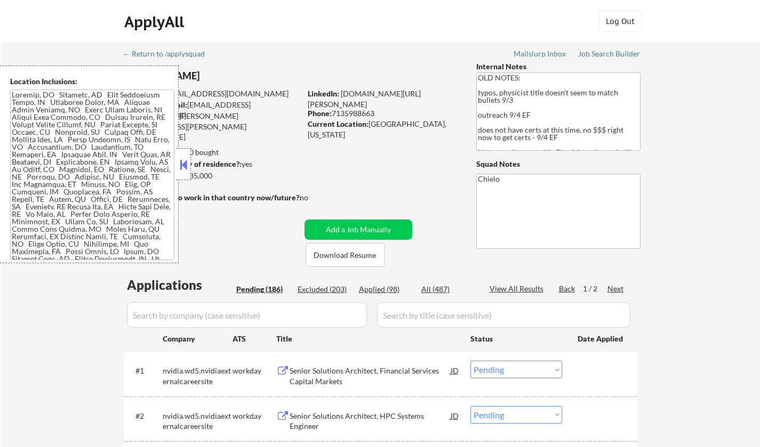
click at [186, 169] on button at bounding box center [184, 165] width 12 height 16
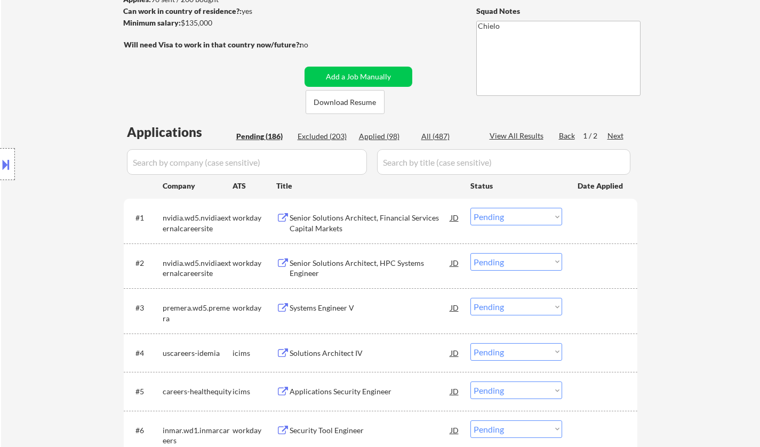
scroll to position [160, 0]
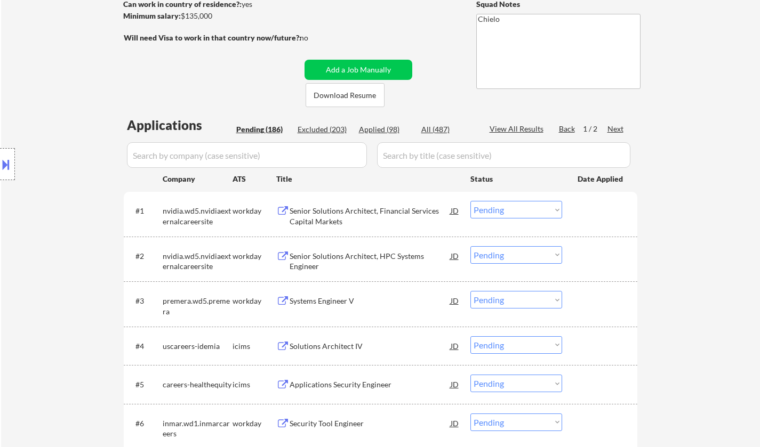
click at [331, 215] on div "Senior Solutions Architect, Financial Services Capital Markets" at bounding box center [369, 216] width 161 height 21
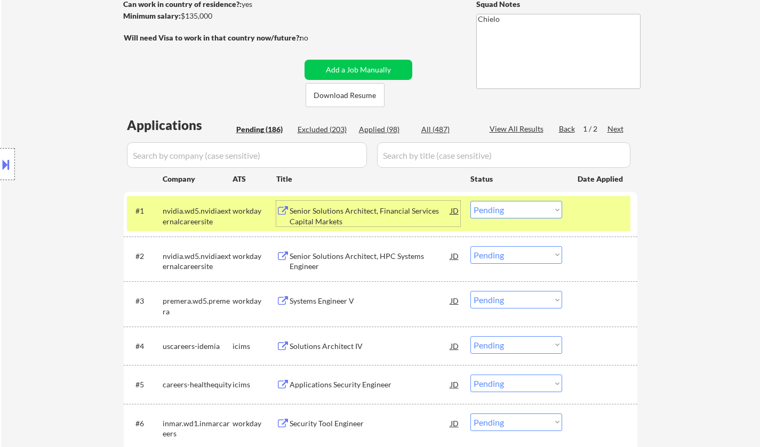
drag, startPoint x: 511, startPoint y: 210, endPoint x: 522, endPoint y: 216, distance: 13.2
click at [511, 210] on select "Choose an option... Pending Applied Excluded (Questions) Excluded (Expired) Exc…" at bounding box center [516, 210] width 92 height 18
click at [470, 201] on select "Choose an option... Pending Applied Excluded (Questions) Excluded (Expired) Exc…" at bounding box center [516, 210] width 92 height 18
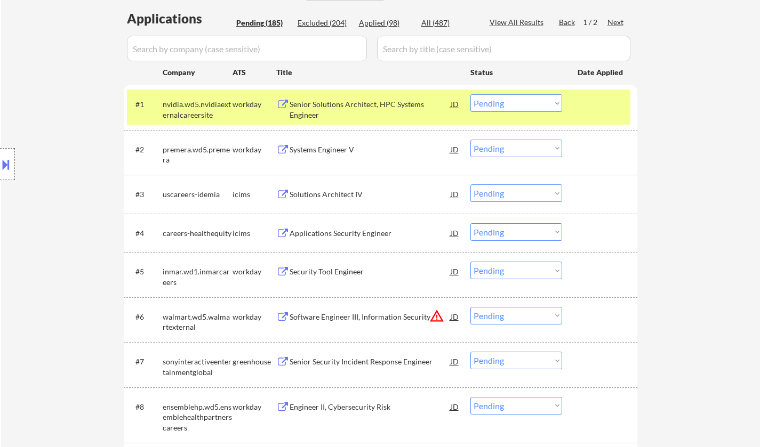
click at [352, 103] on div "Senior Solutions Architect, HPC Systems Engineer" at bounding box center [369, 109] width 161 height 21
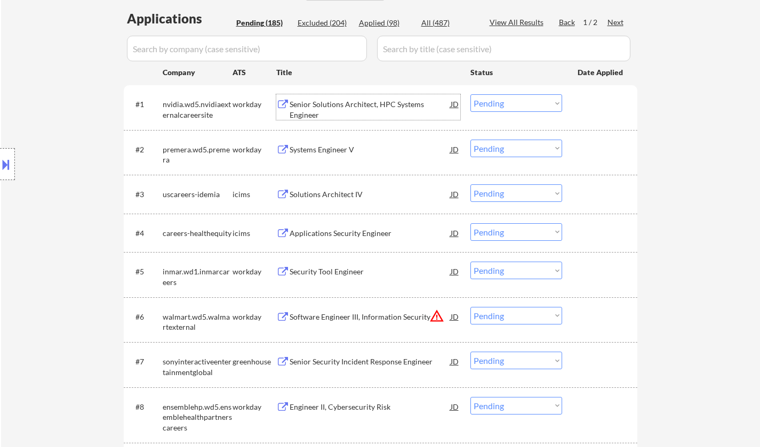
click at [515, 104] on select "Choose an option... Pending Applied Excluded (Questions) Excluded (Expired) Exc…" at bounding box center [516, 103] width 92 height 18
click at [470, 94] on select "Choose an option... Pending Applied Excluded (Questions) Excluded (Expired) Exc…" at bounding box center [516, 103] width 92 height 18
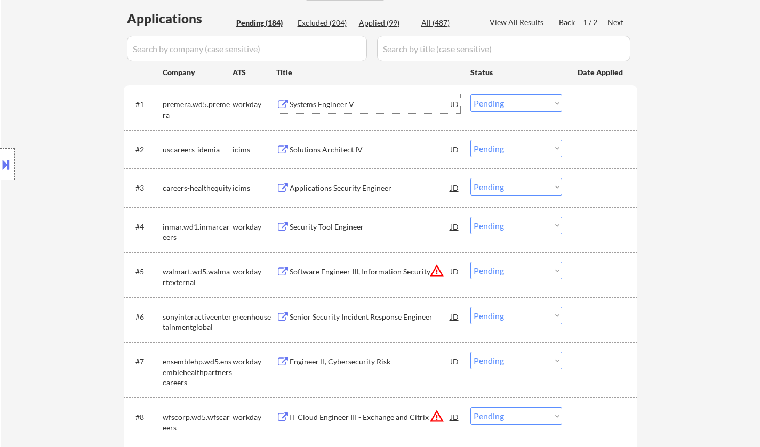
click at [342, 107] on div "Systems Engineer V" at bounding box center [369, 104] width 161 height 11
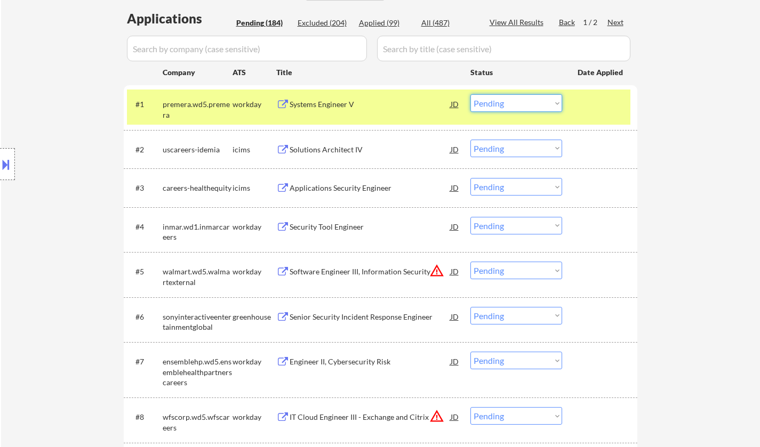
click at [503, 106] on select "Choose an option... Pending Applied Excluded (Questions) Excluded (Expired) Exc…" at bounding box center [516, 103] width 92 height 18
click at [561, 191] on select "Choose an option... Pending Applied Excluded (Questions) Excluded (Expired) Exc…" at bounding box center [516, 187] width 92 height 18
drag, startPoint x: 672, startPoint y: 147, endPoint x: 588, endPoint y: 109, distance: 91.6
click at [520, 92] on div "#1 premera.wd5.premera workday Systems Engineer V JD Choose an option... Pendin…" at bounding box center [378, 107] width 503 height 35
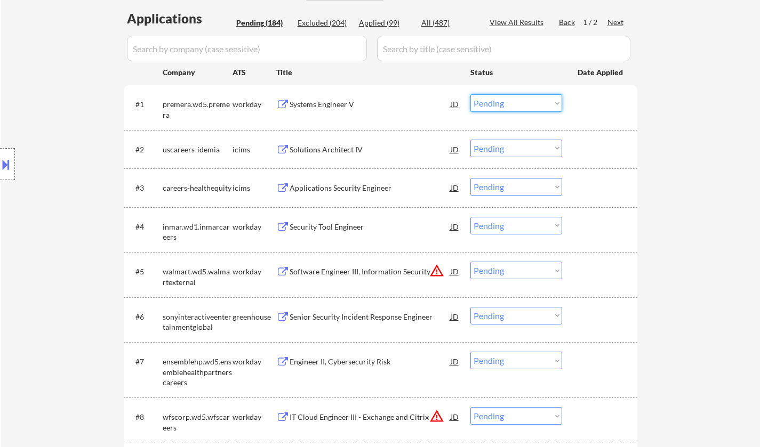
click at [526, 101] on select "Choose an option... Pending Applied Excluded (Questions) Excluded (Expired) Exc…" at bounding box center [516, 103] width 92 height 18
click at [470, 94] on select "Choose an option... Pending Applied Excluded (Questions) Excluded (Expired) Exc…" at bounding box center [516, 103] width 92 height 18
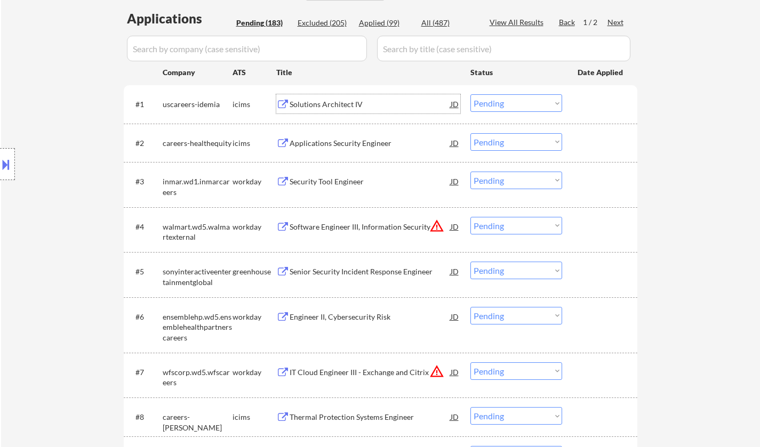
click at [328, 104] on div "Solutions Architect IV" at bounding box center [369, 104] width 161 height 11
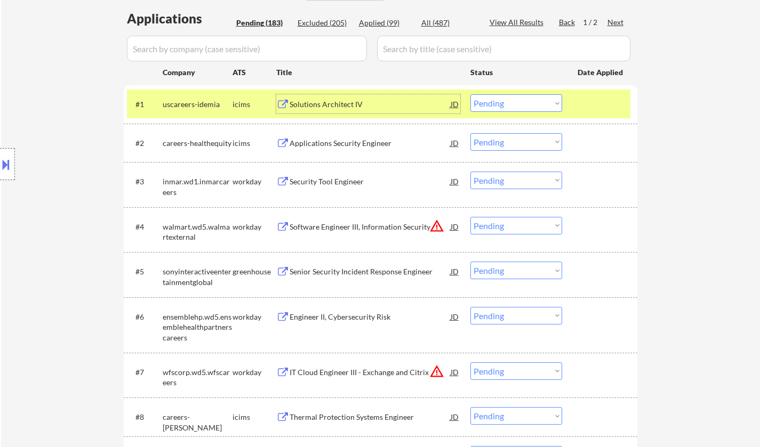
click at [492, 102] on select "Choose an option... Pending Applied Excluded (Questions) Excluded (Expired) Exc…" at bounding box center [516, 103] width 92 height 18
click at [470, 94] on select "Choose an option... Pending Applied Excluded (Questions) Excluded (Expired) Exc…" at bounding box center [516, 103] width 92 height 18
select select ""pending""
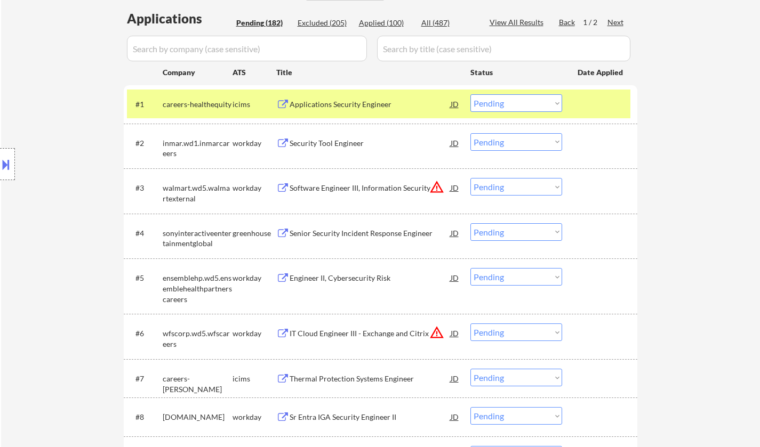
click at [452, 188] on div "JD" at bounding box center [454, 187] width 11 height 19
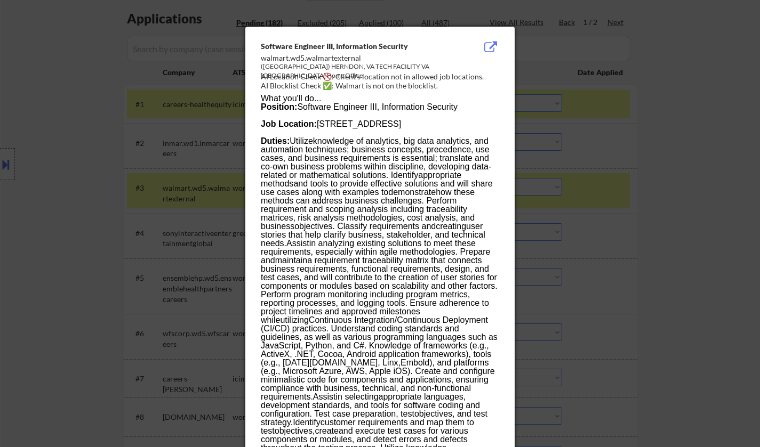
drag, startPoint x: 730, startPoint y: 196, endPoint x: 726, endPoint y: 198, distance: 5.5
click at [728, 196] on div at bounding box center [380, 223] width 760 height 447
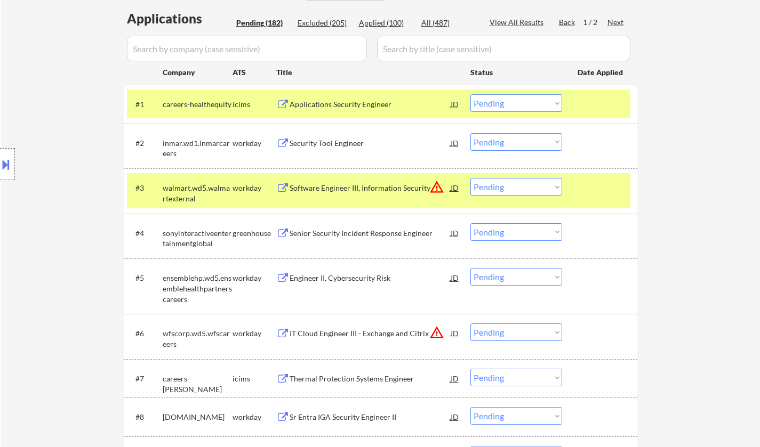
click at [524, 186] on select "Choose an option... Pending Applied Excluded (Questions) Excluded (Expired) Exc…" at bounding box center [516, 187] width 92 height 18
click at [470, 178] on select "Choose an option... Pending Applied Excluded (Questions) Excluded (Expired) Exc…" at bounding box center [516, 187] width 92 height 18
select select ""pending""
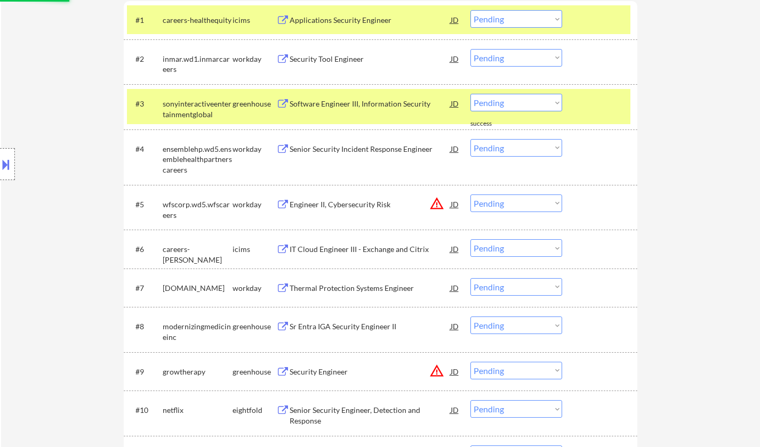
scroll to position [373, 0]
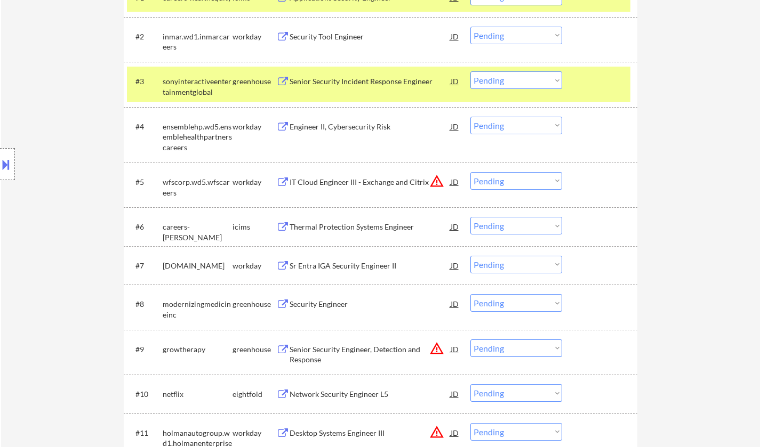
click at [327, 305] on div "Security Engineer" at bounding box center [369, 304] width 161 height 11
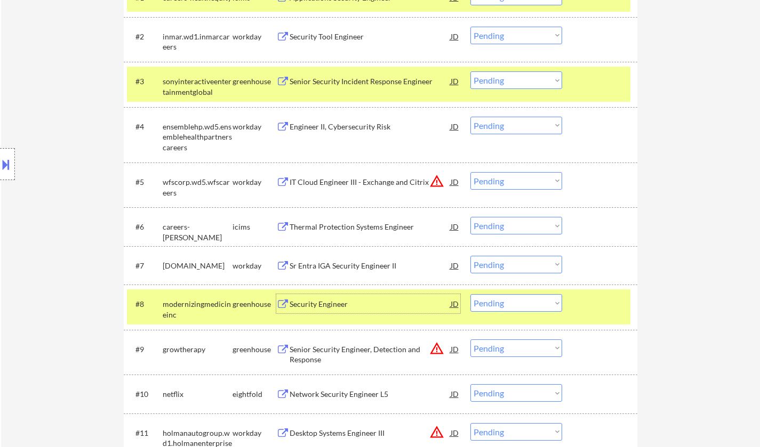
click at [530, 304] on select "Choose an option... Pending Applied Excluded (Questions) Excluded (Expired) Exc…" at bounding box center [516, 303] width 92 height 18
click at [470, 294] on select "Choose an option... Pending Applied Excluded (Questions) Excluded (Expired) Exc…" at bounding box center [516, 303] width 92 height 18
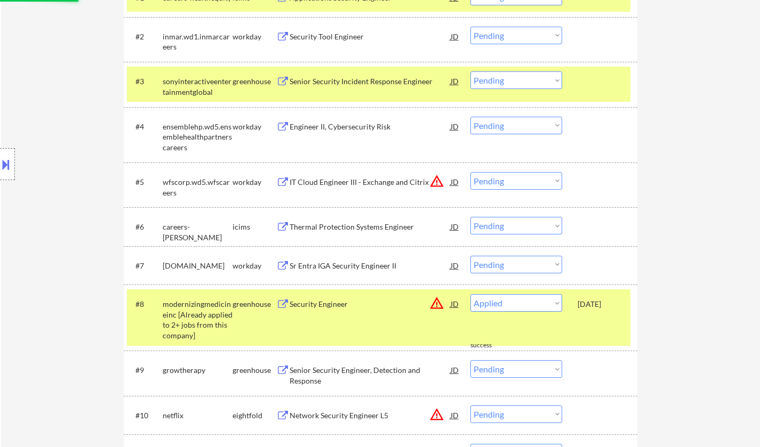
select select ""pending""
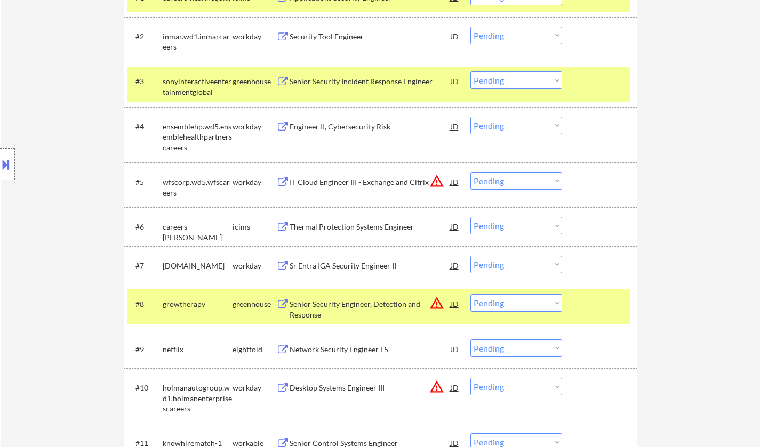
click at [527, 183] on select "Choose an option... Pending Applied Excluded (Questions) Excluded (Expired) Exc…" at bounding box center [516, 181] width 92 height 18
click at [470, 172] on select "Choose an option... Pending Applied Excluded (Questions) Excluded (Expired) Exc…" at bounding box center [516, 181] width 92 height 18
select select ""pending""
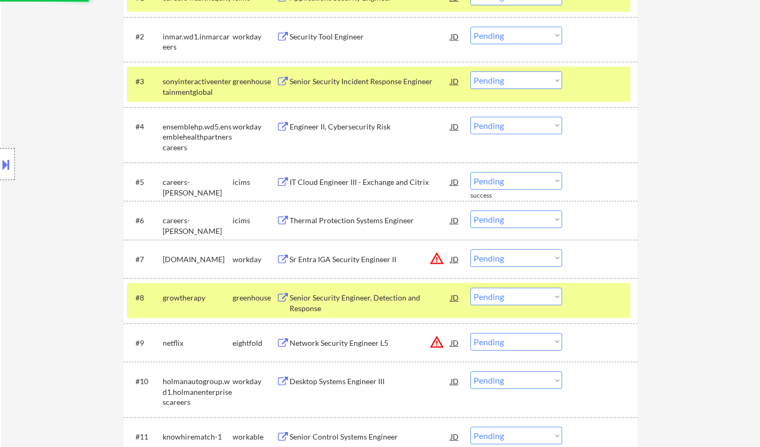
scroll to position [480, 0]
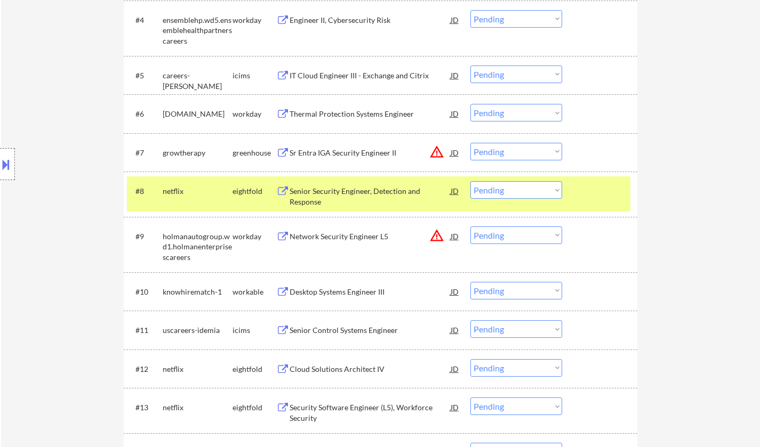
click at [350, 291] on div "Desktop Systems Engineer III" at bounding box center [369, 292] width 161 height 11
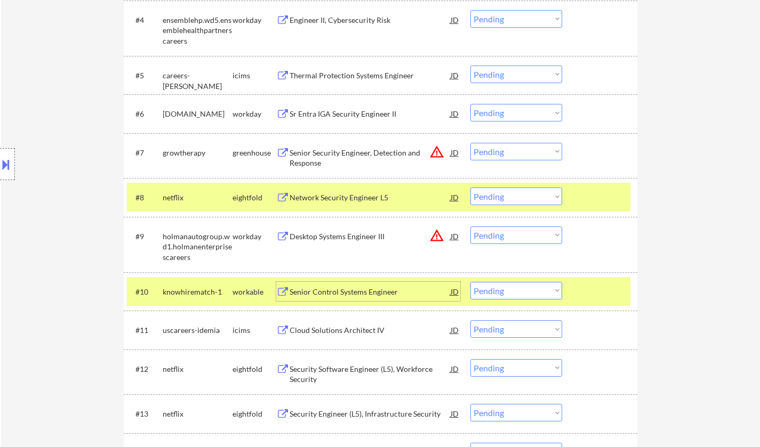
click at [0, 159] on button at bounding box center [6, 165] width 12 height 18
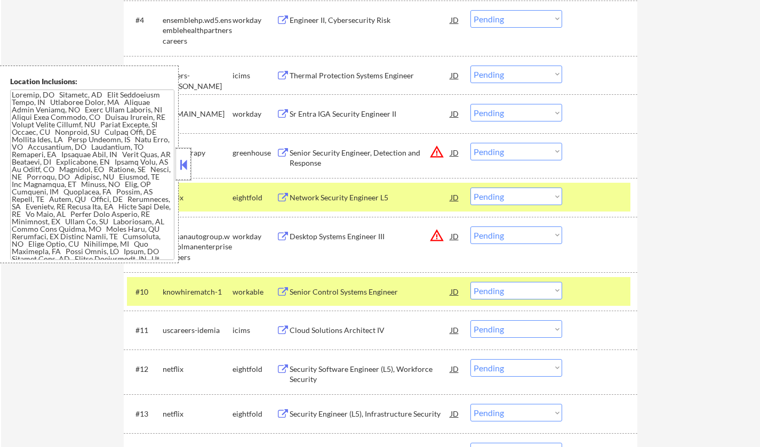
click at [177, 170] on div at bounding box center [183, 164] width 15 height 32
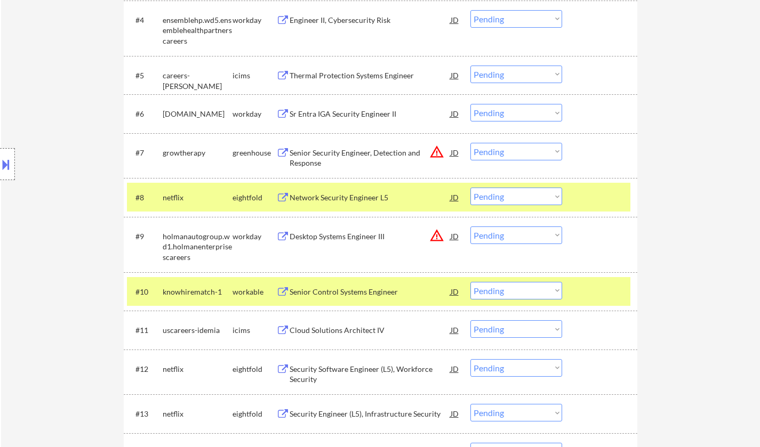
scroll to position [586, 0]
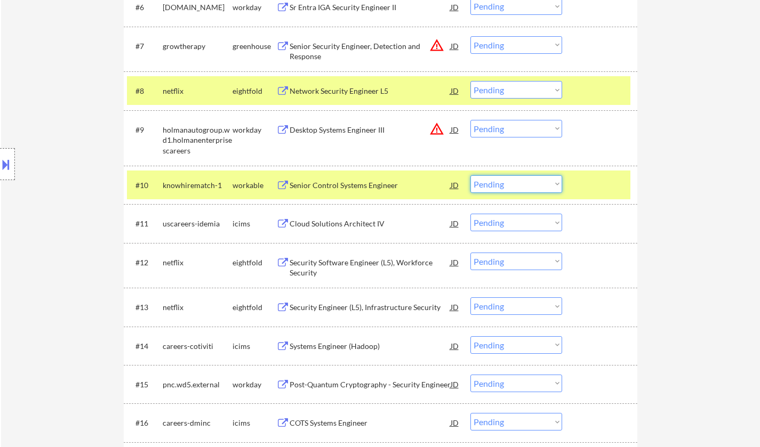
click at [502, 187] on select "Choose an option... Pending Applied Excluded (Questions) Excluded (Expired) Exc…" at bounding box center [516, 184] width 92 height 18
click at [470, 175] on select "Choose an option... Pending Applied Excluded (Questions) Excluded (Expired) Exc…" at bounding box center [516, 184] width 92 height 18
select select ""pending""
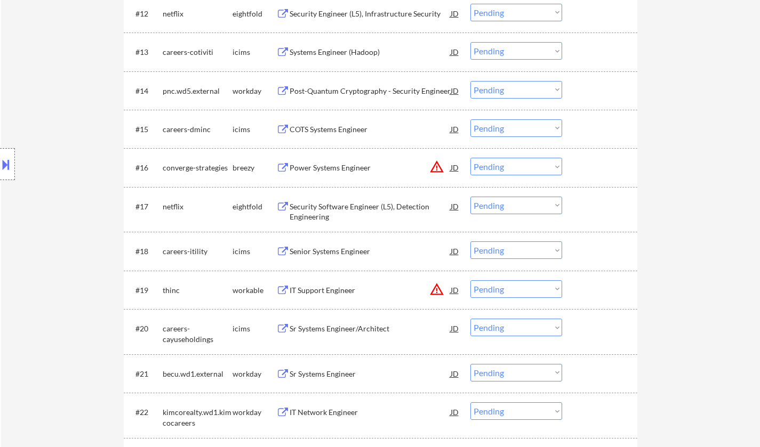
scroll to position [853, 0]
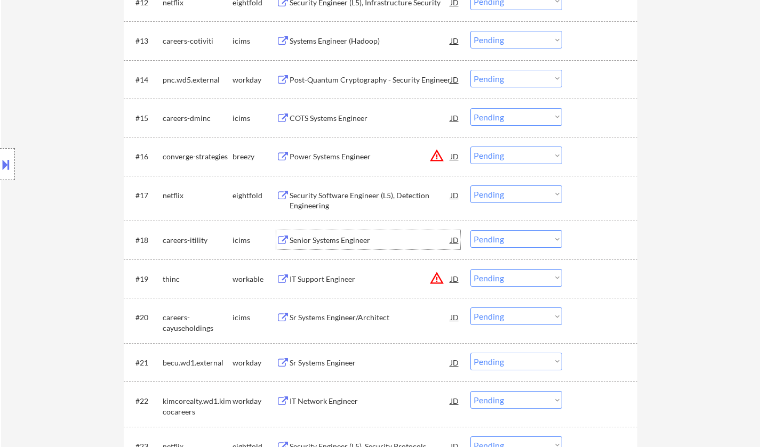
click at [332, 233] on div "Senior Systems Engineer" at bounding box center [369, 239] width 161 height 19
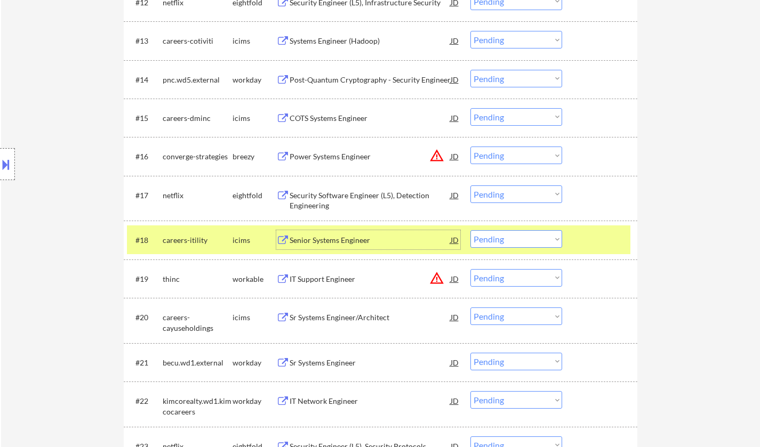
click at [529, 242] on select "Choose an option... Pending Applied Excluded (Questions) Excluded (Expired) Exc…" at bounding box center [516, 239] width 92 height 18
click at [470, 230] on select "Choose an option... Pending Applied Excluded (Questions) Excluded (Expired) Exc…" at bounding box center [516, 239] width 92 height 18
select select ""pending""
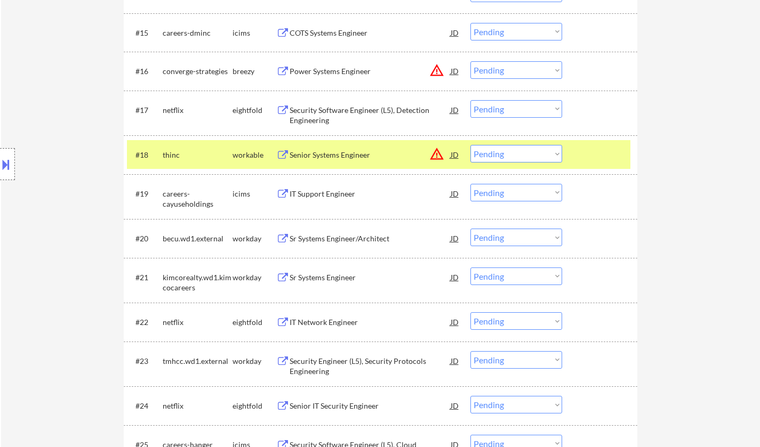
scroll to position [960, 0]
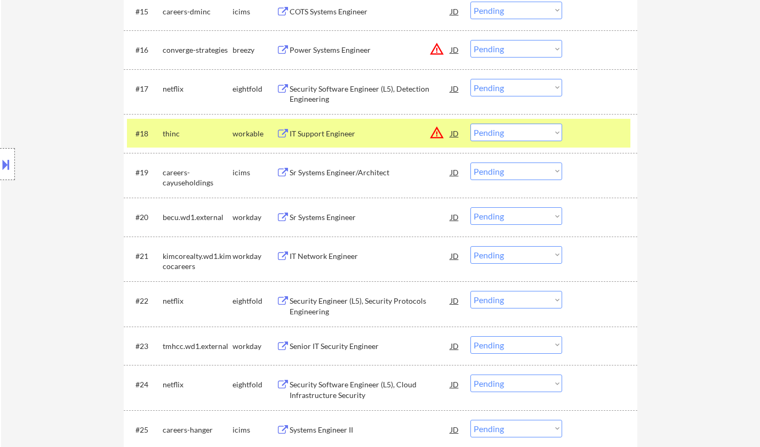
click at [324, 259] on div "IT Network Engineer" at bounding box center [369, 256] width 161 height 11
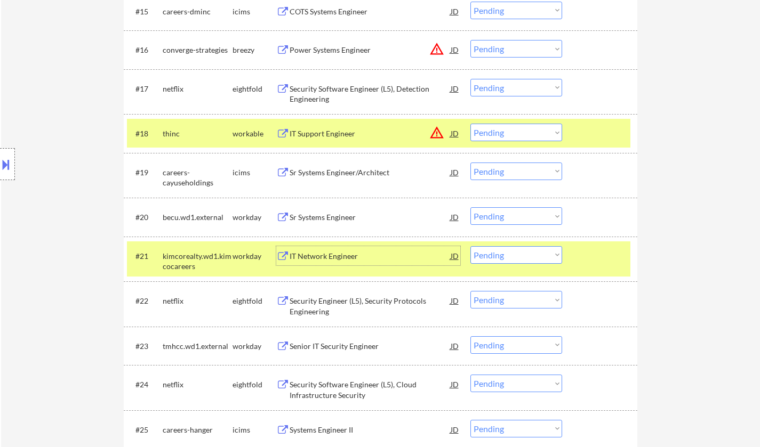
click at [516, 252] on select "Choose an option... Pending Applied Excluded (Questions) Excluded (Expired) Exc…" at bounding box center [516, 255] width 92 height 18
click at [470, 246] on select "Choose an option... Pending Applied Excluded (Questions) Excluded (Expired) Exc…" at bounding box center [516, 255] width 92 height 18
select select ""pending""
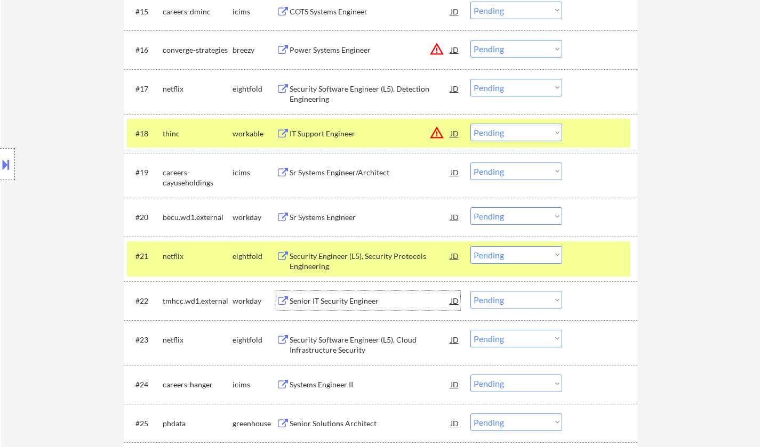
click at [349, 300] on div "Senior IT Security Engineer" at bounding box center [369, 301] width 161 height 11
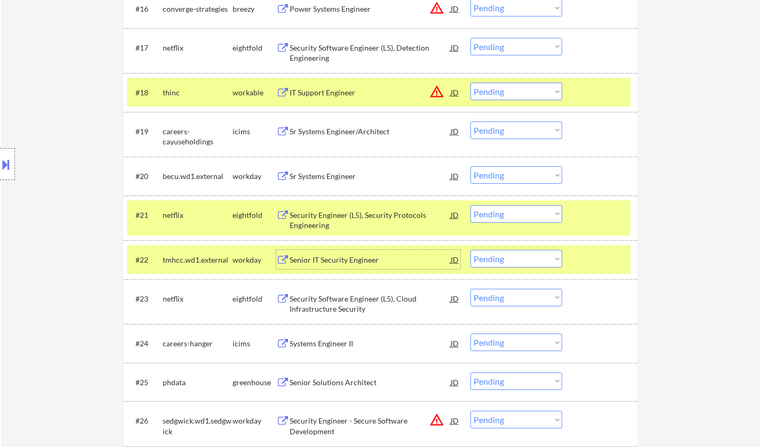
scroll to position [1013, 0]
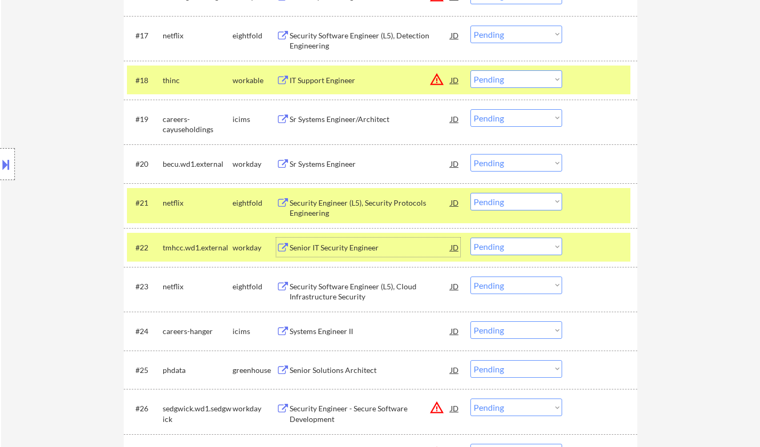
click at [521, 252] on select "Choose an option... Pending Applied Excluded (Questions) Excluded (Expired) Exc…" at bounding box center [516, 247] width 92 height 18
click at [470, 238] on select "Choose an option... Pending Applied Excluded (Questions) Excluded (Expired) Exc…" at bounding box center [516, 247] width 92 height 18
select select ""pending""
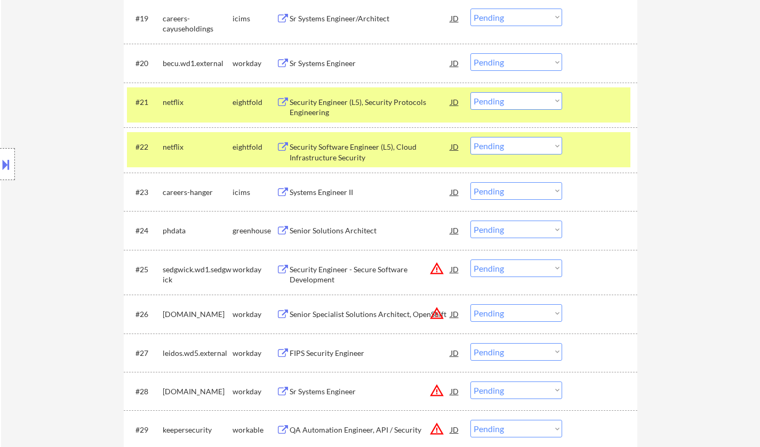
scroll to position [1226, 0]
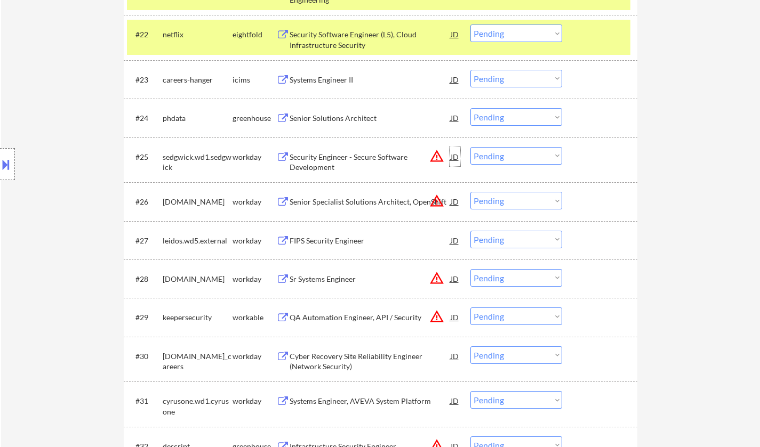
click at [454, 155] on div "JD" at bounding box center [454, 156] width 11 height 19
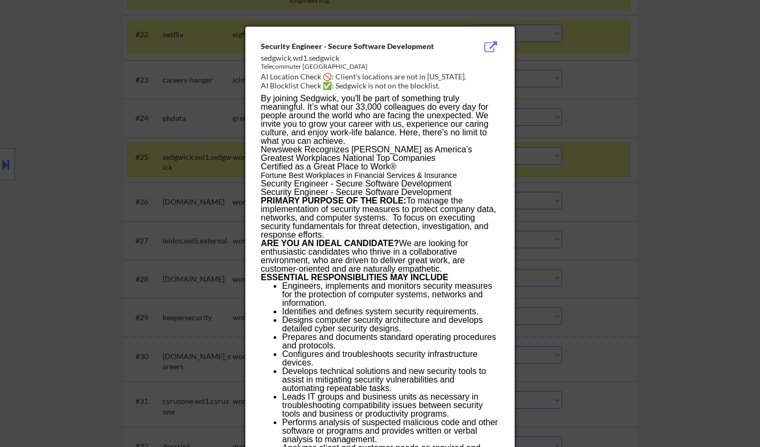
click at [595, 286] on div at bounding box center [380, 223] width 760 height 447
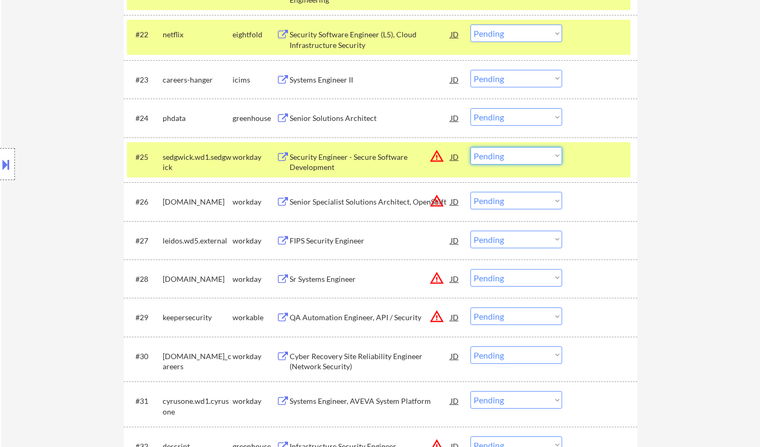
click at [529, 158] on select "Choose an option... Pending Applied Excluded (Questions) Excluded (Expired) Exc…" at bounding box center [516, 156] width 92 height 18
click at [470, 147] on select "Choose an option... Pending Applied Excluded (Questions) Excluded (Expired) Exc…" at bounding box center [516, 156] width 92 height 18
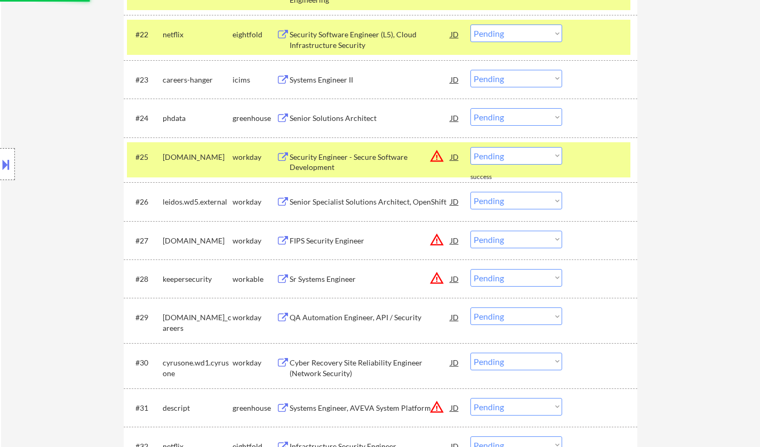
click at [541, 151] on select "Choose an option... Pending Applied Excluded (Questions) Excluded (Expired) Exc…" at bounding box center [516, 156] width 92 height 18
click at [470, 147] on select "Choose an option... Pending Applied Excluded (Questions) Excluded (Expired) Exc…" at bounding box center [516, 156] width 92 height 18
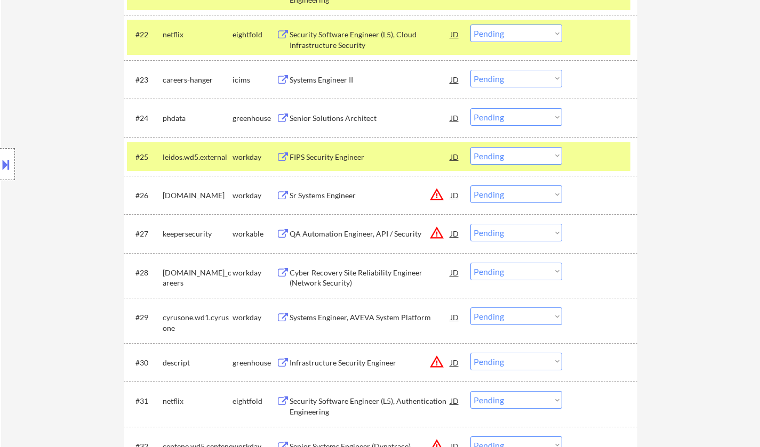
click at [332, 167] on div "#25 leidos.wd5.external workday FIPS Security Engineer JD warning_amber Choose …" at bounding box center [378, 156] width 503 height 29
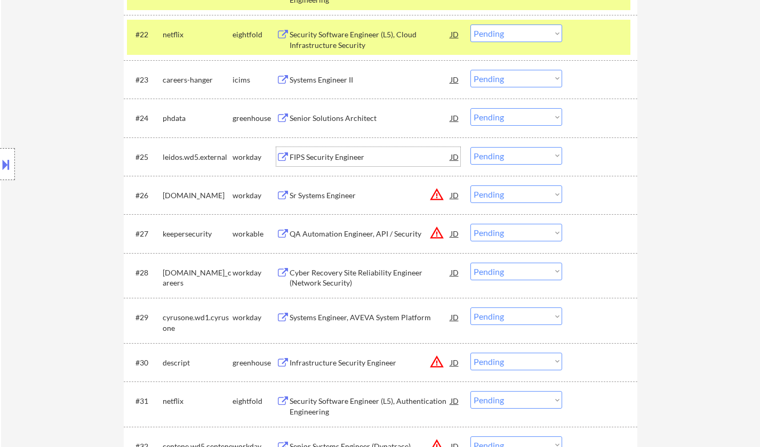
click at [326, 155] on div "FIPS Security Engineer" at bounding box center [369, 157] width 161 height 11
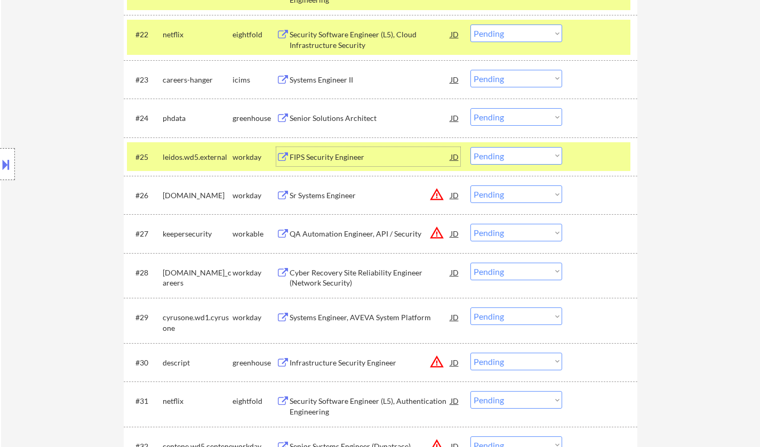
click at [512, 156] on select "Choose an option... Pending Applied Excluded (Questions) Excluded (Expired) Exc…" at bounding box center [516, 156] width 92 height 18
click at [470, 147] on select "Choose an option... Pending Applied Excluded (Questions) Excluded (Expired) Exc…" at bounding box center [516, 156] width 92 height 18
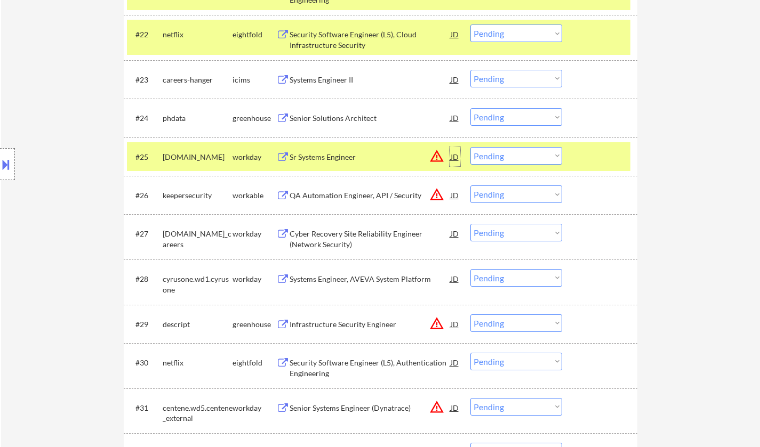
click at [453, 157] on div "JD" at bounding box center [454, 156] width 11 height 19
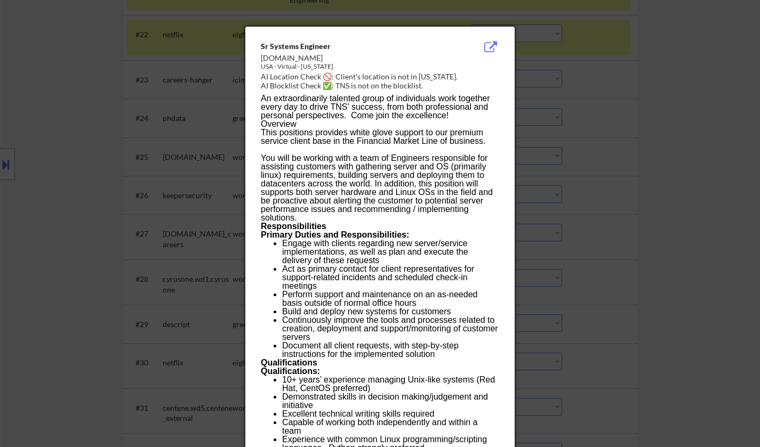
click at [595, 261] on div at bounding box center [380, 223] width 760 height 447
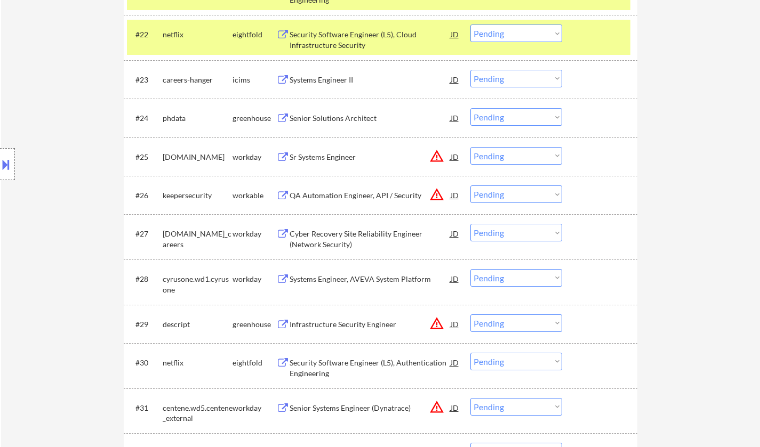
drag, startPoint x: 530, startPoint y: 151, endPoint x: 536, endPoint y: 159, distance: 10.4
click at [530, 151] on select "Choose an option... Pending Applied Excluded (Questions) Excluded (Expired) Exc…" at bounding box center [516, 156] width 92 height 18
click at [470, 147] on select "Choose an option... Pending Applied Excluded (Questions) Excluded (Expired) Exc…" at bounding box center [516, 156] width 92 height 18
click at [455, 192] on div "JD" at bounding box center [454, 195] width 11 height 19
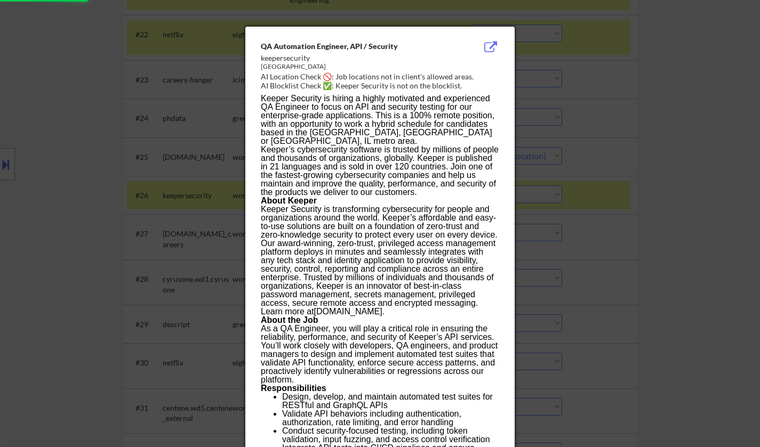
click at [629, 279] on div at bounding box center [380, 223] width 760 height 447
select select ""pending""
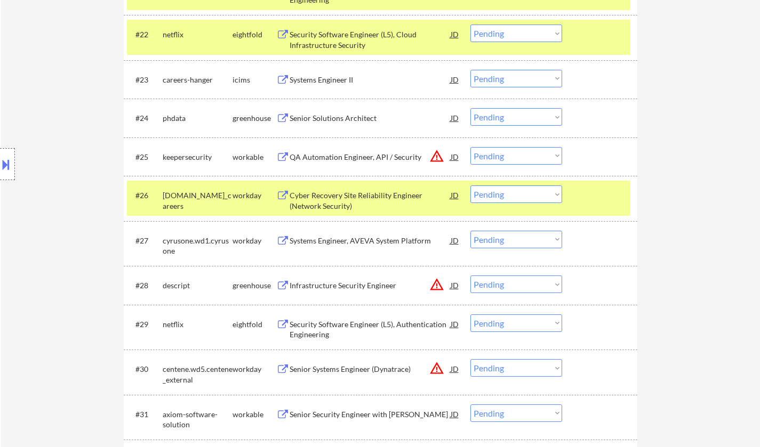
click at [356, 191] on div "Cyber Recovery Site Reliability Engineer (Network Security)" at bounding box center [369, 200] width 161 height 21
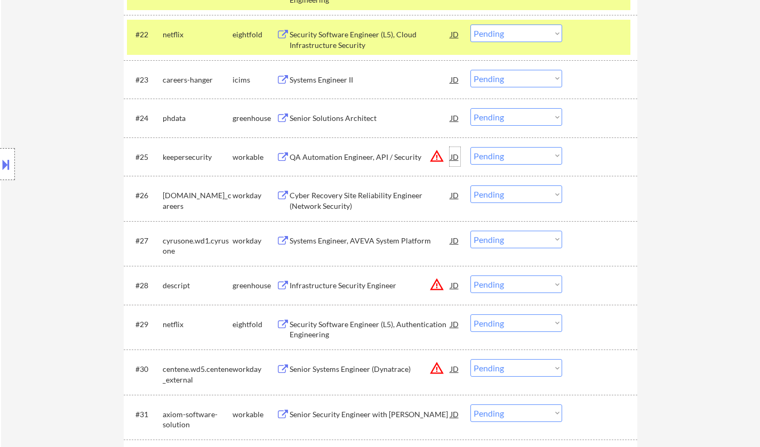
click at [453, 156] on div "JD" at bounding box center [454, 156] width 11 height 19
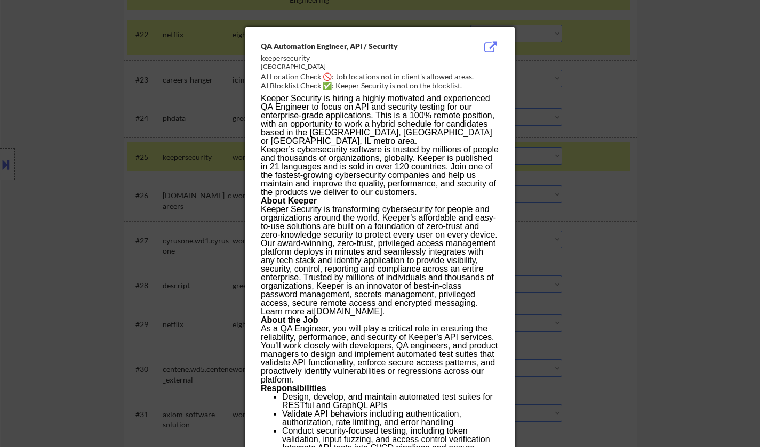
click at [575, 203] on div at bounding box center [380, 223] width 760 height 447
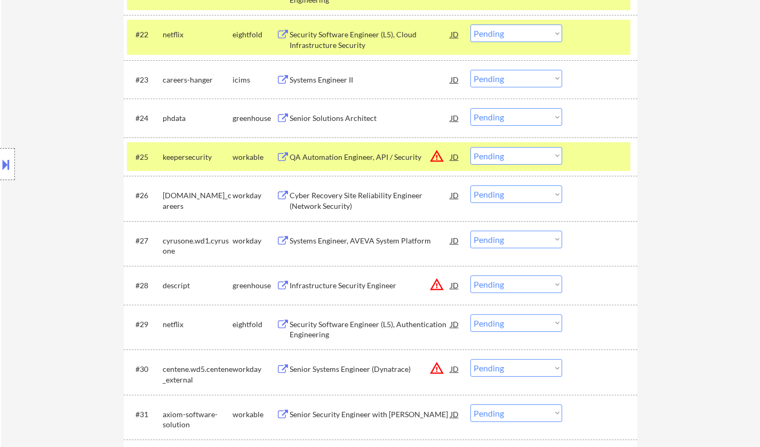
click at [352, 154] on div "QA Automation Engineer, API / Security" at bounding box center [369, 157] width 161 height 11
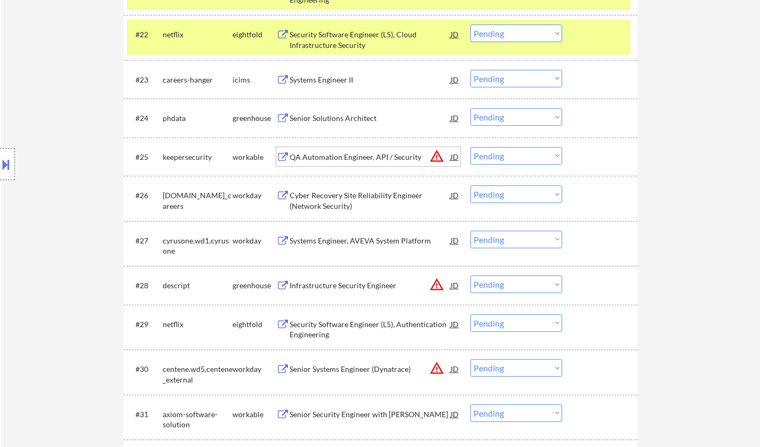
click at [511, 199] on select "Choose an option... Pending Applied Excluded (Questions) Excluded (Expired) Exc…" at bounding box center [516, 195] width 92 height 18
click at [470, 186] on select "Choose an option... Pending Applied Excluded (Questions) Excluded (Expired) Exc…" at bounding box center [516, 195] width 92 height 18
select select ""pending""
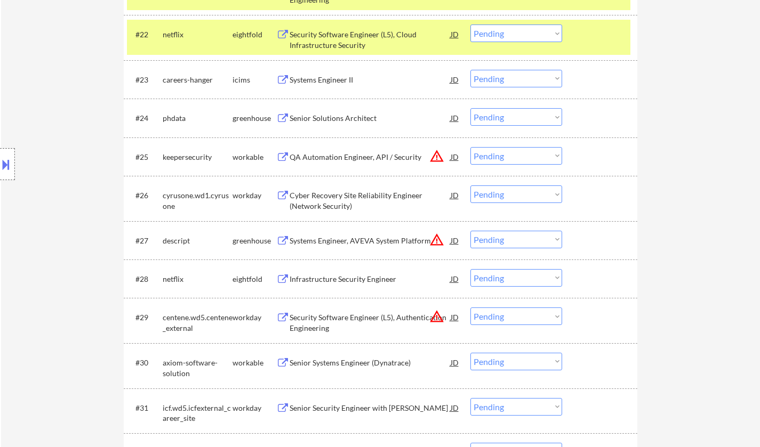
drag, startPoint x: 523, startPoint y: 152, endPoint x: 525, endPoint y: 158, distance: 5.7
click at [523, 152] on select "Choose an option... Pending Applied Excluded (Questions) Excluded (Expired) Exc…" at bounding box center [516, 156] width 92 height 18
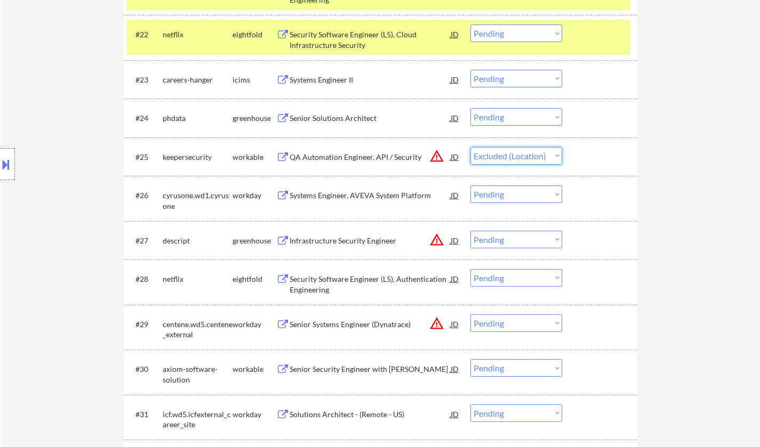
click at [470, 147] on select "Choose an option... Pending Applied Excluded (Questions) Excluded (Expired) Exc…" at bounding box center [516, 156] width 92 height 18
click at [333, 116] on div "Senior Solutions Architect" at bounding box center [369, 118] width 161 height 11
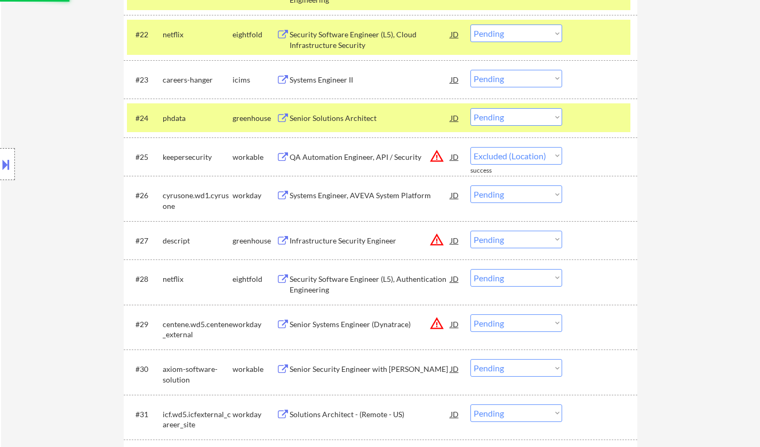
select select ""pending""
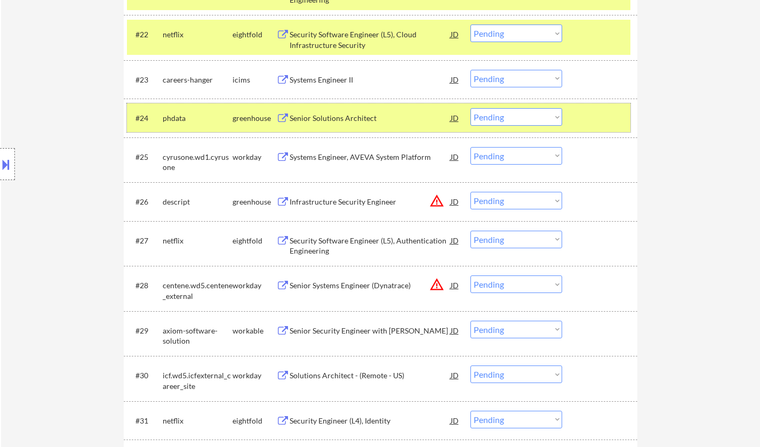
click at [521, 109] on div "#24 phdata greenhouse Senior Solutions Architect JD warning_amber Choose an opt…" at bounding box center [378, 117] width 503 height 29
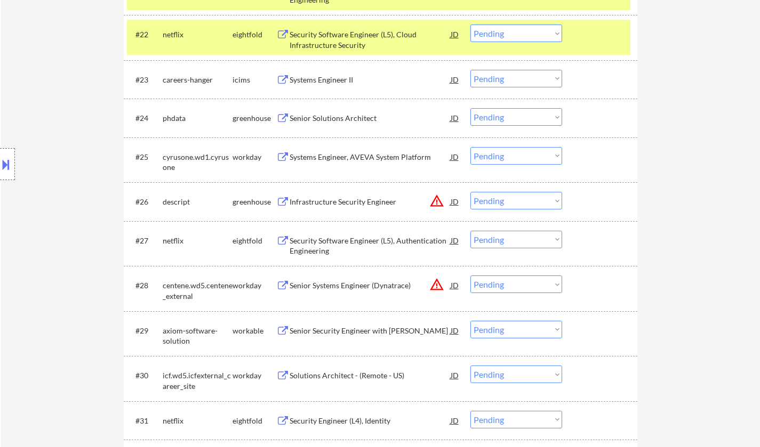
click at [525, 117] on select "Choose an option... Pending Applied Excluded (Questions) Excluded (Expired) Exc…" at bounding box center [516, 117] width 92 height 18
click at [470, 108] on select "Choose an option... Pending Applied Excluded (Questions) Excluded (Expired) Exc…" at bounding box center [516, 117] width 92 height 18
select select ""pending""
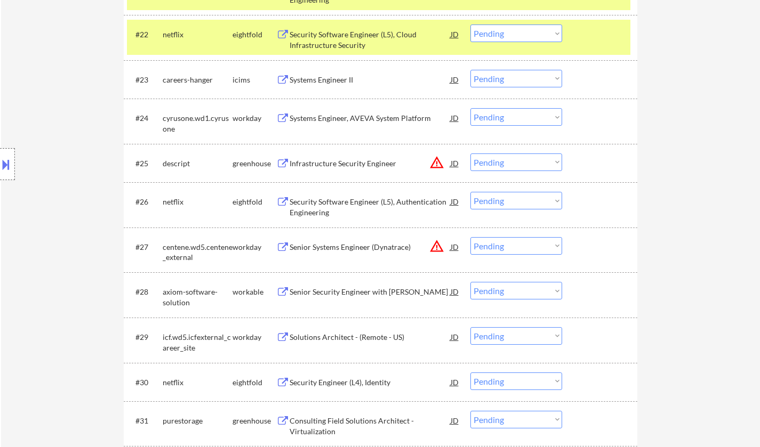
drag, startPoint x: 520, startPoint y: 164, endPoint x: 526, endPoint y: 168, distance: 7.7
click at [520, 164] on select "Choose an option... Pending Applied Excluded (Questions) Excluded (Expired) Exc…" at bounding box center [516, 163] width 92 height 18
click at [470, 154] on select "Choose an option... Pending Applied Excluded (Questions) Excluded (Expired) Exc…" at bounding box center [516, 163] width 92 height 18
select select ""pending""
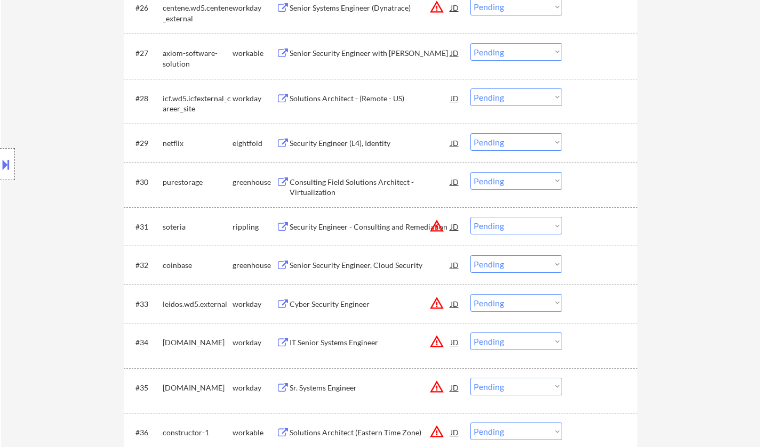
scroll to position [1439, 0]
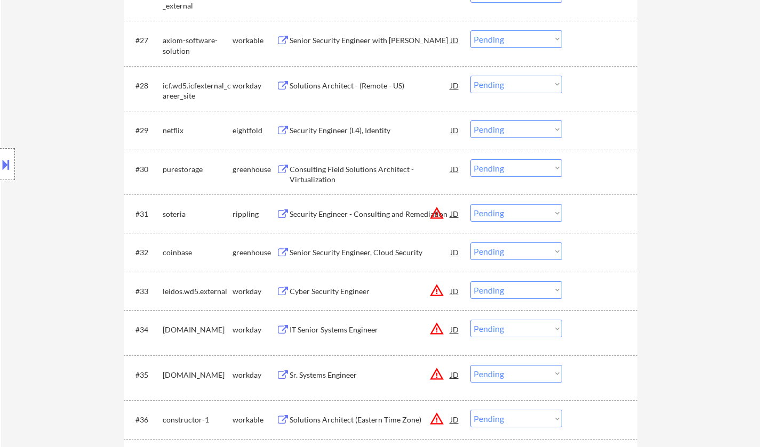
click at [333, 255] on div "Senior Security Engineer, Cloud Security" at bounding box center [369, 252] width 161 height 11
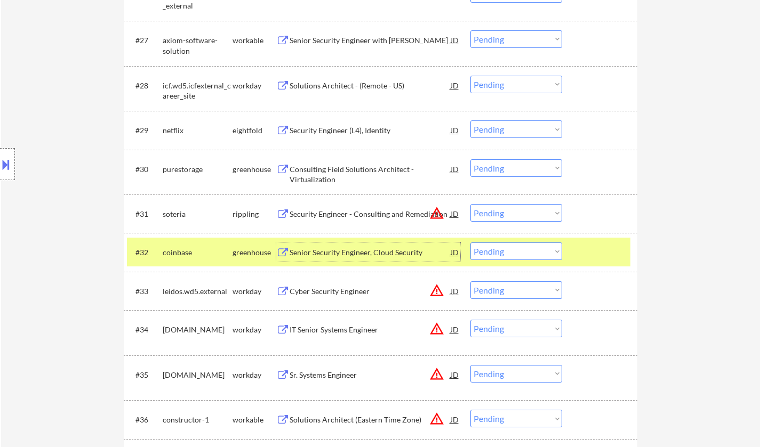
click at [522, 252] on select "Choose an option... Pending Applied Excluded (Questions) Excluded (Expired) Exc…" at bounding box center [516, 252] width 92 height 18
click at [470, 243] on select "Choose an option... Pending Applied Excluded (Questions) Excluded (Expired) Exc…" at bounding box center [516, 252] width 92 height 18
select select ""pending""
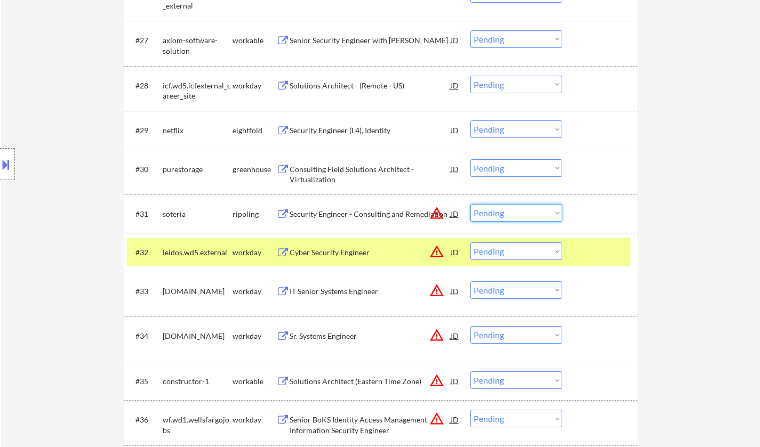
click at [533, 212] on select "Choose an option... Pending Applied Excluded (Questions) Excluded (Expired) Exc…" at bounding box center [516, 213] width 92 height 18
click at [470, 204] on select "Choose an option... Pending Applied Excluded (Questions) Excluded (Expired) Exc…" at bounding box center [516, 213] width 92 height 18
click at [320, 160] on div "Consulting Field Solutions Architect - Virtualization" at bounding box center [369, 172] width 161 height 26
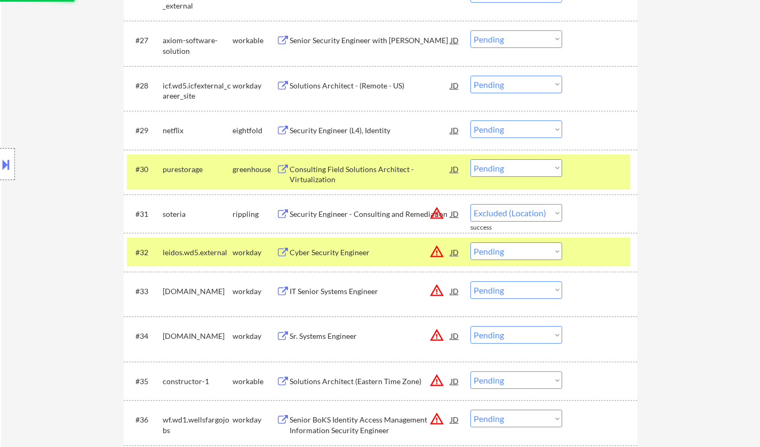
select select ""pending""
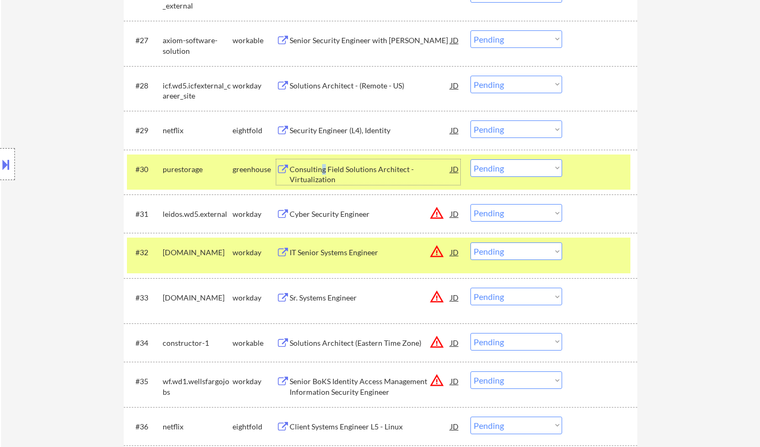
click at [522, 171] on select "Choose an option... Pending Applied Excluded (Questions) Excluded (Expired) Exc…" at bounding box center [516, 168] width 92 height 18
click at [470, 159] on select "Choose an option... Pending Applied Excluded (Questions) Excluded (Expired) Exc…" at bounding box center [516, 168] width 92 height 18
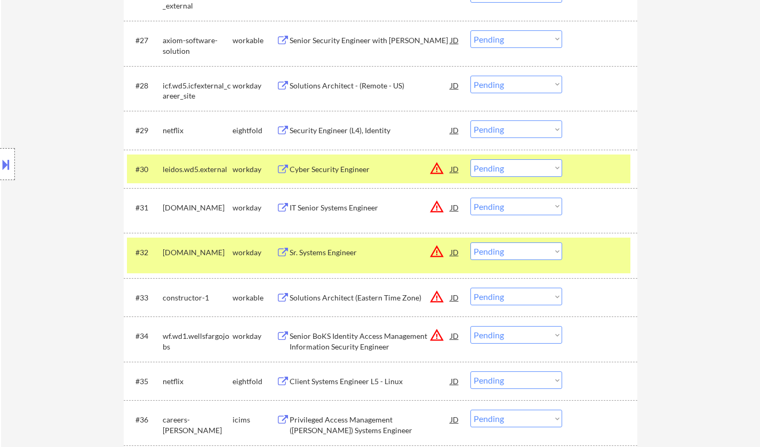
click at [454, 170] on div "JD" at bounding box center [454, 168] width 11 height 19
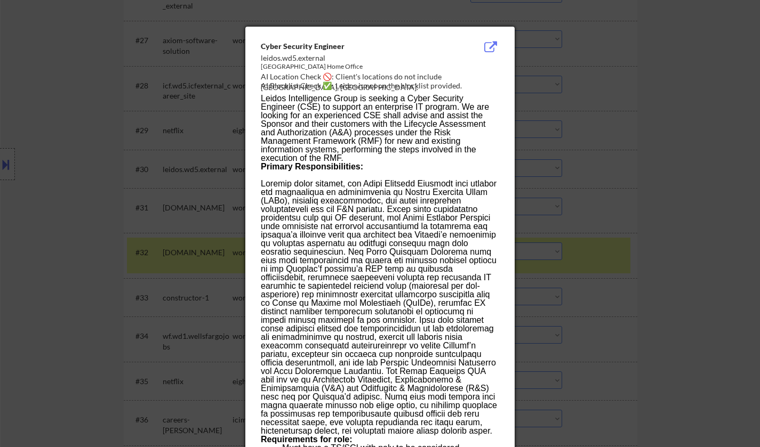
click at [687, 231] on div at bounding box center [380, 223] width 760 height 447
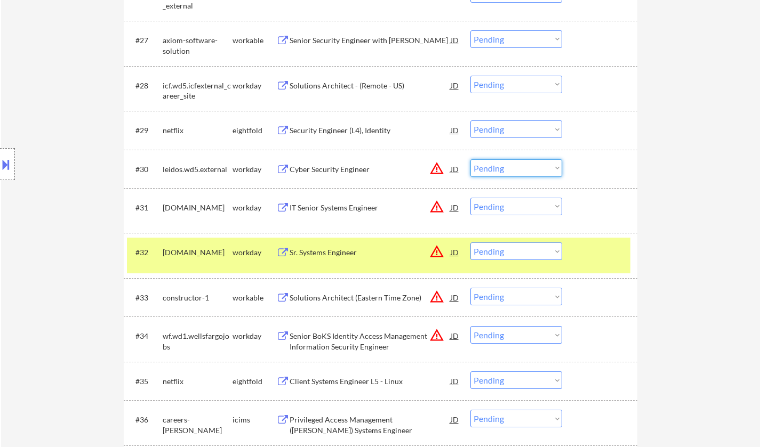
drag, startPoint x: 529, startPoint y: 162, endPoint x: 533, endPoint y: 171, distance: 9.5
click at [529, 162] on select "Choose an option... Pending Applied Excluded (Questions) Excluded (Expired) Exc…" at bounding box center [516, 168] width 92 height 18
click at [470, 159] on select "Choose an option... Pending Applied Excluded (Questions) Excluded (Expired) Exc…" at bounding box center [516, 168] width 92 height 18
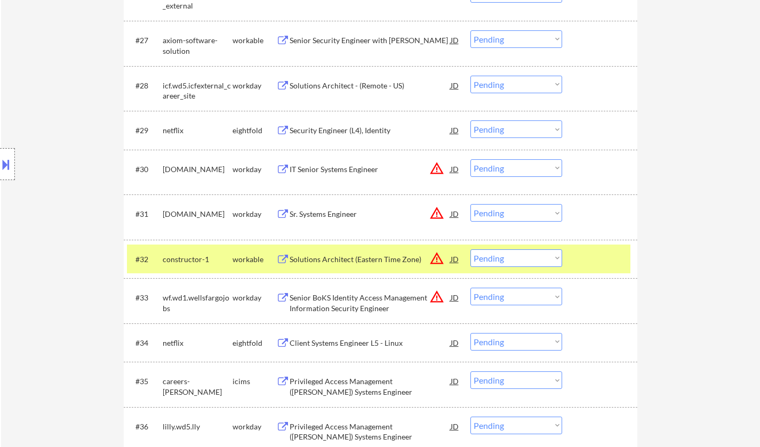
drag, startPoint x: 527, startPoint y: 166, endPoint x: 538, endPoint y: 168, distance: 10.9
click at [528, 166] on select "Choose an option... Pending Applied Excluded (Questions) Excluded (Expired) Exc…" at bounding box center [516, 168] width 92 height 18
click at [470, 159] on select "Choose an option... Pending Applied Excluded (Questions) Excluded (Expired) Exc…" at bounding box center [516, 168] width 92 height 18
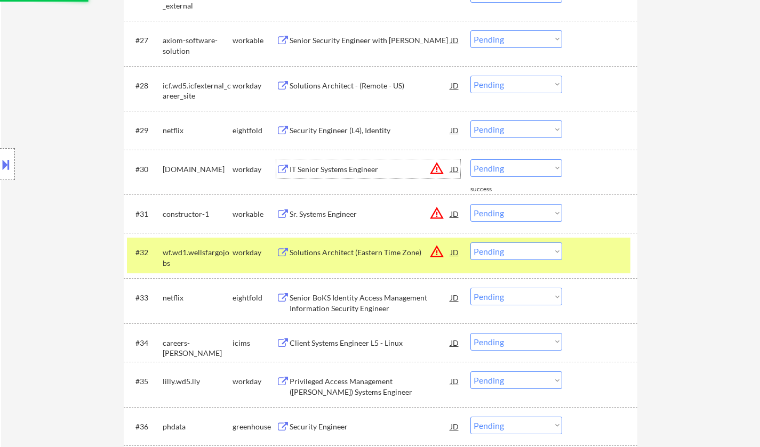
click at [448, 165] on div "IT Senior Systems Engineer" at bounding box center [369, 169] width 161 height 11
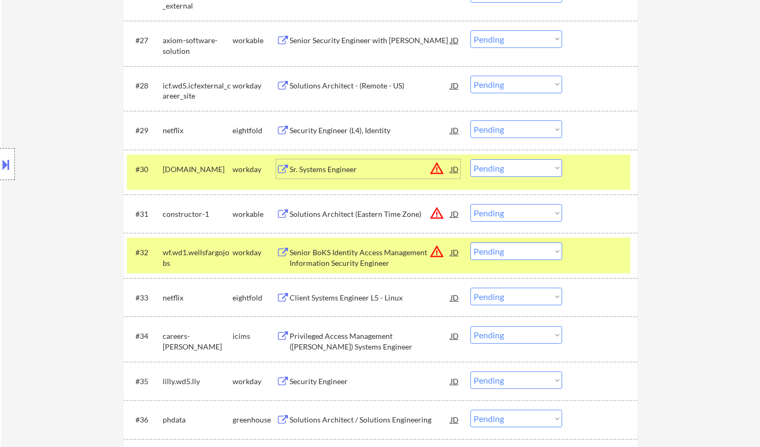
click at [509, 172] on select "Choose an option... Pending Applied Excluded (Questions) Excluded (Expired) Exc…" at bounding box center [516, 168] width 92 height 18
click at [80, 207] on div "Location Inclusions:" at bounding box center [95, 165] width 191 height 198
click at [520, 169] on select "Choose an option... Pending Applied Excluded (Questions) Excluded (Expired) Exc…" at bounding box center [516, 168] width 92 height 18
click at [470, 159] on select "Choose an option... Pending Applied Excluded (Questions) Excluded (Expired) Exc…" at bounding box center [516, 168] width 92 height 18
select select ""pending""
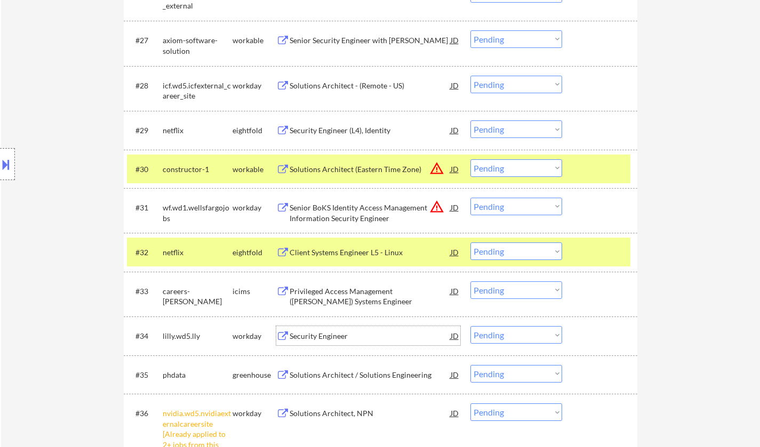
click at [303, 332] on div "Security Engineer" at bounding box center [369, 335] width 161 height 19
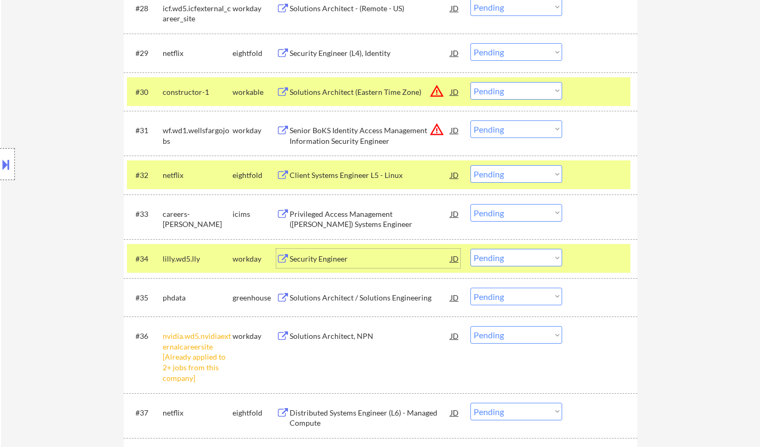
scroll to position [1546, 0]
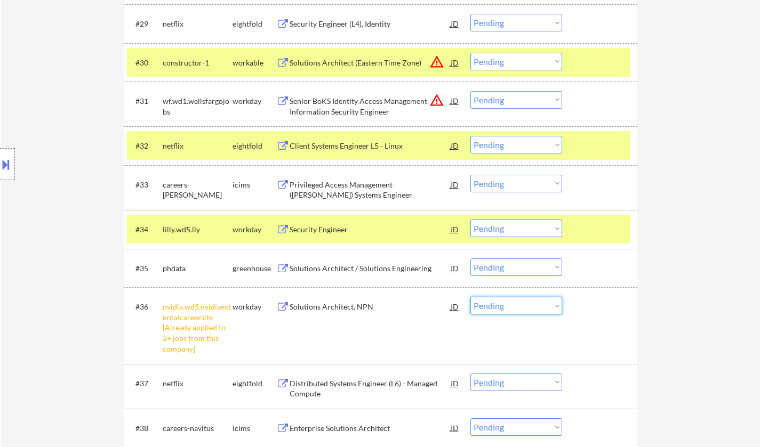
click at [507, 309] on select "Choose an option... Pending Applied Excluded (Questions) Excluded (Expired) Exc…" at bounding box center [516, 306] width 92 height 18
click at [470, 297] on select "Choose an option... Pending Applied Excluded (Questions) Excluded (Expired) Exc…" at bounding box center [516, 306] width 92 height 18
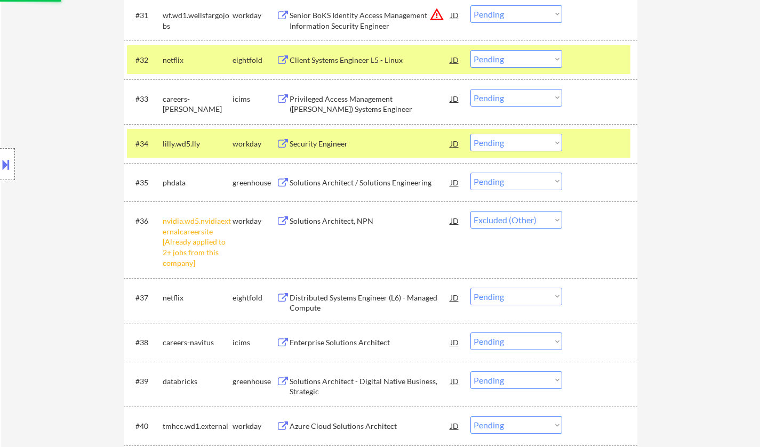
scroll to position [1706, 0]
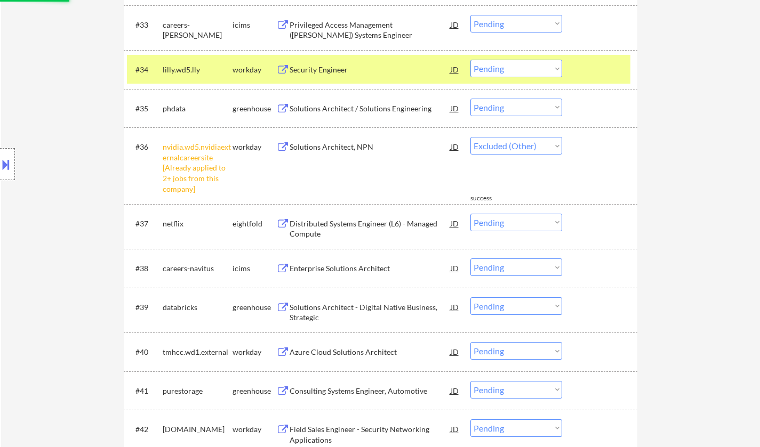
select select ""pending""
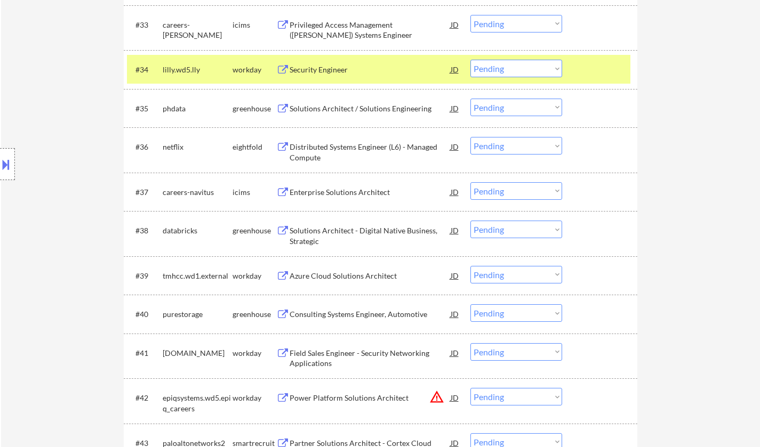
click at [526, 65] on select "Choose an option... Pending Applied Excluded (Questions) Excluded (Expired) Exc…" at bounding box center [516, 69] width 92 height 18
click at [470, 60] on select "Choose an option... Pending Applied Excluded (Questions) Excluded (Expired) Exc…" at bounding box center [516, 69] width 92 height 18
select select ""pending""
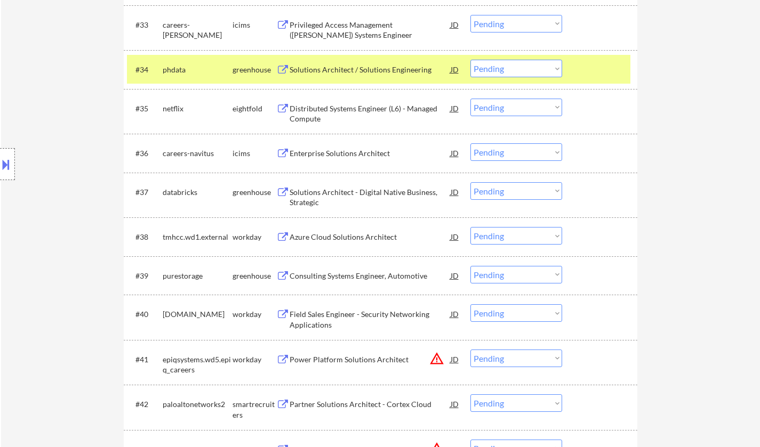
click at [345, 151] on div "Enterprise Solutions Architect" at bounding box center [369, 153] width 161 height 11
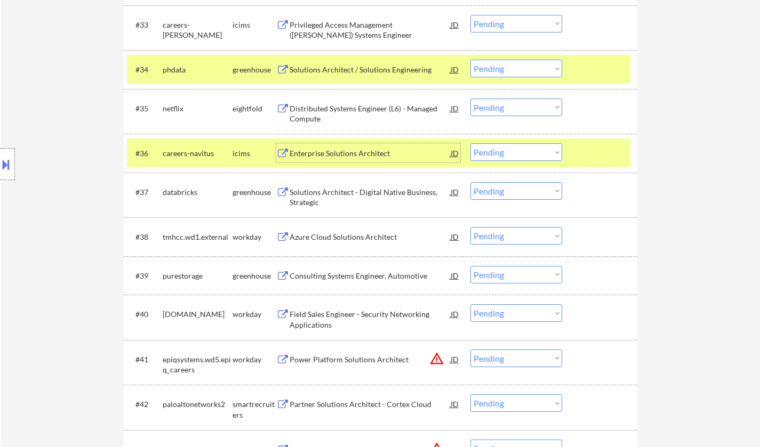
drag, startPoint x: 542, startPoint y: 152, endPoint x: 542, endPoint y: 160, distance: 8.0
click at [542, 152] on select "Choose an option... Pending Applied Excluded (Questions) Excluded (Expired) Exc…" at bounding box center [516, 152] width 92 height 18
click at [470, 143] on select "Choose an option... Pending Applied Excluded (Questions) Excluded (Expired) Exc…" at bounding box center [516, 152] width 92 height 18
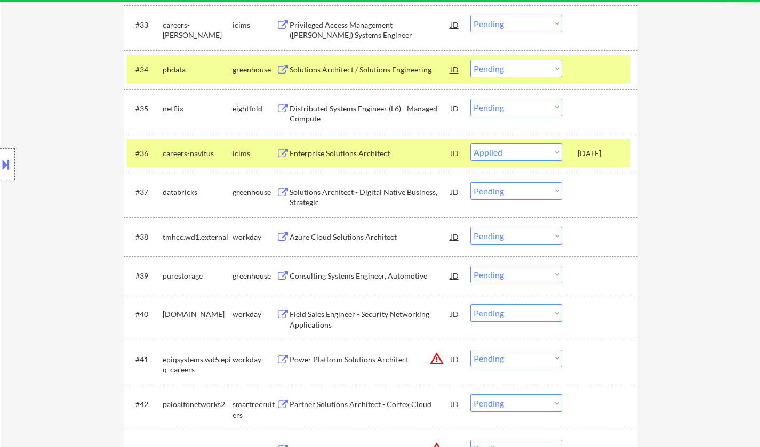
select select ""pending""
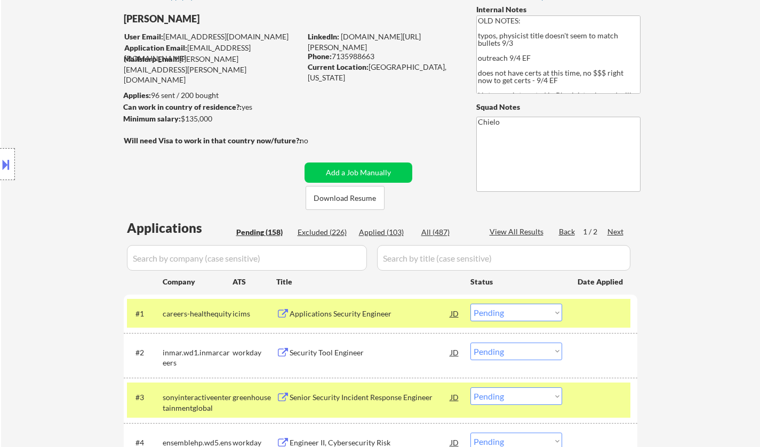
scroll to position [0, 0]
